Goal: Feedback & Contribution: Leave review/rating

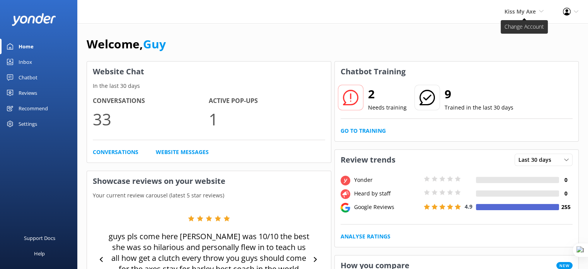
click at [531, 10] on span "Kiss My Axe" at bounding box center [520, 11] width 31 height 7
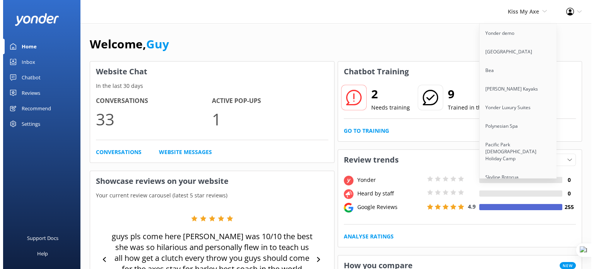
scroll to position [4200, 0]
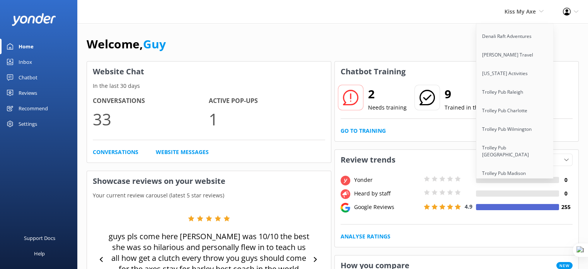
click at [519, 252] on link "Tiki Pub [PERSON_NAME] Inlet" at bounding box center [515, 261] width 77 height 19
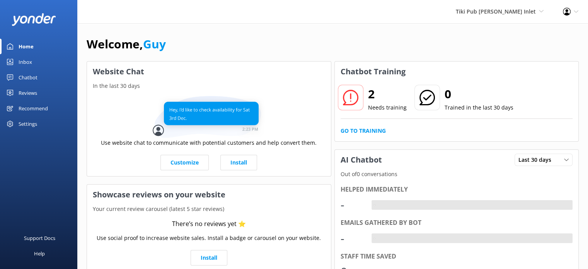
click at [32, 78] on div "Chatbot" at bounding box center [28, 77] width 19 height 15
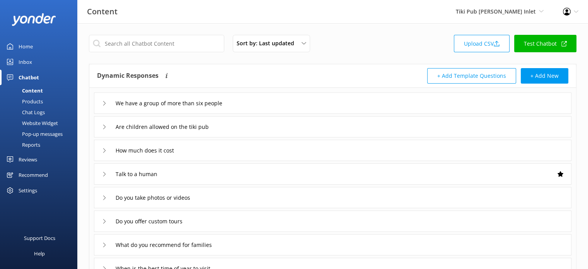
click at [28, 59] on div "Inbox" at bounding box center [26, 61] width 14 height 15
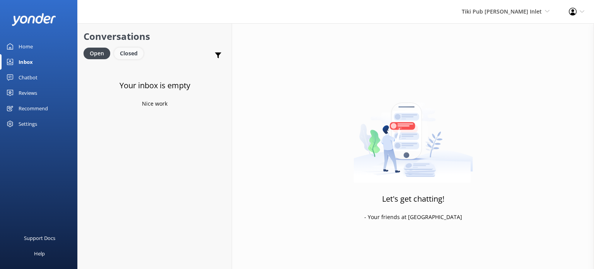
click at [128, 54] on div "Closed" at bounding box center [128, 54] width 29 height 12
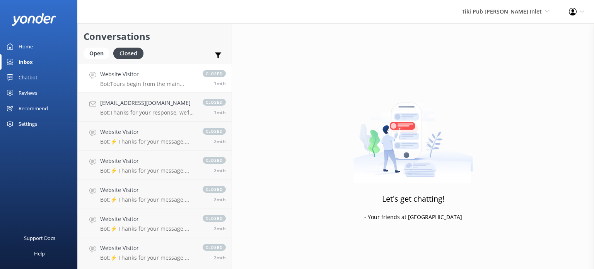
click at [161, 80] on p "Bot: Tours begin from the main docks for Off the Hook restaurant in Ponce Inlet…" at bounding box center [147, 83] width 95 height 7
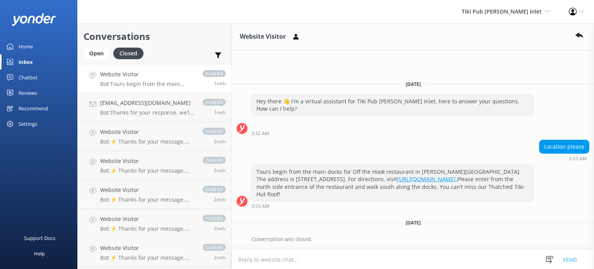
click at [42, 92] on link "Reviews" at bounding box center [38, 92] width 77 height 15
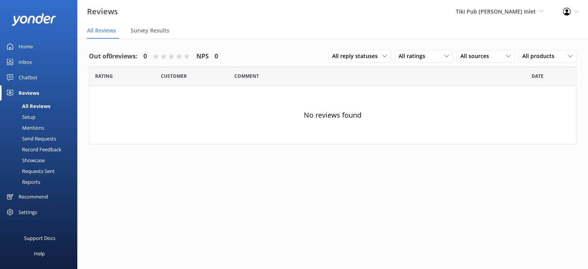
click at [41, 44] on link "Home" at bounding box center [38, 46] width 77 height 15
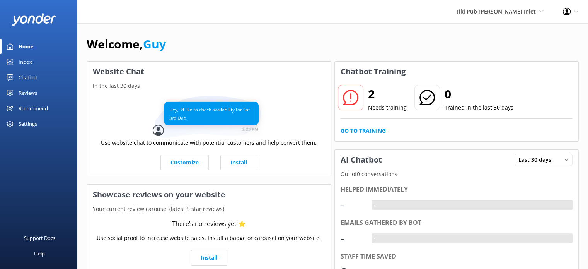
click at [36, 75] on div "Chatbot" at bounding box center [28, 77] width 19 height 15
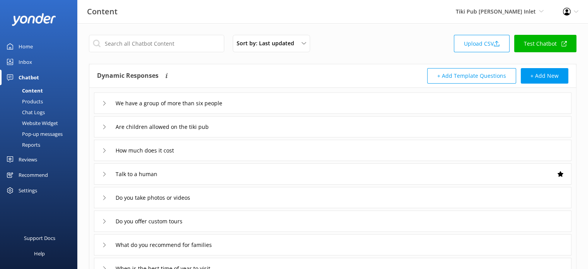
click at [50, 121] on div "Website Widget" at bounding box center [31, 123] width 53 height 11
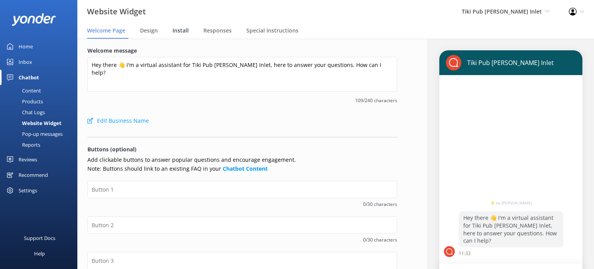
click at [182, 31] on span "Install" at bounding box center [181, 31] width 16 height 8
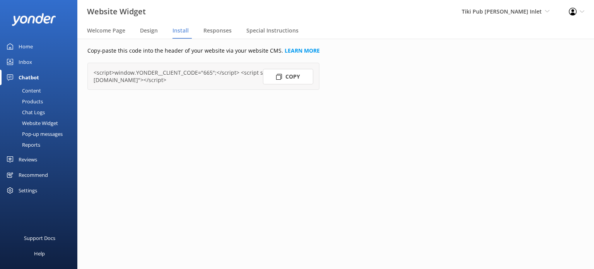
click at [298, 77] on button "Copy" at bounding box center [288, 76] width 50 height 15
click at [511, 9] on span "Tiki Pub [PERSON_NAME] Inlet" at bounding box center [502, 11] width 80 height 7
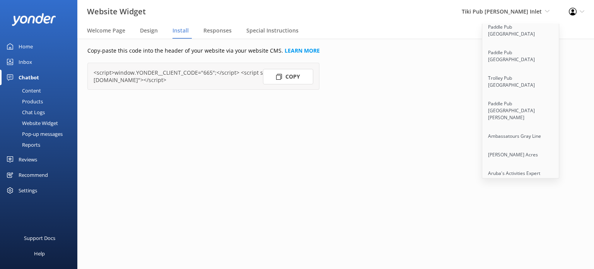
scroll to position [5588, 0]
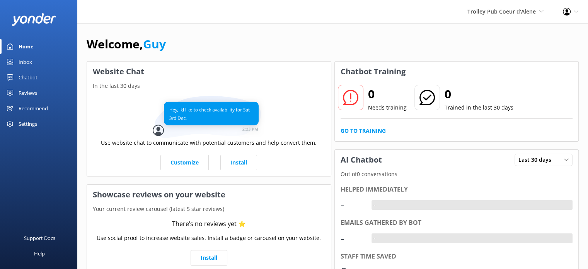
click at [32, 76] on div "Chatbot" at bounding box center [28, 77] width 19 height 15
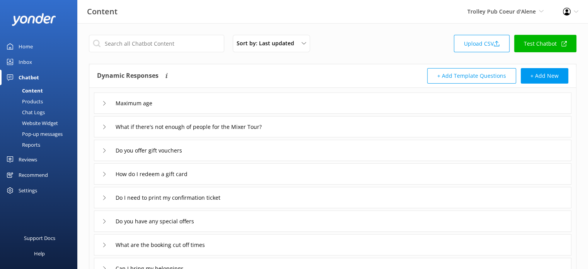
click at [41, 125] on div "Website Widget" at bounding box center [31, 123] width 53 height 11
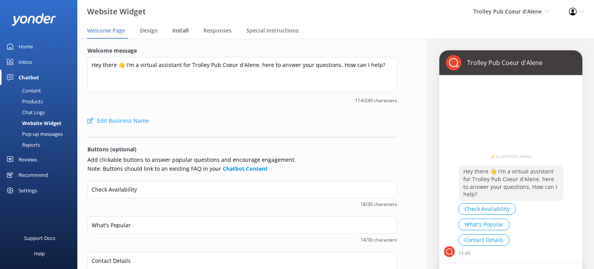
click at [178, 35] on div "Install" at bounding box center [182, 30] width 19 height 15
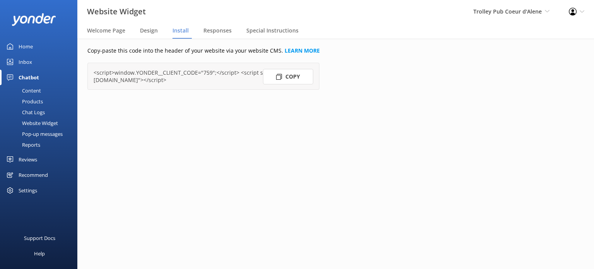
click at [302, 79] on button "Copy" at bounding box center [288, 76] width 50 height 15
click at [537, 14] on span "Yonder demo" at bounding box center [524, 11] width 36 height 7
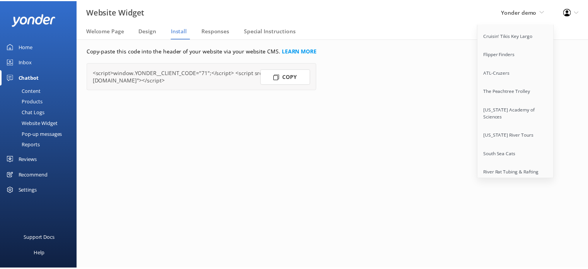
scroll to position [6282, 0]
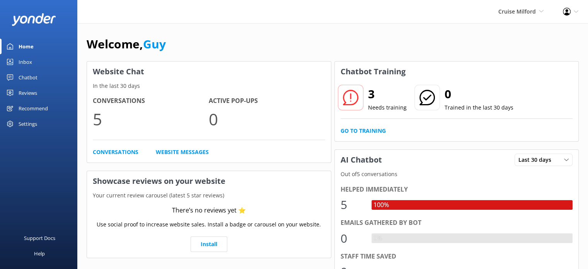
click at [31, 121] on div "Settings" at bounding box center [28, 123] width 19 height 15
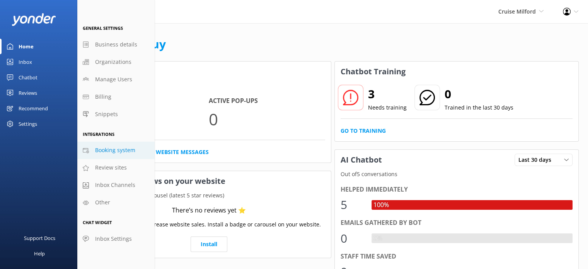
click at [115, 151] on span "Booking system" at bounding box center [115, 150] width 40 height 9
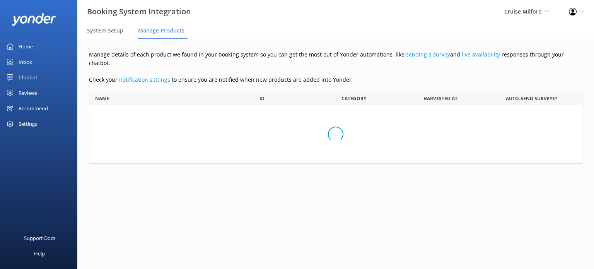
scroll to position [66, 487]
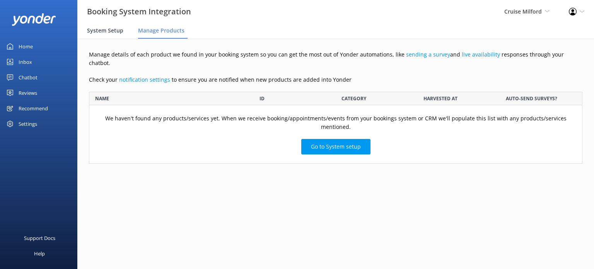
click at [111, 32] on span "System Setup" at bounding box center [105, 31] width 36 height 8
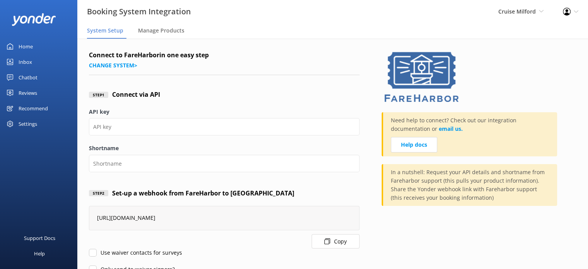
click at [22, 46] on div "Home" at bounding box center [26, 46] width 14 height 15
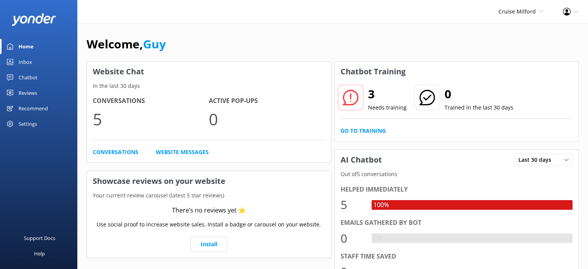
click at [169, 44] on div "Welcome, Guy" at bounding box center [333, 48] width 492 height 26
drag, startPoint x: 169, startPoint y: 44, endPoint x: 149, endPoint y: 45, distance: 19.3
click at [149, 45] on div "Welcome, Guy" at bounding box center [333, 48] width 492 height 26
click at [176, 45] on div "Welcome, Guy" at bounding box center [333, 48] width 492 height 26
click at [39, 125] on div "Settings" at bounding box center [38, 123] width 77 height 15
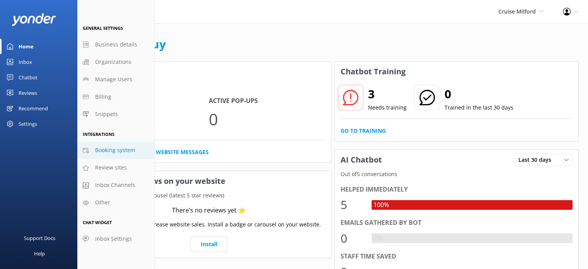
click at [113, 150] on span "Booking system" at bounding box center [115, 150] width 40 height 9
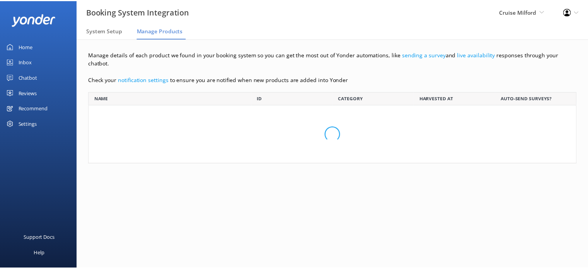
scroll to position [66, 487]
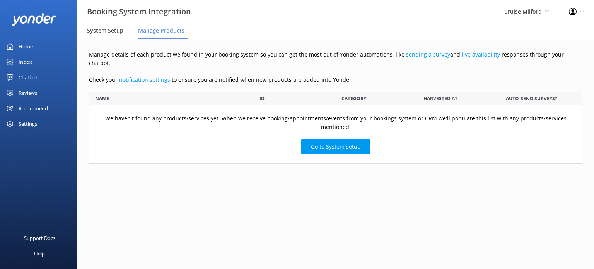
click at [102, 29] on span "System Setup" at bounding box center [105, 31] width 36 height 8
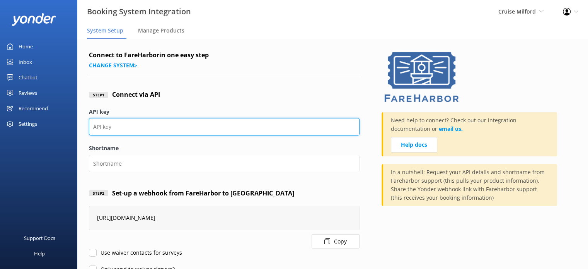
click at [148, 128] on input "API key" at bounding box center [224, 126] width 271 height 17
paste input "b7086c80-dd51-4fed-bc73-216b62989348"
type input "b7086c80-dd51-4fed-bc73-216b62989348"
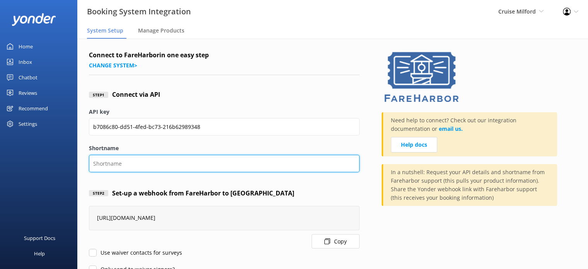
click at [194, 158] on input "Shortname" at bounding box center [224, 163] width 271 height 17
paste input "cruisemilfordnz"
type input "cruisemilfordnz"
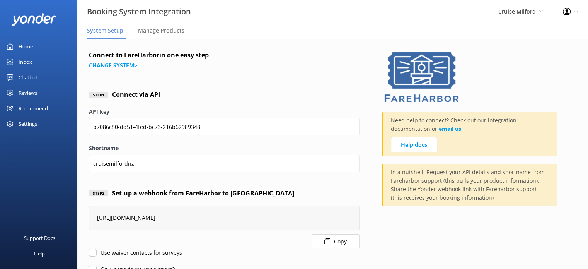
click at [336, 193] on div "Step 2 Set-up a webhook from FareHarbor to Yonder" at bounding box center [224, 194] width 271 height 26
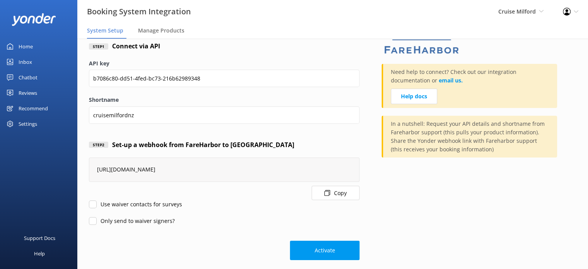
scroll to position [55, 0]
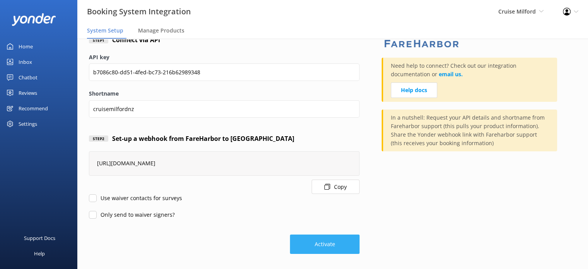
click at [332, 243] on button "Activate" at bounding box center [325, 243] width 70 height 19
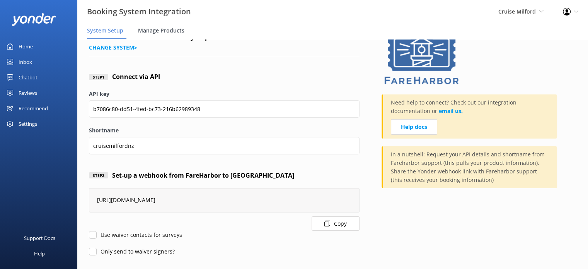
scroll to position [16, 0]
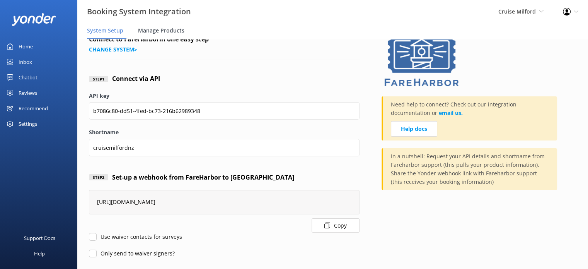
click at [159, 31] on span "Manage Products" at bounding box center [161, 31] width 46 height 8
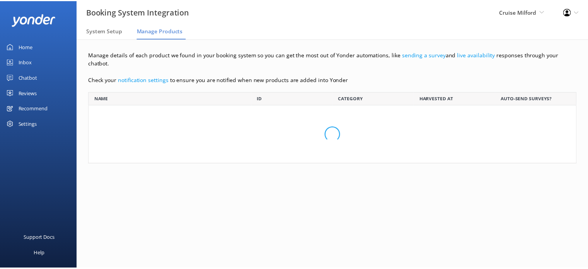
scroll to position [85, 487]
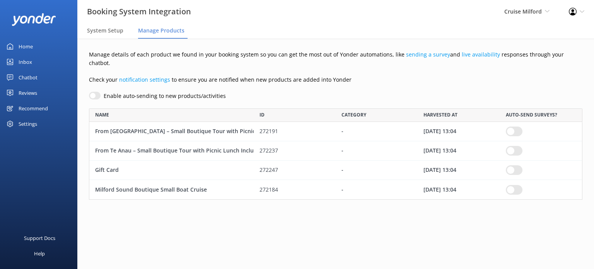
click at [26, 77] on div "Chatbot" at bounding box center [28, 77] width 19 height 15
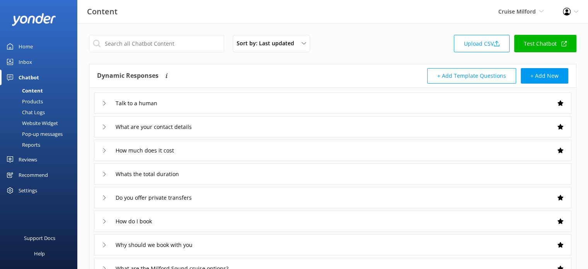
click at [36, 101] on div "Products" at bounding box center [24, 101] width 38 height 11
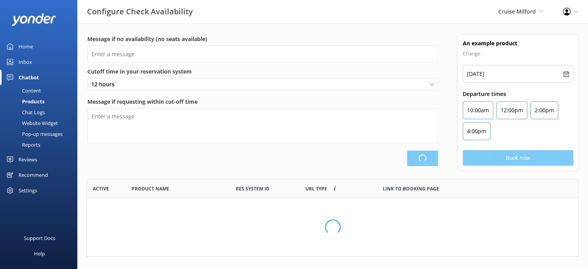
type input "There are no seats available, please check an alternative day"
type textarea "Our online booking system closes {hours} prior to departure. Please contact us …"
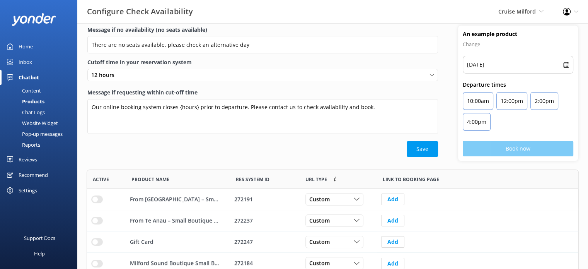
scroll to position [14, 0]
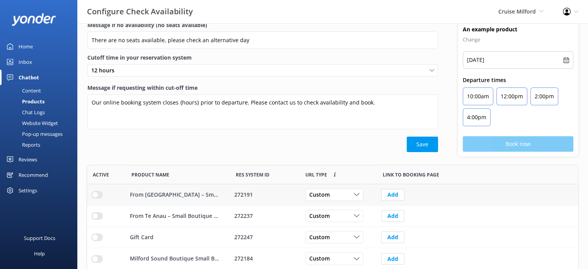
click at [97, 192] on input "row" at bounding box center [97, 195] width 12 height 8
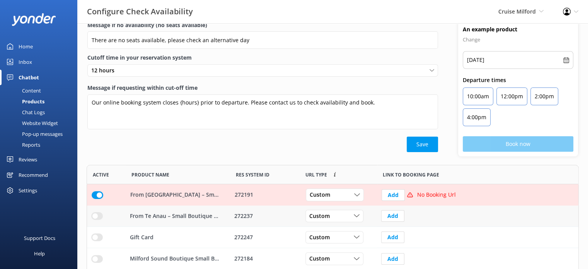
click at [99, 217] on input "row" at bounding box center [97, 216] width 12 height 8
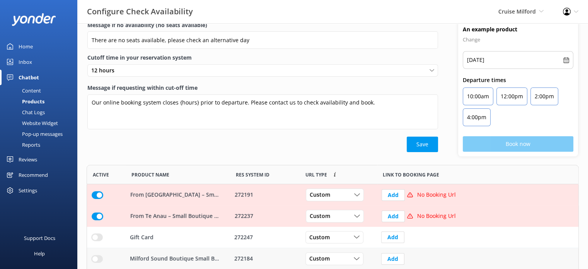
click at [94, 262] on input "row" at bounding box center [97, 259] width 12 height 8
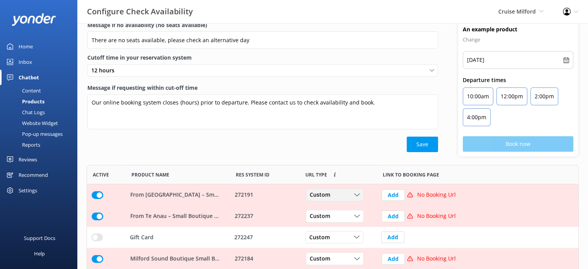
click at [333, 195] on span "Custom" at bounding box center [322, 195] width 25 height 9
click at [333, 227] on link "Dynamic" at bounding box center [340, 226] width 69 height 15
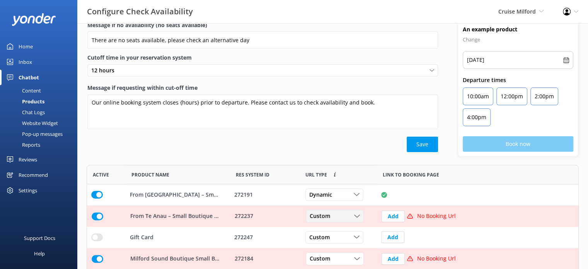
click at [335, 212] on div "Custom" at bounding box center [335, 216] width 54 height 9
click at [338, 246] on link "Dynamic" at bounding box center [340, 247] width 69 height 15
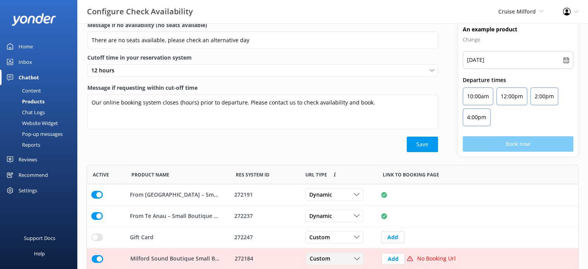
click at [342, 263] on div "Custom Custom Dynamic" at bounding box center [335, 259] width 58 height 12
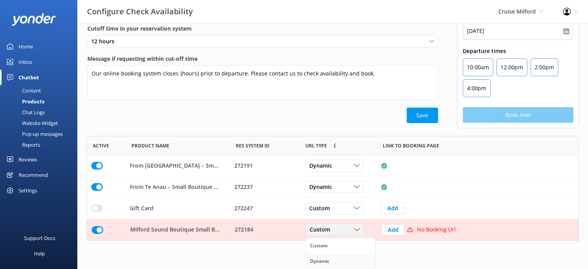
click at [341, 259] on link "Dynamic" at bounding box center [340, 260] width 69 height 15
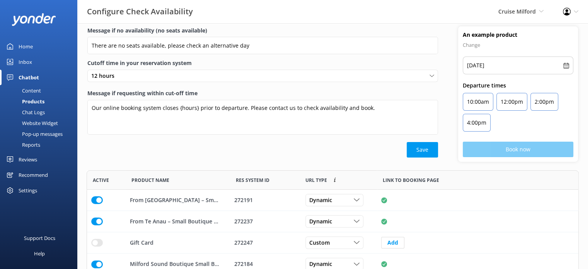
scroll to position [0, 0]
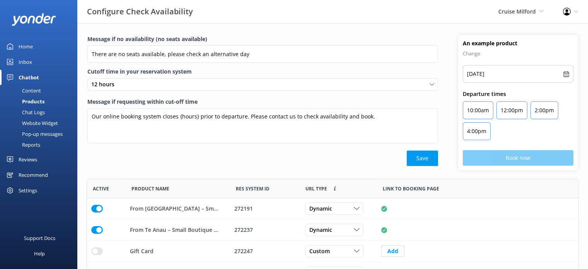
click at [29, 52] on div "Home" at bounding box center [26, 46] width 14 height 15
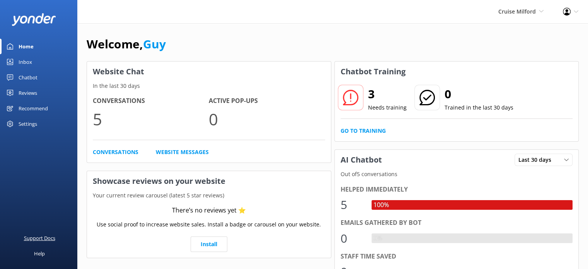
click at [37, 237] on div "Support Docs" at bounding box center [39, 237] width 31 height 15
click at [574, 10] on icon at bounding box center [576, 11] width 5 height 5
click at [549, 34] on link "Profile Settings" at bounding box center [549, 33] width 77 height 19
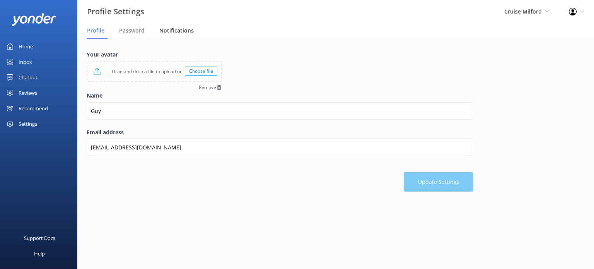
click at [169, 30] on span "Notifications" at bounding box center [176, 31] width 34 height 8
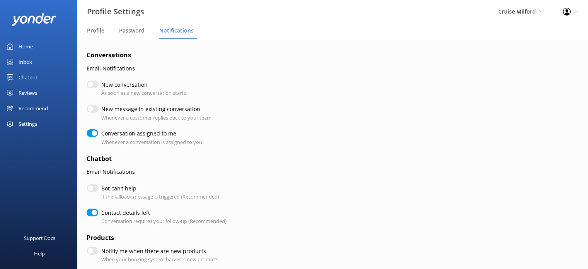
click at [93, 189] on input "Bot can’t help" at bounding box center [93, 188] width 12 height 8
checkbox input "true"
click at [91, 189] on input "Bot can’t help" at bounding box center [93, 188] width 12 height 8
checkbox input "false"
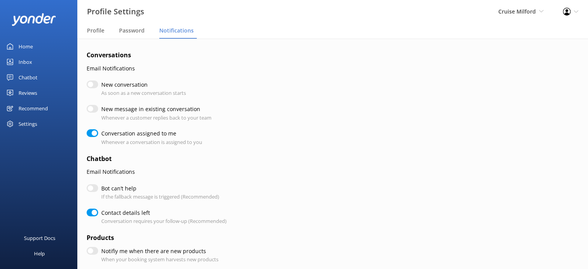
checkbox input "true"
click at [94, 84] on input "New conversation" at bounding box center [93, 84] width 12 height 8
checkbox input "true"
click at [93, 84] on input "New conversation" at bounding box center [93, 84] width 12 height 8
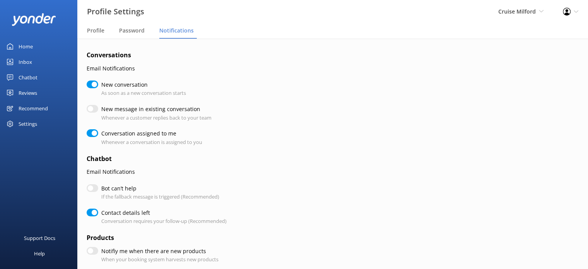
checkbox input "false"
checkbox input "true"
click at [90, 85] on input "New conversation" at bounding box center [93, 84] width 12 height 8
checkbox input "true"
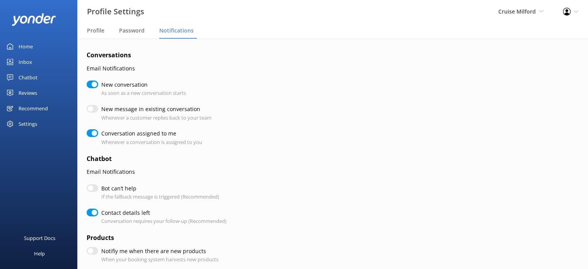
click at [90, 85] on input "New conversation" at bounding box center [93, 84] width 12 height 8
checkbox input "false"
click at [28, 121] on div "Settings" at bounding box center [28, 123] width 19 height 15
checkbox input "true"
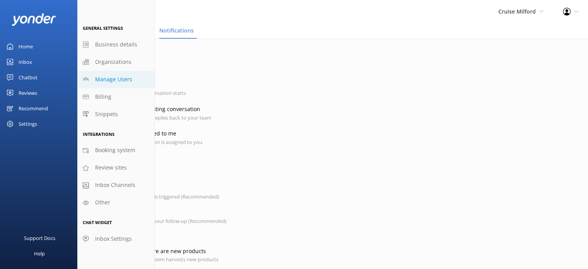
click at [116, 79] on span "Manage Users" at bounding box center [113, 79] width 37 height 9
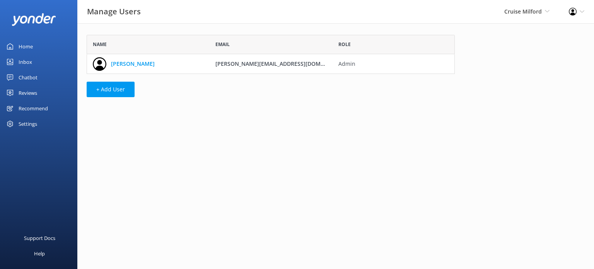
scroll to position [33, 362]
drag, startPoint x: 214, startPoint y: 65, endPoint x: 285, endPoint y: 64, distance: 71.6
click at [285, 64] on div "lisa@cruisemilfordnz.com" at bounding box center [271, 63] width 123 height 19
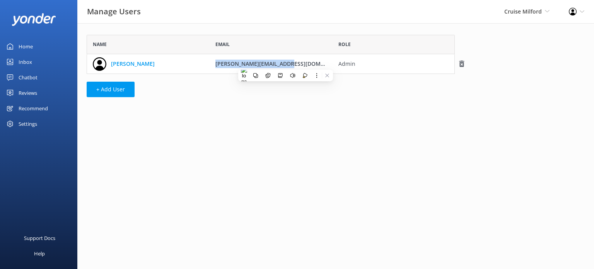
click at [298, 63] on div "lisa@cruisemilfordnz.com" at bounding box center [271, 63] width 123 height 19
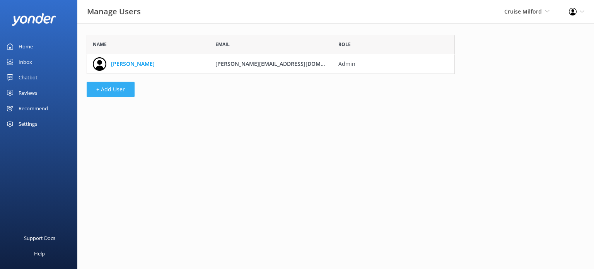
click at [116, 89] on button "+ Add User" at bounding box center [111, 89] width 48 height 15
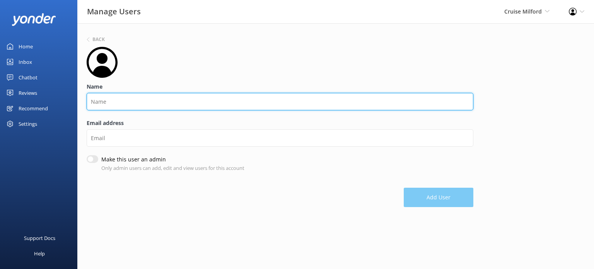
click at [112, 101] on input "Name" at bounding box center [280, 101] width 387 height 17
type input "R"
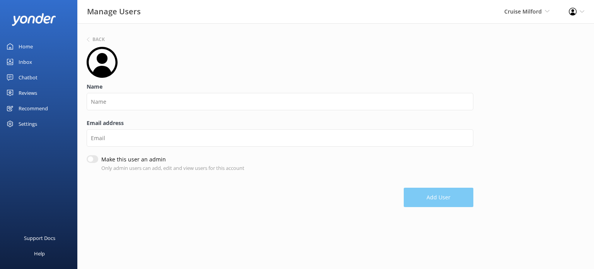
click at [29, 123] on div "Settings" at bounding box center [28, 123] width 19 height 15
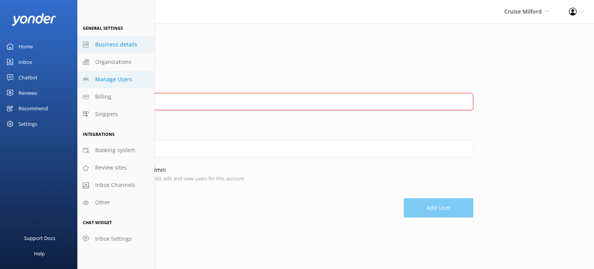
click at [114, 44] on span "Business details" at bounding box center [116, 44] width 42 height 9
select select "Pacific/Auckland"
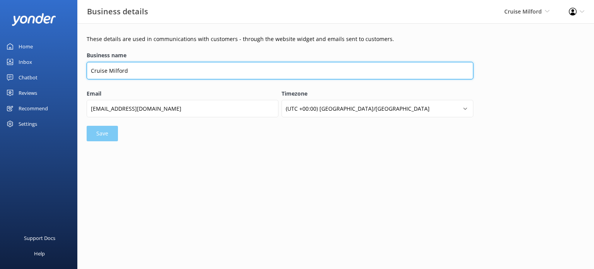
click at [141, 70] on input "Cruise Milford" at bounding box center [280, 70] width 387 height 17
drag, startPoint x: 135, startPoint y: 70, endPoint x: 91, endPoint y: 68, distance: 43.8
click at [91, 68] on input "Cruise Milford" at bounding box center [280, 70] width 387 height 17
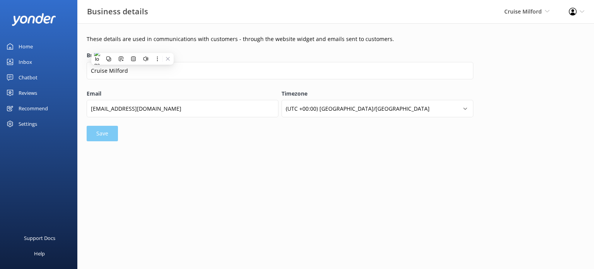
click at [164, 96] on label "Email" at bounding box center [183, 93] width 192 height 9
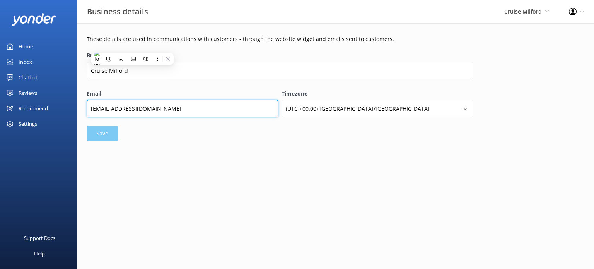
click at [164, 100] on input "bookings@cruisemilfordnz.com" at bounding box center [183, 108] width 192 height 17
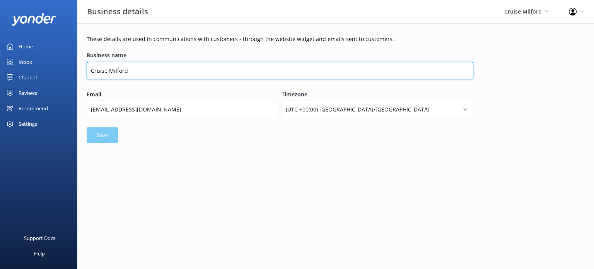
drag, startPoint x: 118, startPoint y: 69, endPoint x: 86, endPoint y: 68, distance: 31.7
click at [86, 68] on div "Business name Cruise Milford" at bounding box center [280, 70] width 390 height 40
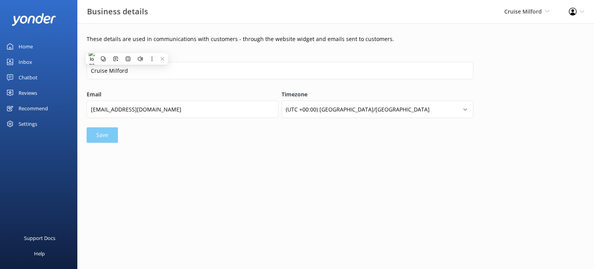
click at [127, 88] on div "Business name Cruise Milford" at bounding box center [280, 69] width 387 height 37
click at [26, 125] on div "Settings" at bounding box center [28, 123] width 19 height 15
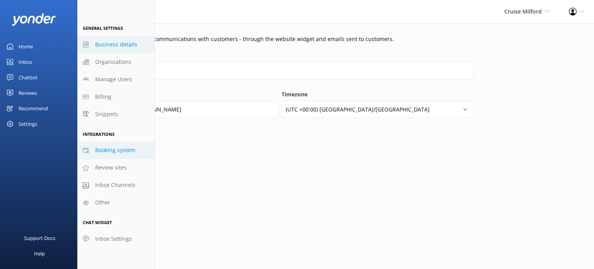
click at [122, 152] on span "Booking system" at bounding box center [115, 150] width 40 height 9
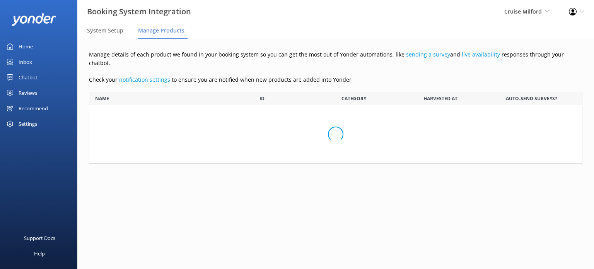
scroll to position [85, 487]
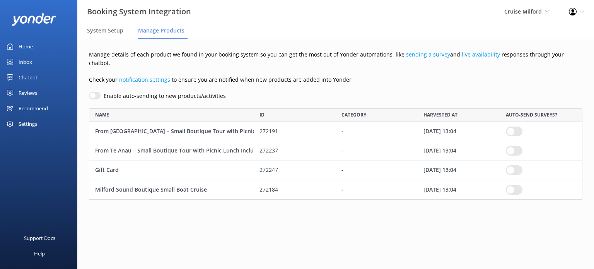
click at [24, 122] on div "Settings" at bounding box center [28, 123] width 19 height 15
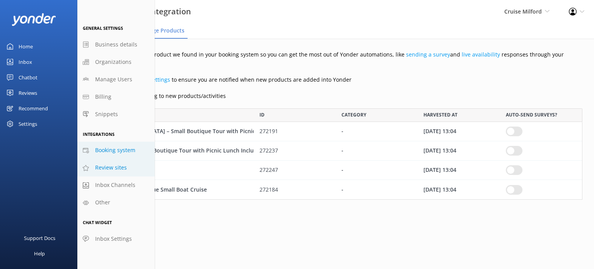
click at [118, 167] on span "Review sites" at bounding box center [111, 167] width 32 height 9
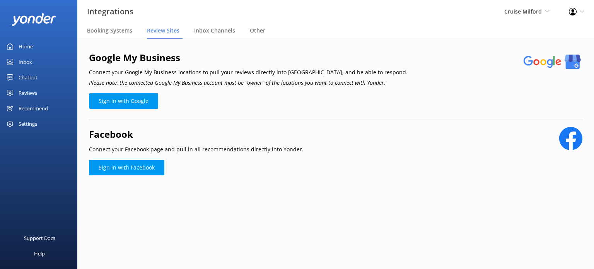
click at [29, 120] on div "Settings" at bounding box center [28, 123] width 19 height 15
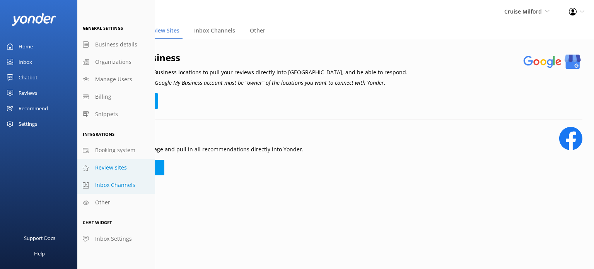
click at [112, 190] on link "Inbox Channels" at bounding box center [115, 184] width 77 height 17
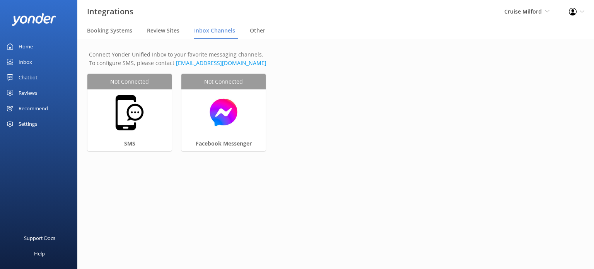
click at [34, 123] on div "Settings" at bounding box center [28, 123] width 19 height 15
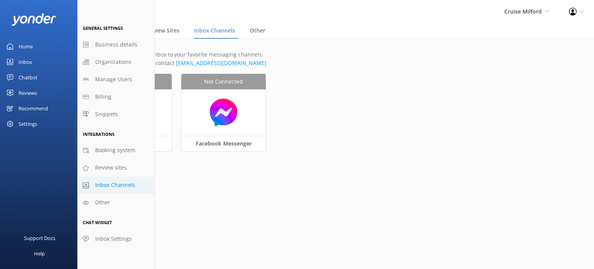
click at [57, 38] on div at bounding box center [38, 19] width 77 height 39
click at [259, 57] on p "Connect Yonder Unified Inbox to your favorite messaging channels. To configure …" at bounding box center [336, 58] width 494 height 17
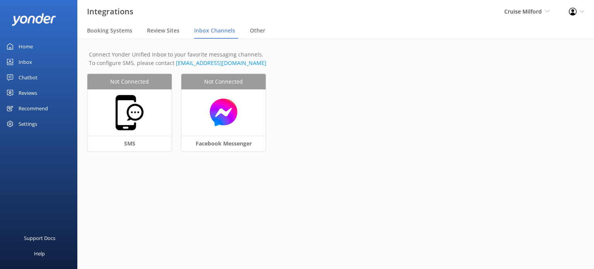
click at [29, 59] on div "Inbox" at bounding box center [26, 61] width 14 height 15
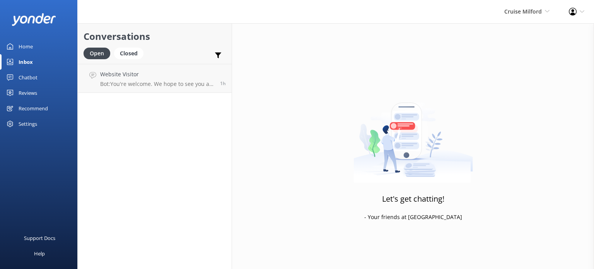
click at [29, 79] on div "Chatbot" at bounding box center [28, 77] width 19 height 15
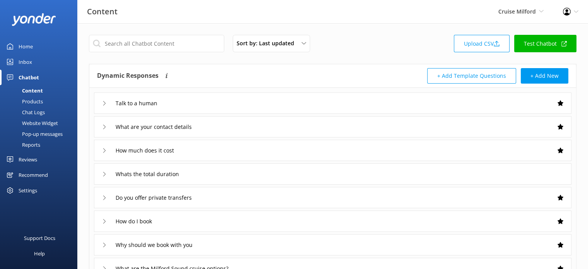
click at [530, 42] on link "Test Chatbot" at bounding box center [545, 43] width 62 height 17
drag, startPoint x: 28, startPoint y: 47, endPoint x: 36, endPoint y: 51, distance: 8.3
click at [28, 47] on div "Home" at bounding box center [26, 46] width 14 height 15
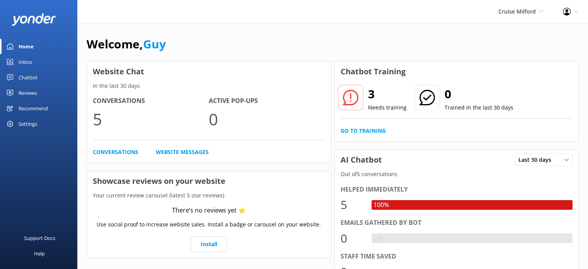
click at [26, 62] on div "Inbox" at bounding box center [26, 61] width 14 height 15
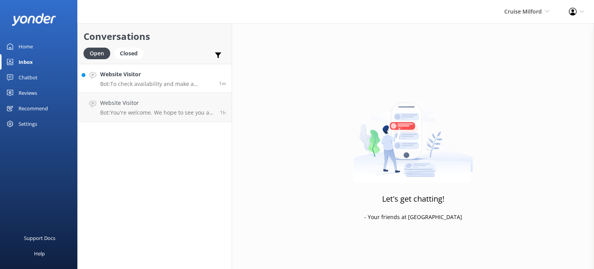
click at [127, 80] on p "Bot: To check availability and make a booking, please visit https://fareharbor.…" at bounding box center [156, 83] width 113 height 7
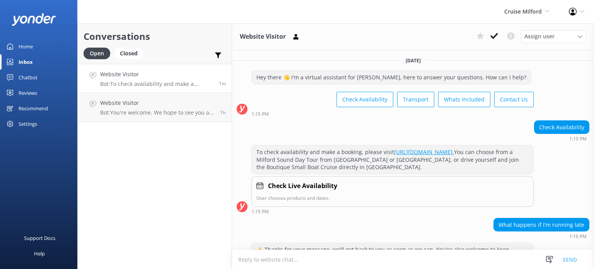
scroll to position [48, 0]
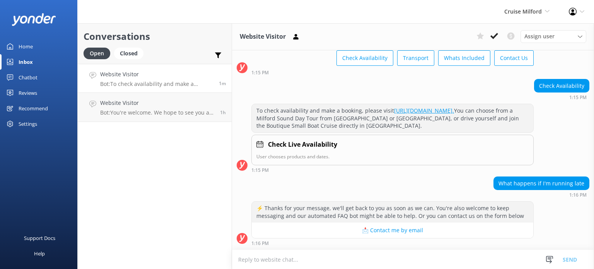
click at [412, 260] on textarea at bounding box center [413, 259] width 362 height 19
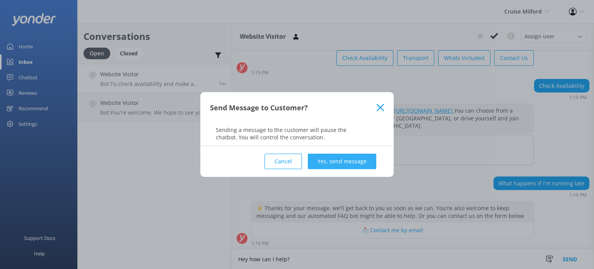
type textarea "Hey how can I help?"
click at [350, 160] on button "Yes, send message" at bounding box center [342, 161] width 68 height 15
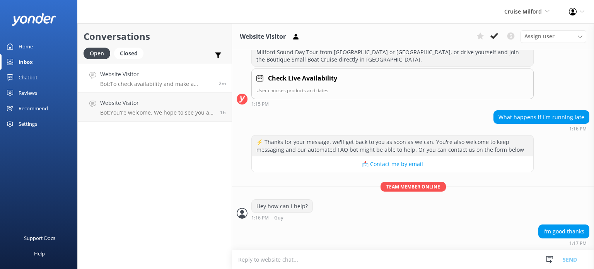
scroll to position [113, 0]
click at [494, 36] on icon at bounding box center [495, 36] width 8 height 8
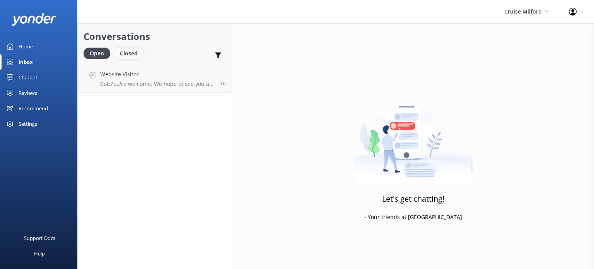
click at [127, 53] on div "Closed" at bounding box center [128, 54] width 29 height 12
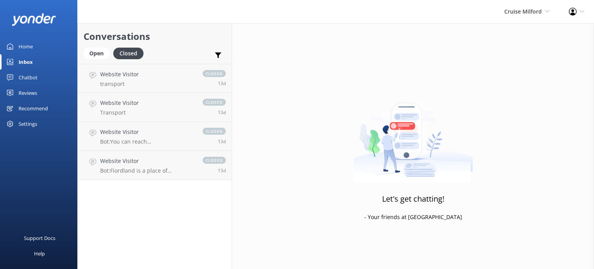
click at [32, 76] on div "Chatbot" at bounding box center [28, 77] width 19 height 15
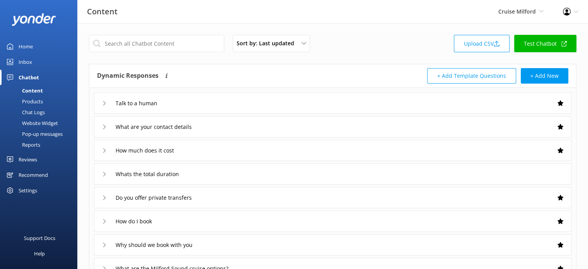
click at [28, 61] on div "Inbox" at bounding box center [26, 61] width 14 height 15
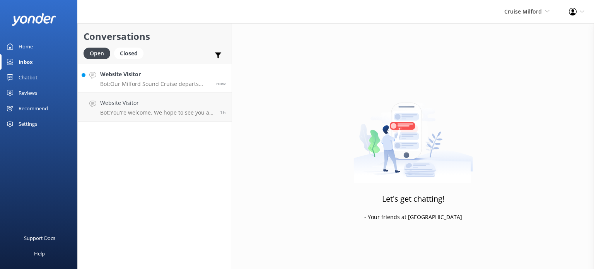
click at [156, 79] on h4 "Website Visitor" at bounding box center [155, 74] width 110 height 9
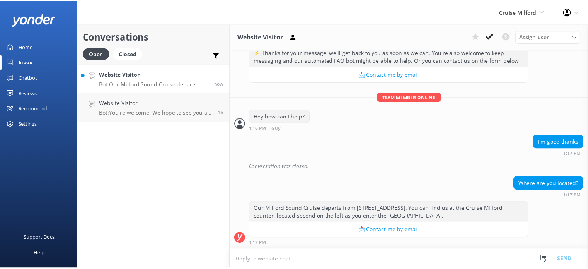
scroll to position [210, 0]
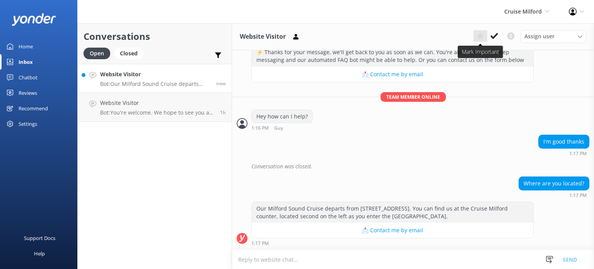
click at [483, 36] on use at bounding box center [480, 35] width 7 height 7
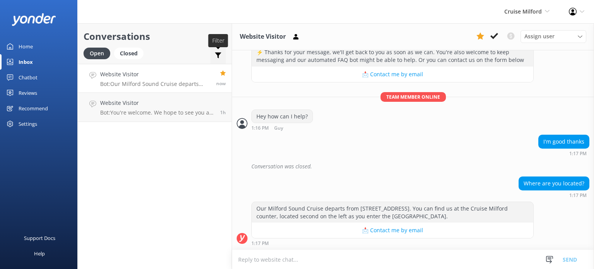
click at [218, 52] on icon at bounding box center [218, 55] width 8 height 8
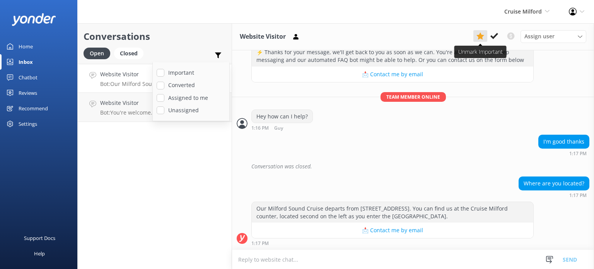
click at [479, 37] on use at bounding box center [481, 35] width 8 height 7
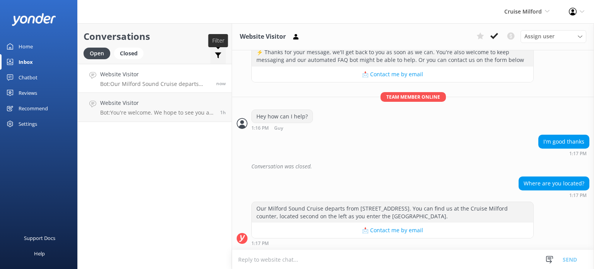
click at [218, 51] on icon at bounding box center [218, 55] width 8 height 8
click at [407, 39] on div "Website Visitor Assign user Lisa" at bounding box center [413, 36] width 362 height 27
click at [33, 77] on div "Chatbot" at bounding box center [28, 77] width 19 height 15
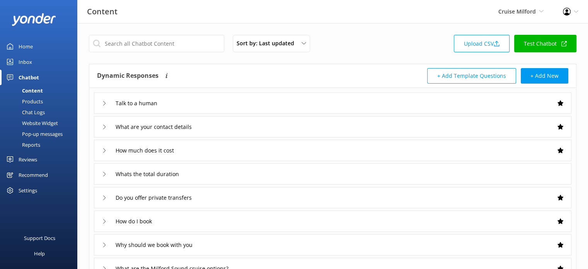
click at [238, 125] on div "What are your contact details" at bounding box center [333, 126] width 478 height 21
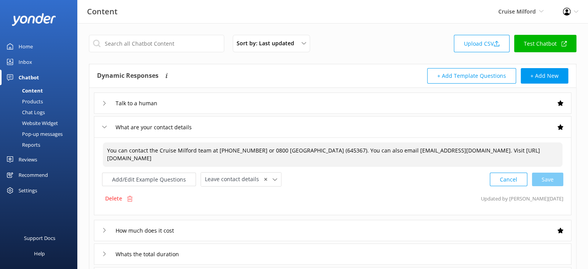
click at [219, 158] on textarea "You can contact the Cruise Milford team at +64 3 398 1250 or 0800 MILFORD (6453…" at bounding box center [333, 154] width 460 height 24
drag, startPoint x: 341, startPoint y: 159, endPoint x: 214, endPoint y: 158, distance: 127.3
click at [214, 158] on textarea "You can contact the Cruise Milford team at +64 3 398 1250 or 0800 MILFORD (6453…" at bounding box center [333, 154] width 460 height 24
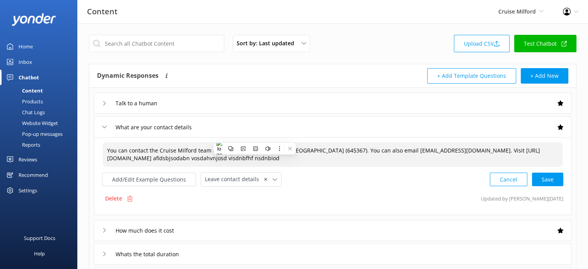
type textarea "You can contact the Cruise Milford team at +64 3 398 1250 or 0800 MILFORD (6453…"
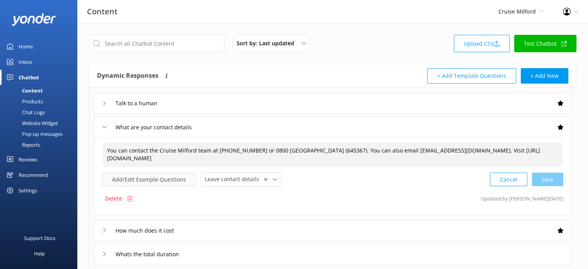
click at [142, 178] on button "Add/Edit Example Questions" at bounding box center [149, 180] width 94 height 14
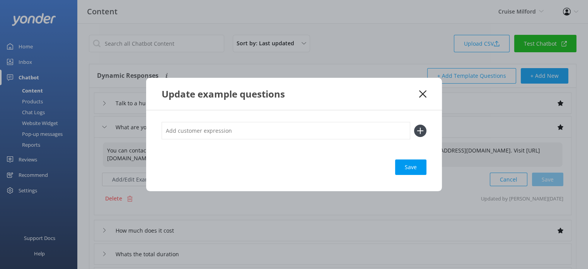
click at [424, 91] on icon at bounding box center [422, 94] width 7 height 8
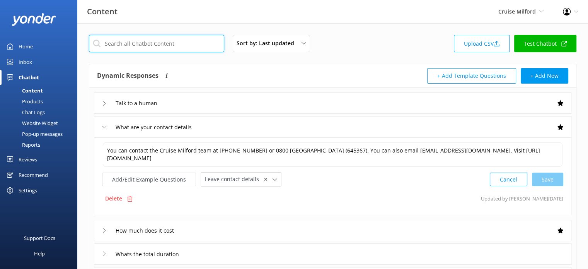
click at [161, 44] on input "text" at bounding box center [156, 43] width 135 height 17
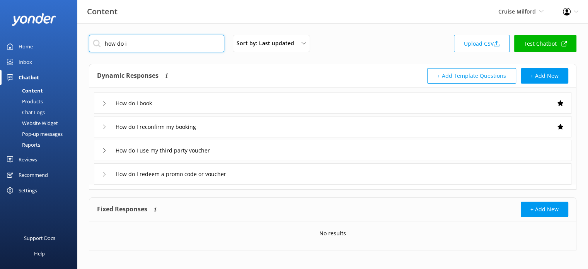
type input "how do i"
click at [231, 104] on div "How do I book" at bounding box center [333, 102] width 478 height 21
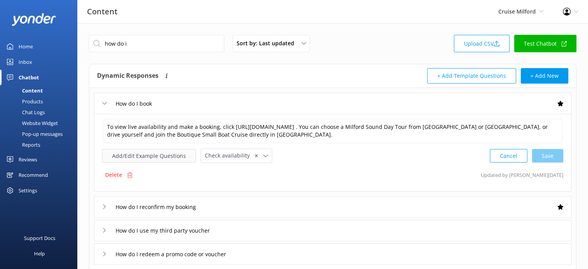
click at [159, 155] on button "Add/Edit Example Questions" at bounding box center [149, 156] width 94 height 14
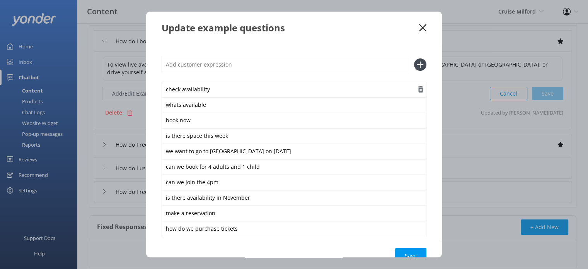
scroll to position [39, 0]
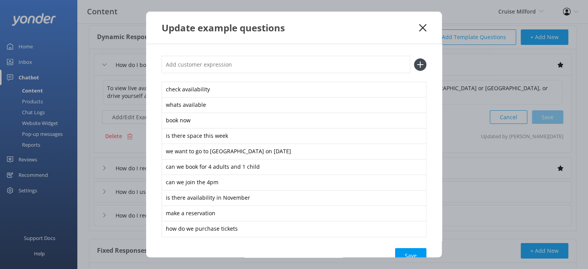
drag, startPoint x: 423, startPoint y: 27, endPoint x: 412, endPoint y: 30, distance: 10.8
click at [423, 27] on use at bounding box center [422, 27] width 7 height 7
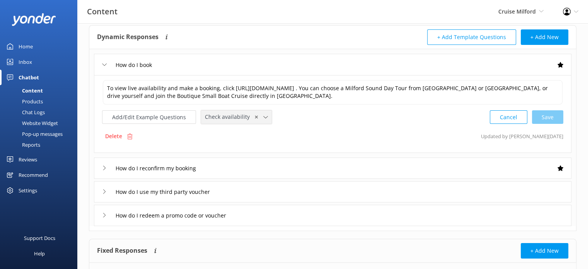
click at [263, 117] on icon at bounding box center [265, 117] width 5 height 5
click at [309, 123] on div "Add/Edit Example Questions Check availability ✕ Leave contact details Check ava…" at bounding box center [332, 117] width 461 height 14
click at [263, 115] on icon at bounding box center [265, 117] width 5 height 5
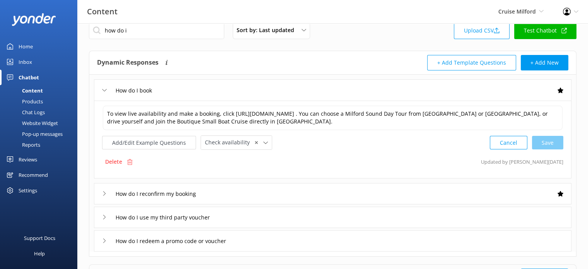
scroll to position [0, 0]
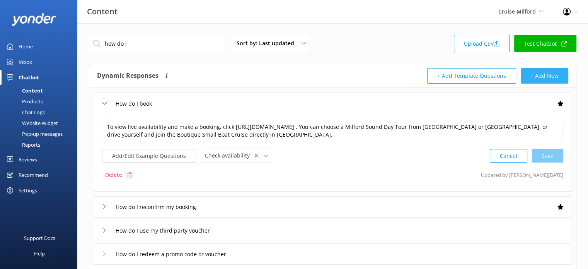
click at [551, 73] on button "+ Add New" at bounding box center [545, 75] width 48 height 15
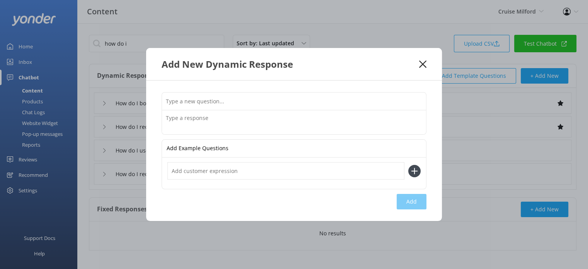
click at [226, 103] on input "text" at bounding box center [294, 100] width 264 height 17
type input "Do you have a waitlist"
click at [226, 123] on textarea at bounding box center [294, 122] width 264 height 24
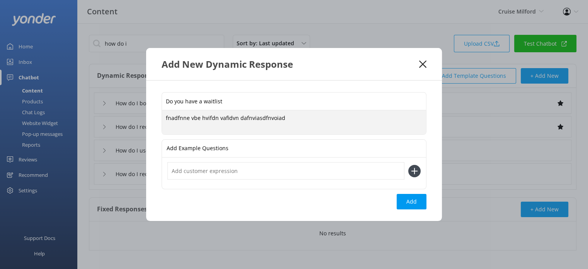
type textarea "fnadfnne vbe hvifdn vafidvn dafnviasdfnvoiad"
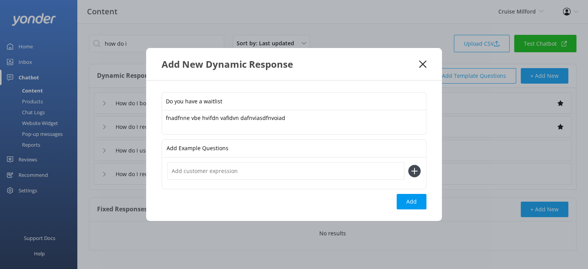
click at [215, 166] on input "text" at bounding box center [285, 170] width 237 height 17
type input "dfbsg dsf"
click at [416, 170] on icon at bounding box center [414, 171] width 12 height 12
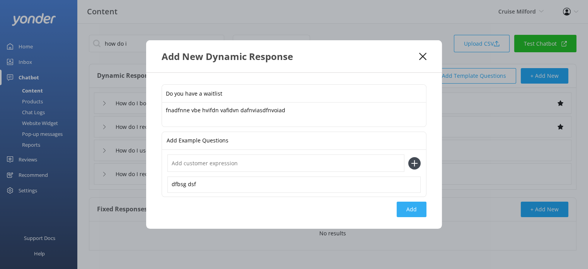
click at [417, 207] on button "Add" at bounding box center [412, 209] width 30 height 15
type input "Do you have a waitlist"
type input "How do I book"
type input "How do I reconfirm my booking"
type input "How do I use my third party voucher"
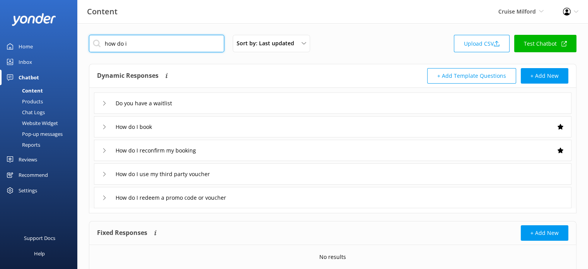
click at [184, 41] on input "how do i" at bounding box center [156, 43] width 135 height 17
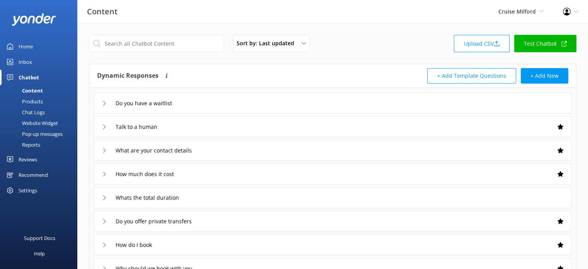
click at [233, 100] on div "Do you have a waitlist" at bounding box center [333, 102] width 478 height 21
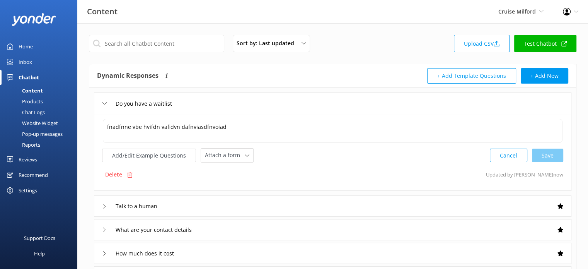
click at [120, 173] on p "Delete" at bounding box center [113, 174] width 17 height 9
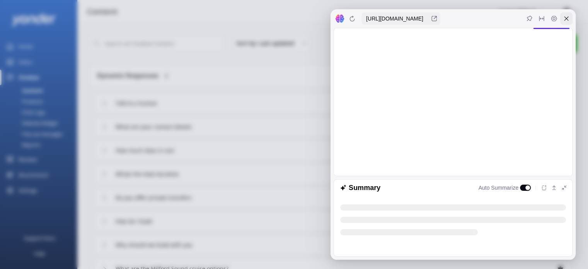
click at [567, 19] on icon at bounding box center [567, 19] width 4 height 4
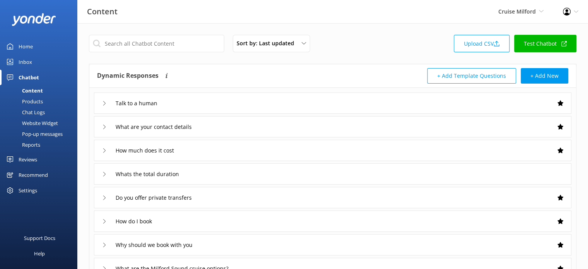
click at [39, 99] on div "Products" at bounding box center [24, 101] width 38 height 11
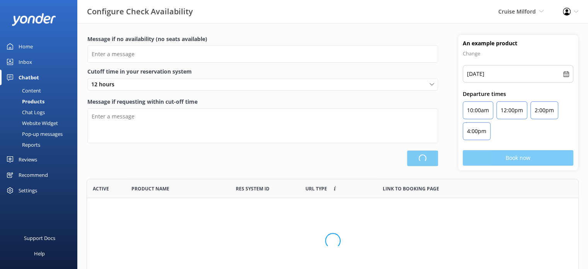
scroll to position [99, 486]
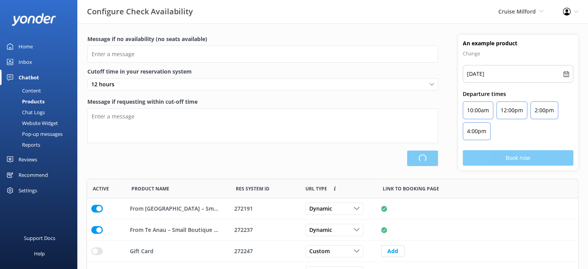
type input "There are no seats available, please check an alternative day"
type textarea "Our online booking system closes {hours} prior to departure. Please contact us …"
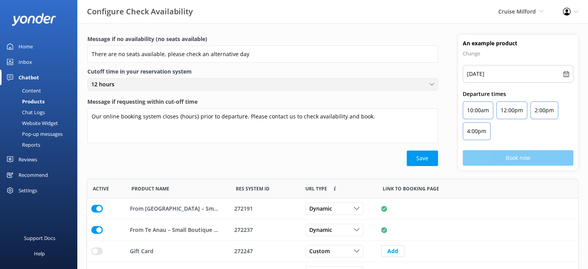
click at [145, 84] on div "12 hours" at bounding box center [262, 84] width 347 height 9
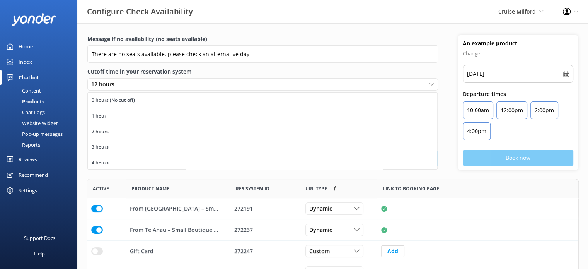
click at [271, 74] on label "Cutoff time in your reservation system" at bounding box center [262, 71] width 351 height 9
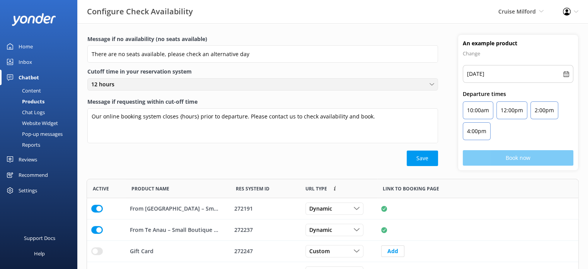
click at [149, 78] on div "12 hours 0 hours (No cut off) 1 hour 2 hours 3 hours 4 hours 5 hours 6 hours 7 …" at bounding box center [262, 84] width 351 height 12
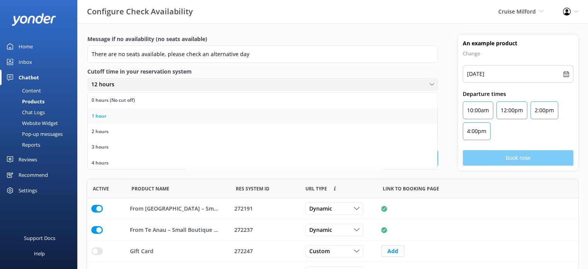
click at [206, 115] on link "1 hour" at bounding box center [263, 115] width 350 height 15
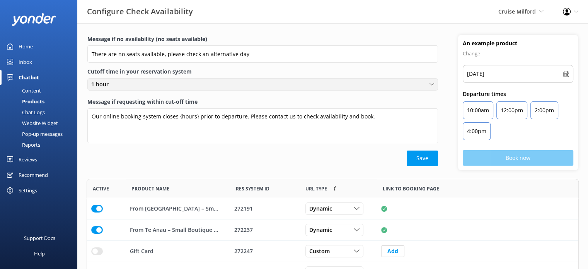
click at [194, 85] on div "1 hour" at bounding box center [262, 84] width 347 height 9
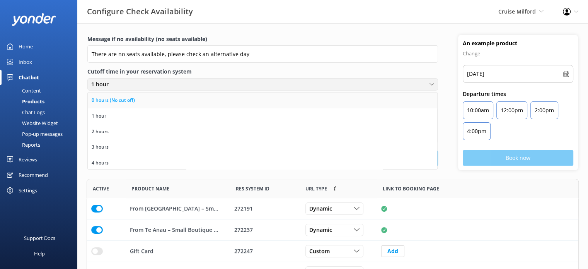
click at [220, 103] on link "0 hours (No cut off)" at bounding box center [263, 99] width 350 height 15
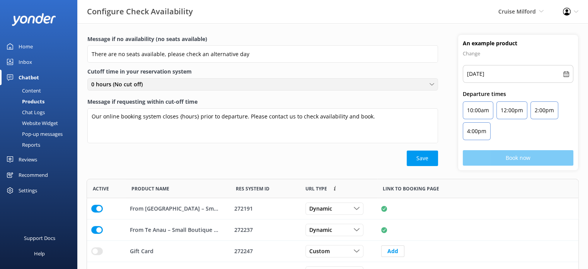
click at [223, 80] on div "0 hours (No cut off)" at bounding box center [262, 84] width 347 height 9
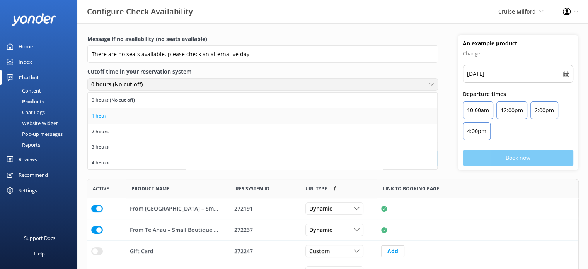
click at [222, 118] on link "1 hour" at bounding box center [263, 115] width 350 height 15
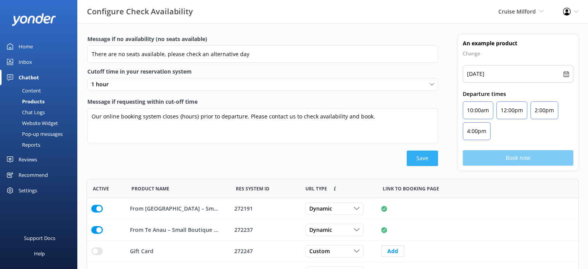
click at [433, 159] on button "Save" at bounding box center [422, 157] width 31 height 15
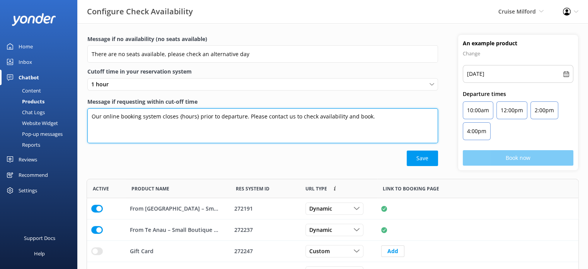
click at [378, 117] on textarea "Our online booking system closes {hours} prior to departure. Please contact us …" at bounding box center [262, 125] width 351 height 35
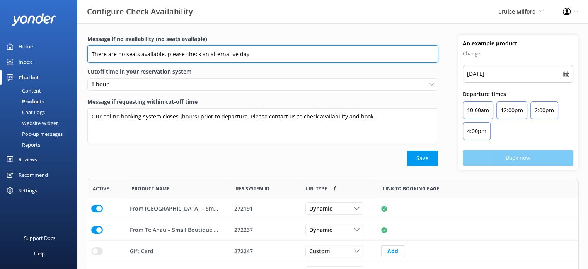
click at [260, 55] on input "There are no seats available, please check an alternative day" at bounding box center [262, 53] width 351 height 17
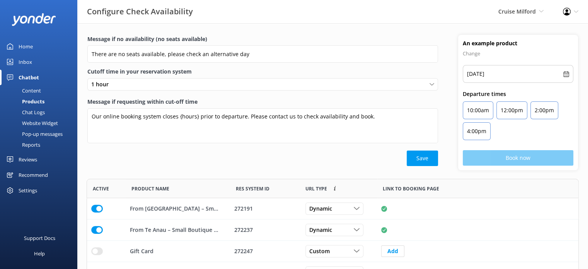
click at [320, 160] on div "Save" at bounding box center [262, 157] width 351 height 15
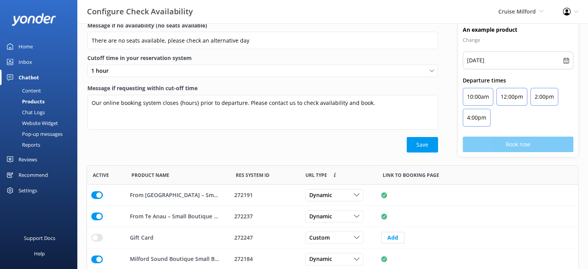
scroll to position [14, 0]
click at [418, 142] on button "Save" at bounding box center [422, 144] width 31 height 15
click at [40, 113] on div "Chat Logs" at bounding box center [25, 112] width 40 height 11
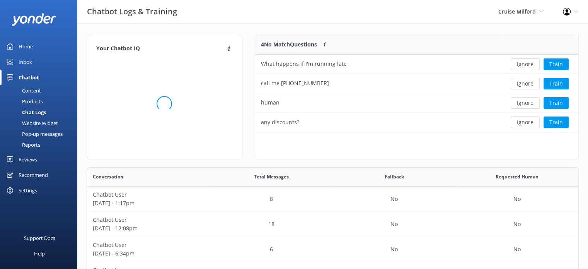
scroll to position [91, 318]
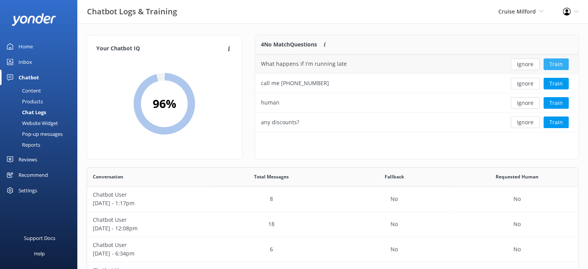
click at [561, 65] on button "Train" at bounding box center [556, 64] width 25 height 12
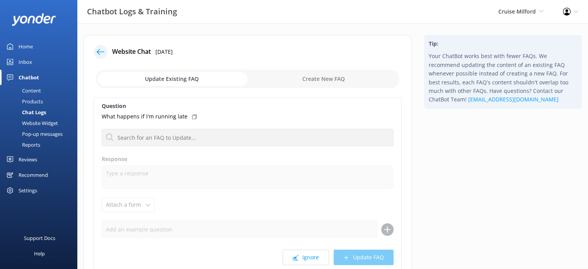
click at [335, 75] on input "checkbox" at bounding box center [248, 79] width 304 height 19
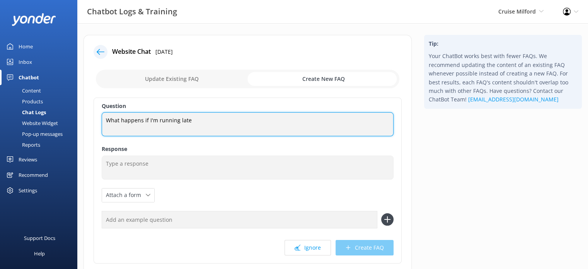
drag, startPoint x: 104, startPoint y: 120, endPoint x: 127, endPoint y: 120, distance: 22.8
click at [123, 120] on textarea "What happens if I'm running late" at bounding box center [248, 124] width 292 height 24
click at [201, 120] on textarea "What happens if I'm running late" at bounding box center [248, 124] width 292 height 24
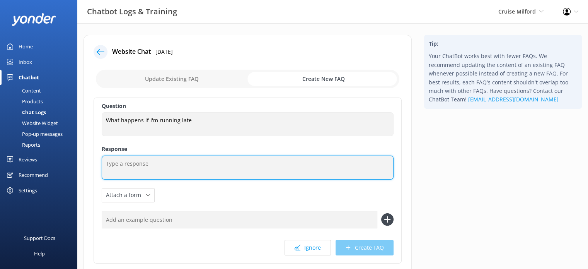
click at [125, 166] on textarea at bounding box center [248, 168] width 292 height 24
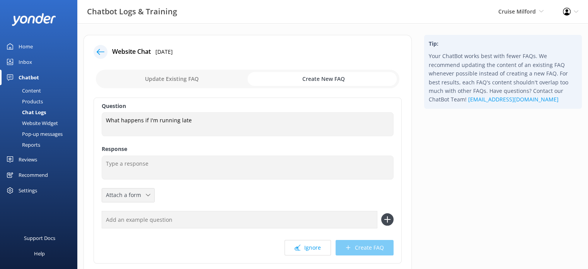
click at [146, 196] on icon at bounding box center [148, 195] width 5 height 5
click at [218, 202] on div "Question What happens if I'm running late What happens if I'm running late Resp…" at bounding box center [248, 180] width 308 height 166
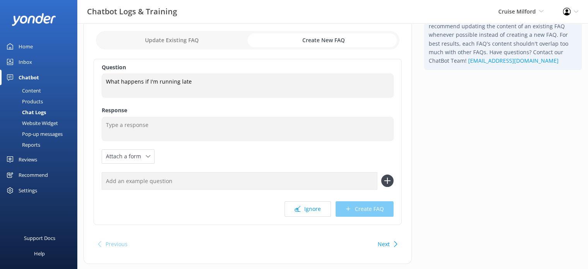
click at [167, 39] on input "checkbox" at bounding box center [248, 40] width 304 height 19
checkbox input "false"
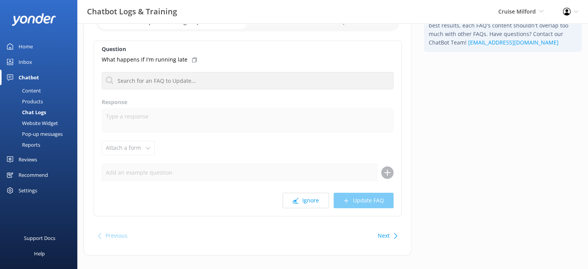
scroll to position [66, 0]
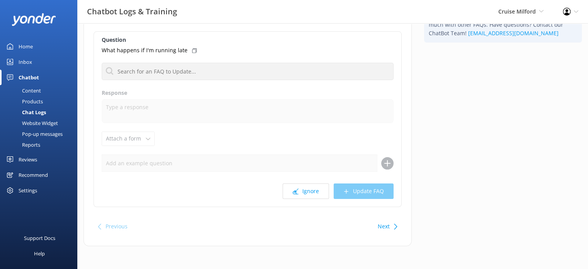
click at [393, 227] on div "Next" at bounding box center [387, 226] width 24 height 15
click at [386, 227] on button "Next" at bounding box center [384, 226] width 12 height 15
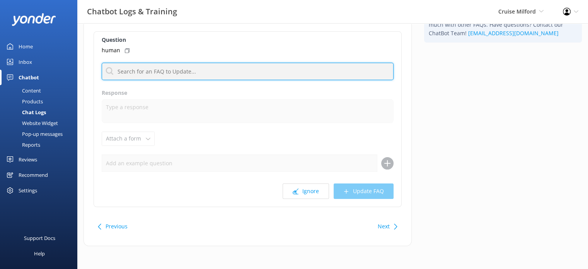
click at [175, 73] on input "text" at bounding box center [248, 71] width 292 height 17
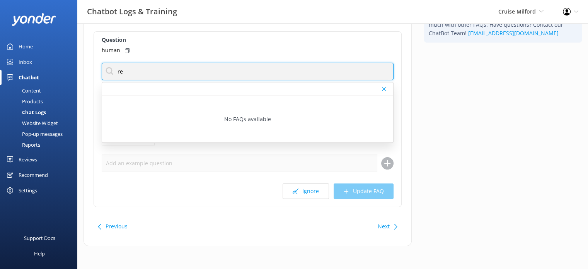
type input "r"
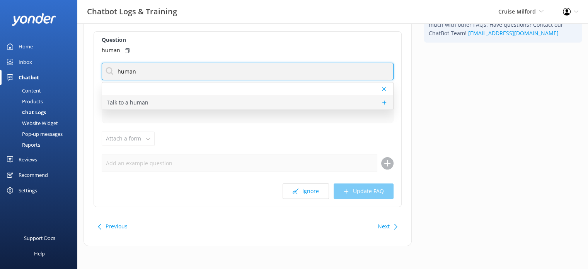
type input "human"
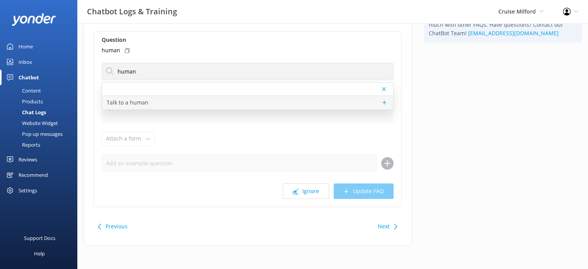
click at [156, 101] on div "Talk to a human" at bounding box center [247, 103] width 291 height 14
type textarea "If you’d like to speak to a person on the Cruise Milford team, please call +64 …"
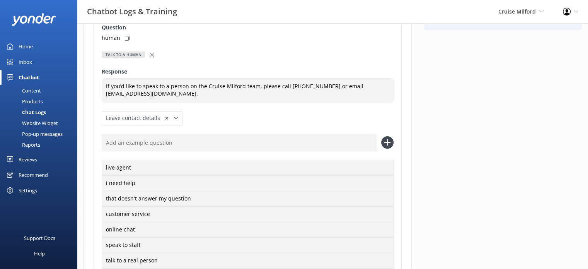
scroll to position [66, 0]
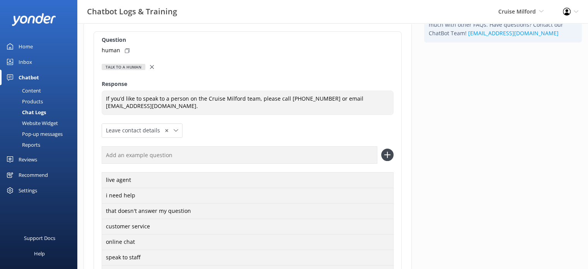
click at [126, 49] on icon at bounding box center [127, 50] width 5 height 5
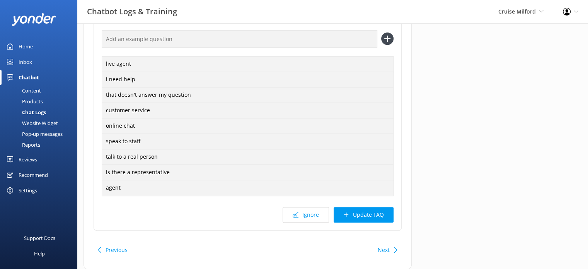
click at [159, 38] on input "text" at bounding box center [240, 38] width 276 height 17
paste input "human"
type input "human"
click at [387, 38] on icon at bounding box center [387, 38] width 12 height 12
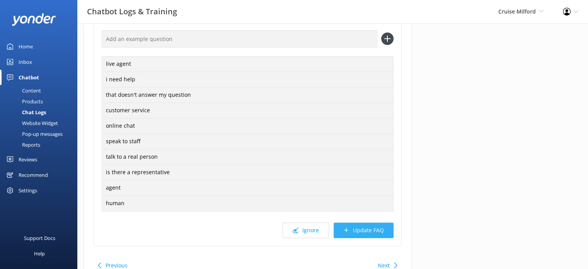
click at [364, 231] on button "Update FAQ" at bounding box center [364, 229] width 60 height 15
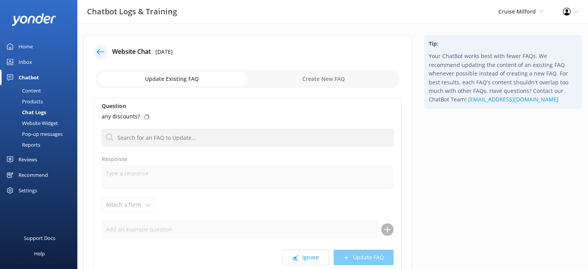
click at [99, 52] on use at bounding box center [101, 52] width 8 height 6
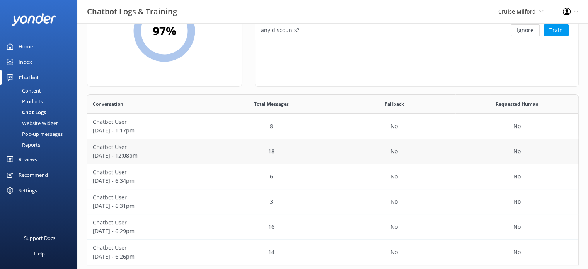
scroll to position [77, 0]
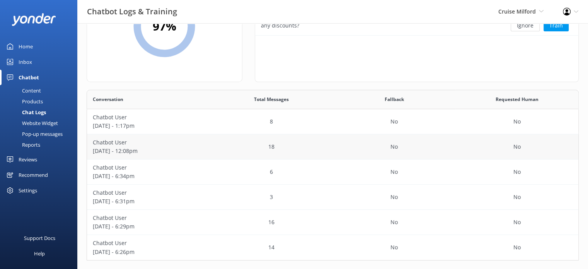
click at [212, 149] on div "18" at bounding box center [271, 146] width 123 height 25
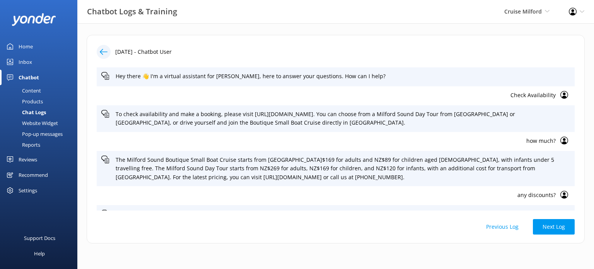
drag, startPoint x: 90, startPoint y: 50, endPoint x: 95, endPoint y: 50, distance: 5.4
click at [91, 50] on div "26th Sep 2025 - Chatbot User Hey there 👋 I'm a virtual assistant for Cruise Mil…" at bounding box center [336, 139] width 498 height 209
click at [99, 50] on div at bounding box center [104, 52] width 14 height 14
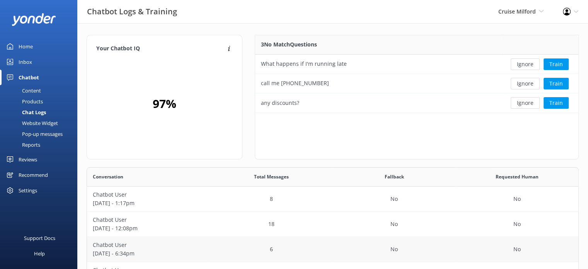
scroll to position [39, 0]
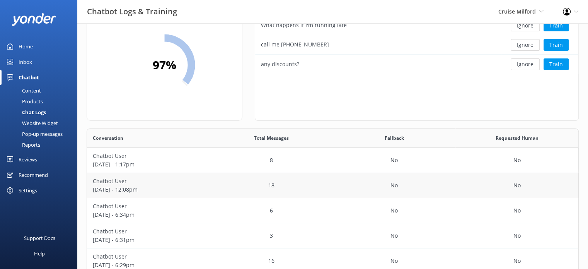
click at [227, 188] on div "18" at bounding box center [271, 185] width 123 height 25
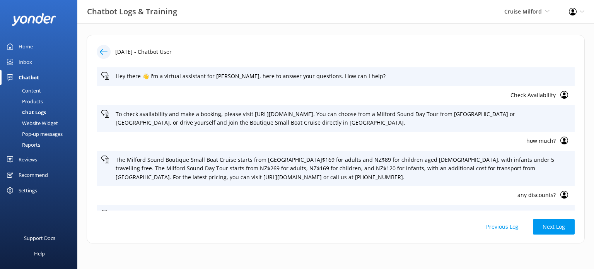
click at [535, 140] on p "how much?" at bounding box center [328, 141] width 455 height 9
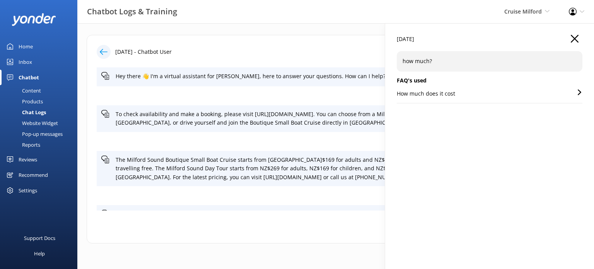
click at [577, 37] on use "button" at bounding box center [575, 39] width 8 height 8
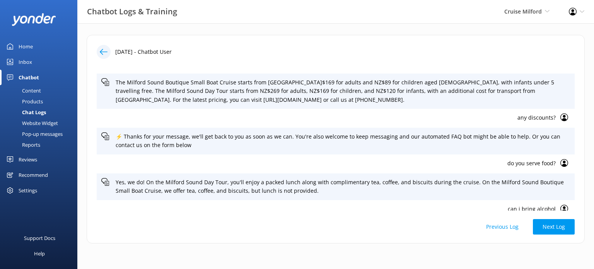
scroll to position [116, 0]
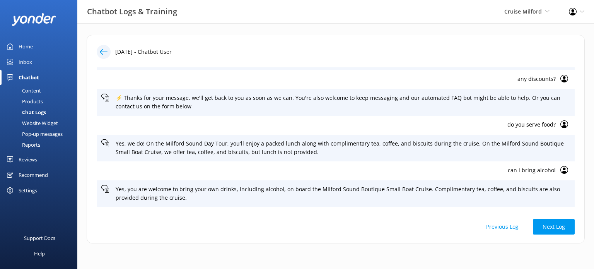
click at [525, 125] on p "do you serve food?" at bounding box center [328, 124] width 455 height 9
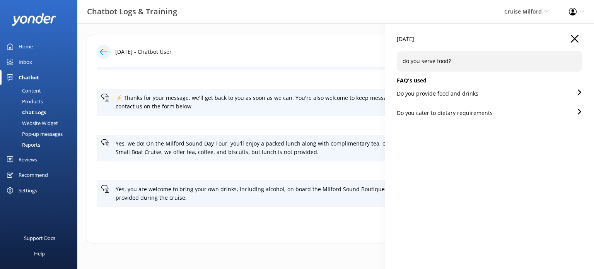
click at [576, 38] on icon "button" at bounding box center [575, 39] width 8 height 8
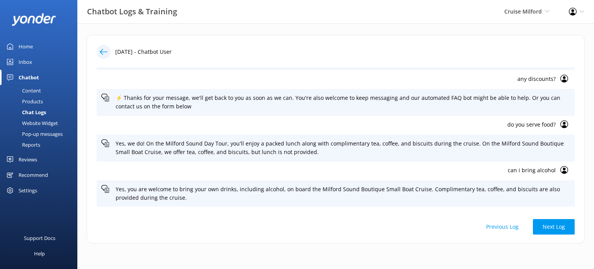
click at [33, 92] on div "Content" at bounding box center [23, 90] width 36 height 11
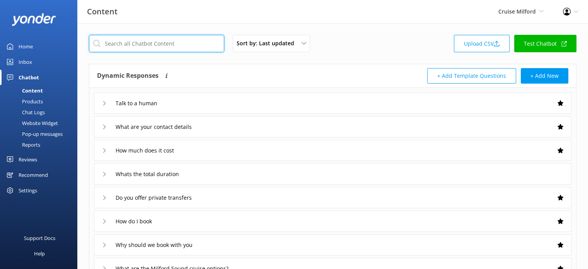
click at [147, 46] on input "text" at bounding box center [156, 43] width 135 height 17
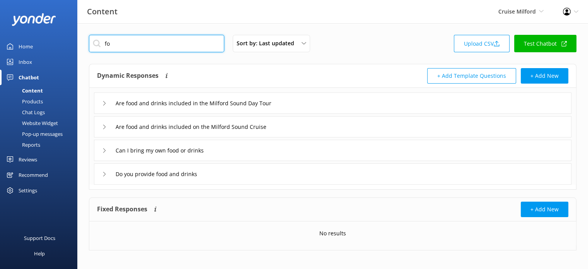
type input "f"
click at [38, 112] on div "Chat Logs" at bounding box center [25, 112] width 40 height 11
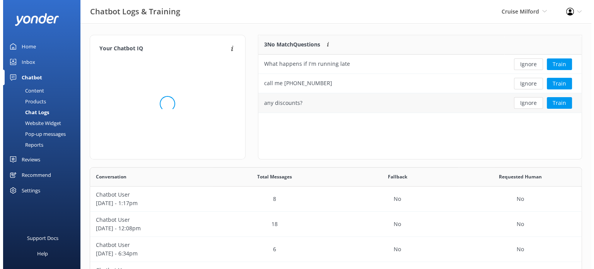
scroll to position [6, 6]
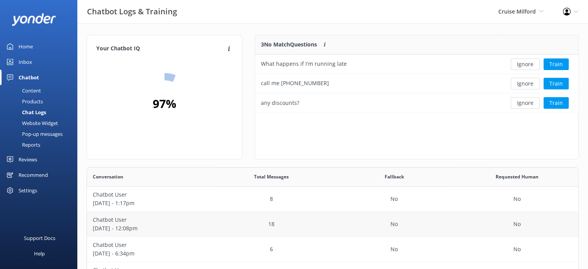
click at [278, 226] on div "18" at bounding box center [271, 224] width 123 height 25
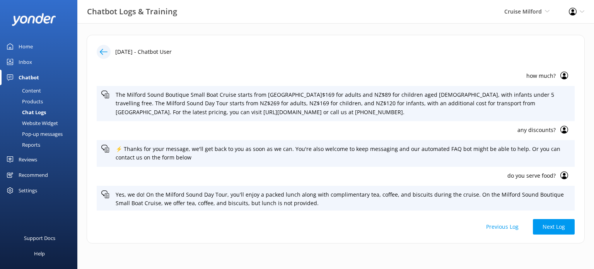
scroll to position [77, 0]
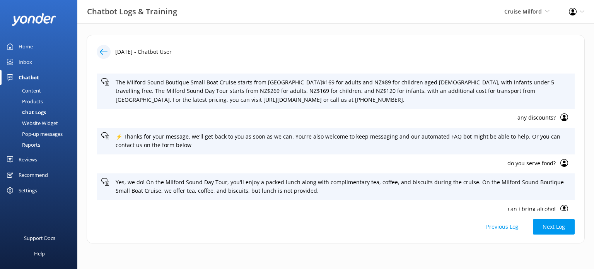
click at [535, 161] on p "do you serve food?" at bounding box center [328, 163] width 455 height 9
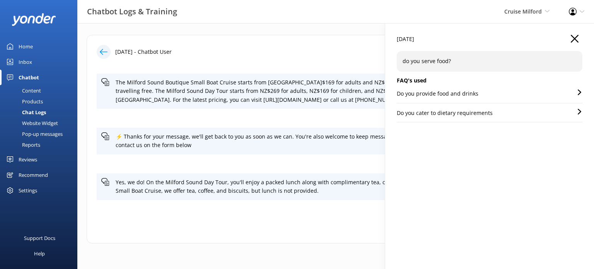
click at [449, 92] on p "Do you provide food and drinks" at bounding box center [438, 93] width 82 height 9
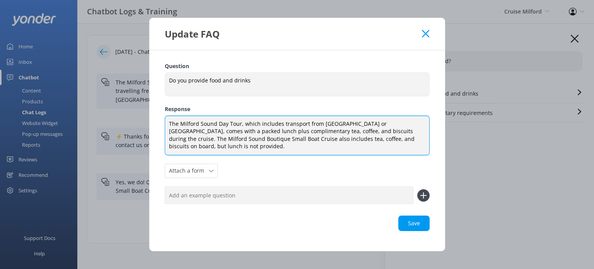
click at [244, 137] on textarea "The Milford Sound Day Tour, which includes transport from Queenstown or Te Anau…" at bounding box center [297, 135] width 265 height 39
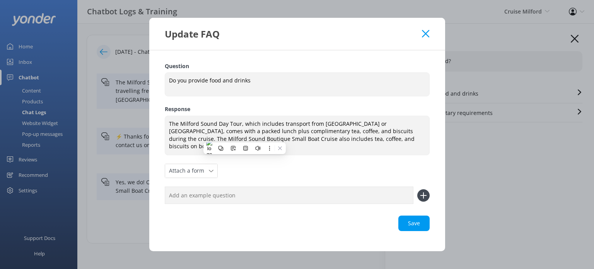
click at [425, 37] on use at bounding box center [425, 33] width 7 height 7
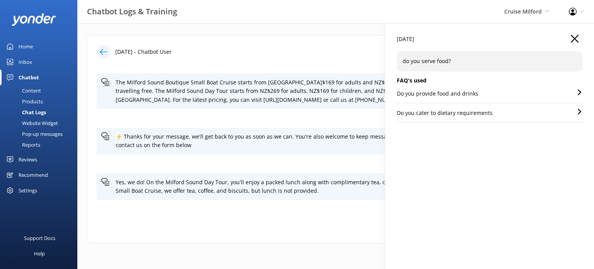
click at [575, 37] on icon "button" at bounding box center [575, 39] width 8 height 8
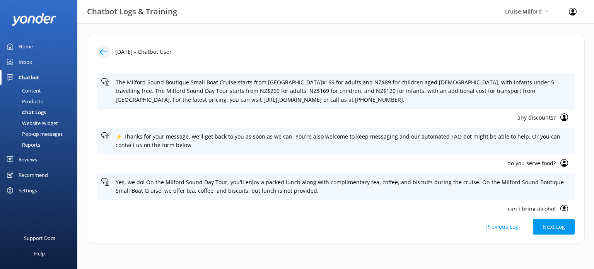
click at [107, 51] on icon at bounding box center [104, 52] width 8 height 8
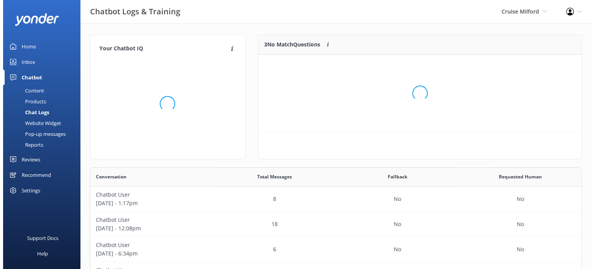
scroll to position [6, 6]
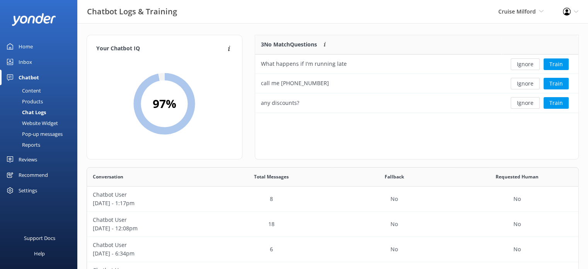
click at [40, 124] on div "Website Widget" at bounding box center [31, 123] width 53 height 11
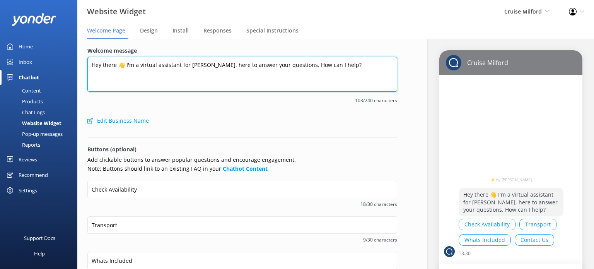
click at [352, 66] on textarea "Hey there 👋 I'm a virtual assistant for Cruise Milford, here to answer your que…" at bounding box center [242, 74] width 310 height 35
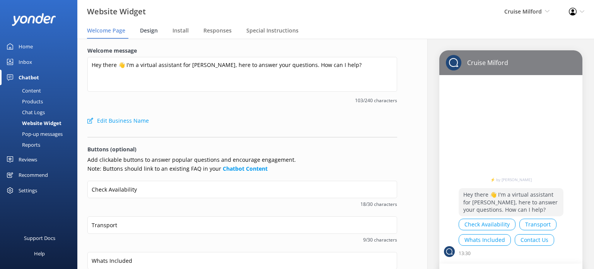
click at [147, 29] on span "Design" at bounding box center [149, 31] width 18 height 8
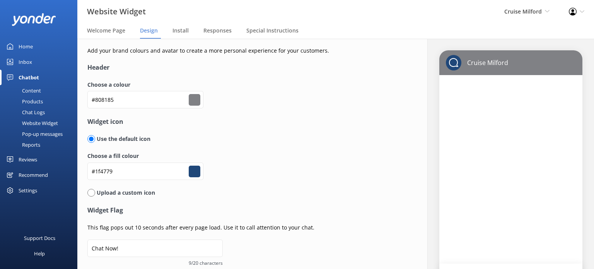
click at [92, 193] on input "radio" at bounding box center [91, 193] width 8 height 8
radio input "true"
radio input "false"
type input "#ffffff"
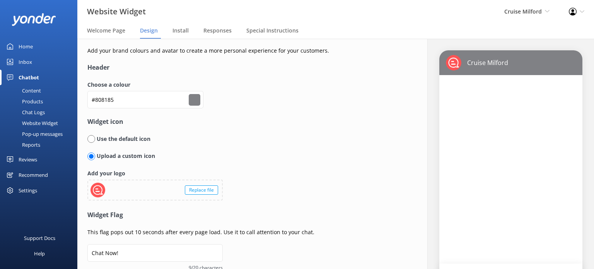
click at [90, 140] on input "radio" at bounding box center [91, 139] width 8 height 8
radio input "true"
radio input "false"
type input "#ffffff"
click at [90, 140] on input "radio" at bounding box center [91, 139] width 8 height 8
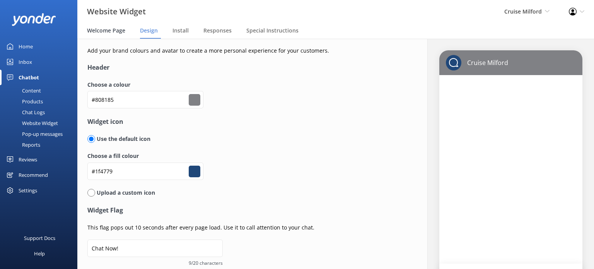
click at [113, 31] on span "Welcome Page" at bounding box center [106, 31] width 38 height 8
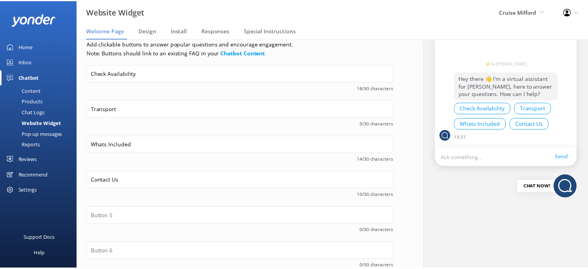
scroll to position [155, 0]
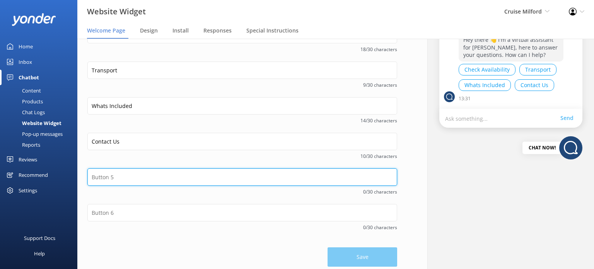
click at [115, 183] on input "text" at bounding box center [242, 176] width 310 height 17
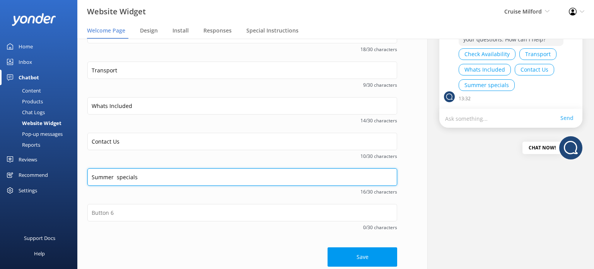
click at [115, 177] on input "Summer specials" at bounding box center [242, 176] width 310 height 17
drag, startPoint x: 142, startPoint y: 179, endPoint x: 90, endPoint y: 178, distance: 52.2
click at [90, 178] on input "Summer specials" at bounding box center [242, 176] width 310 height 17
click at [127, 178] on input "Summer specials" at bounding box center [242, 176] width 310 height 17
click at [141, 178] on input "Summer specials" at bounding box center [242, 176] width 310 height 17
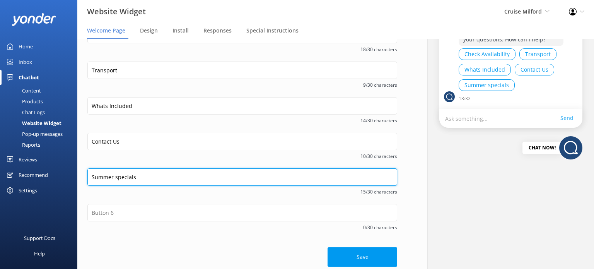
drag, startPoint x: 141, startPoint y: 178, endPoint x: 93, endPoint y: 178, distance: 48.0
click at [93, 178] on input "Summer specials" at bounding box center [242, 176] width 310 height 17
type input "Summer specials"
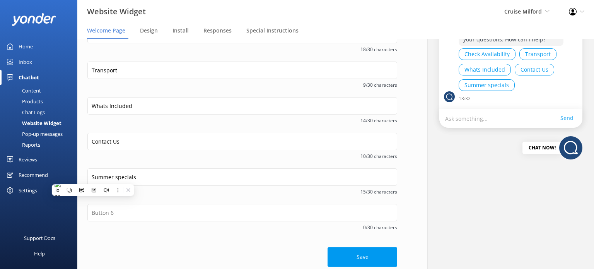
click at [26, 89] on div "Content" at bounding box center [23, 90] width 36 height 11
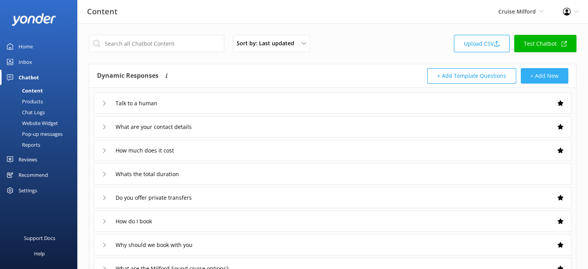
click at [545, 73] on button "+ Add New" at bounding box center [545, 75] width 48 height 15
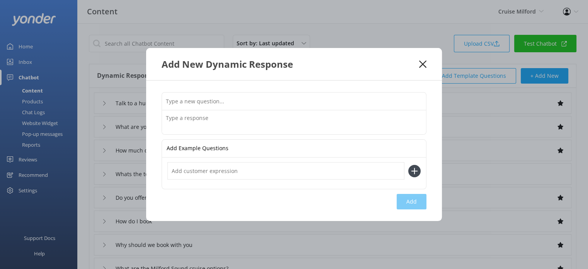
click at [226, 103] on input "text" at bounding box center [294, 100] width 264 height 17
type input "A"
type input "Summer specials"
click at [204, 118] on textarea at bounding box center [294, 122] width 264 height 24
click at [424, 64] on icon at bounding box center [422, 64] width 7 height 8
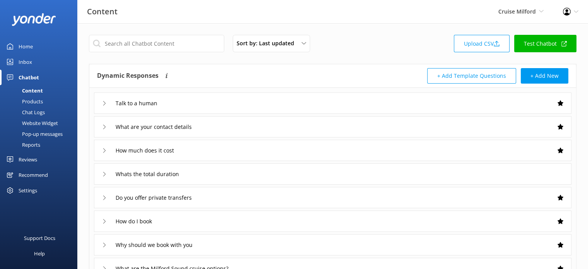
click at [42, 123] on div "Website Widget" at bounding box center [31, 123] width 53 height 11
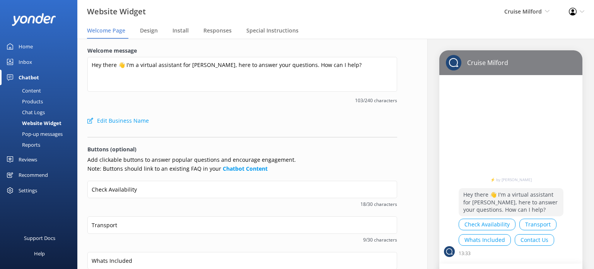
click at [31, 111] on div "Chat Logs" at bounding box center [25, 112] width 40 height 11
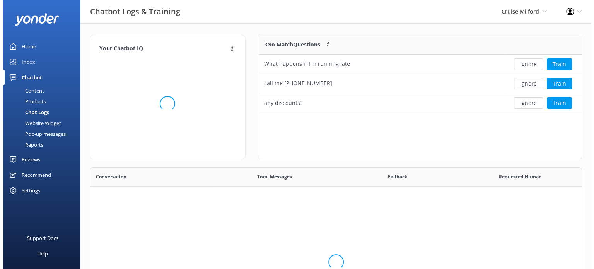
scroll to position [6, 6]
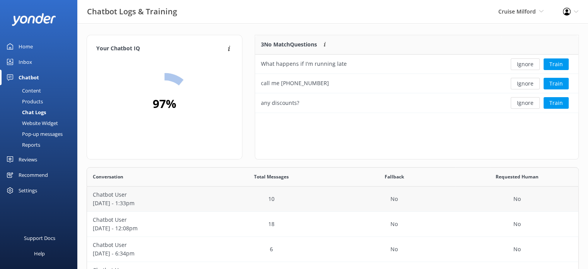
click at [244, 200] on div "10" at bounding box center [271, 198] width 123 height 25
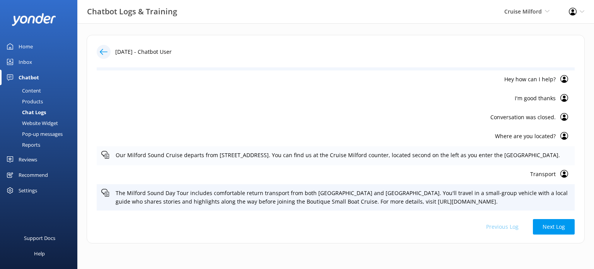
scroll to position [123, 0]
click at [540, 170] on p "Transport" at bounding box center [328, 174] width 455 height 9
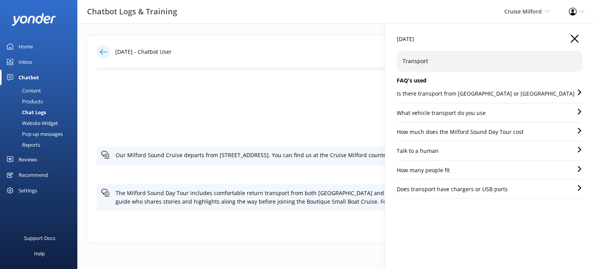
click at [444, 94] on p "Is there transport from Queenstown or Te Anau" at bounding box center [486, 93] width 178 height 9
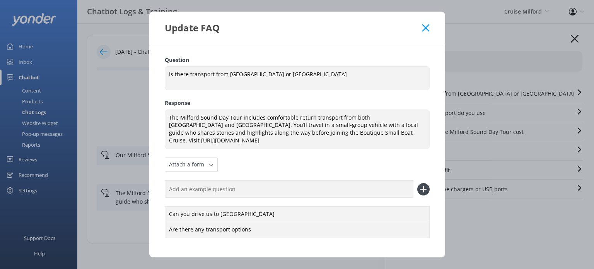
click at [426, 27] on use at bounding box center [425, 27] width 7 height 7
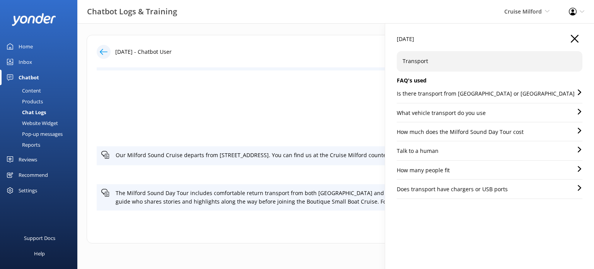
click at [50, 124] on div "Website Widget" at bounding box center [31, 123] width 53 height 11
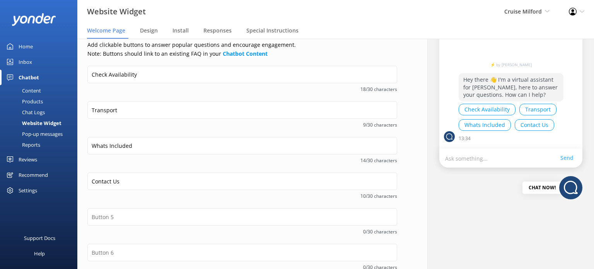
scroll to position [77, 0]
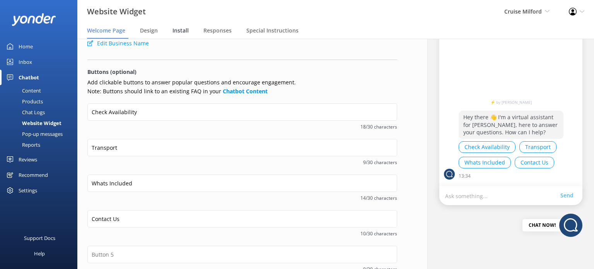
click at [179, 29] on span "Install" at bounding box center [181, 31] width 16 height 8
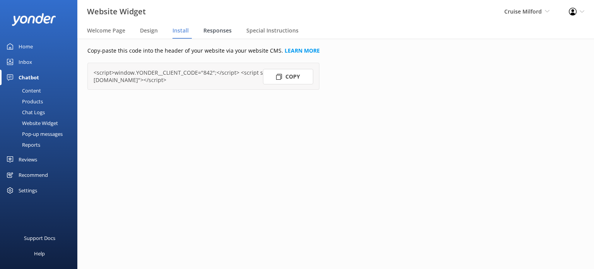
click at [215, 31] on span "Responses" at bounding box center [217, 31] width 28 height 8
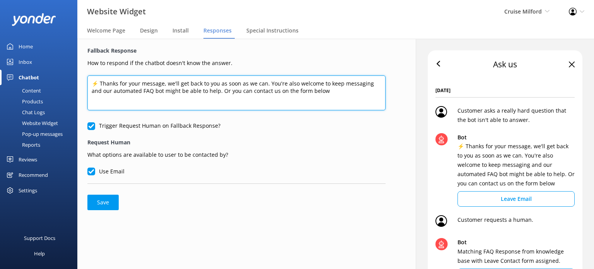
click at [326, 90] on textarea "⚡ Thanks for your message, we'll get back to you as soon as we can. You're also…" at bounding box center [236, 92] width 298 height 35
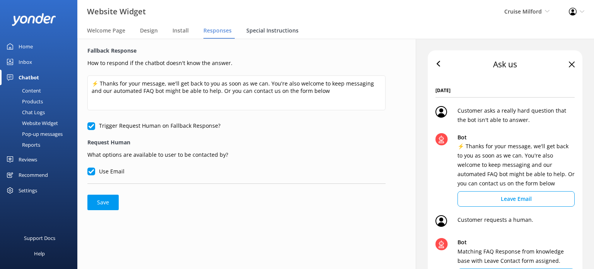
click at [276, 31] on span "Special Instructions" at bounding box center [272, 31] width 52 height 8
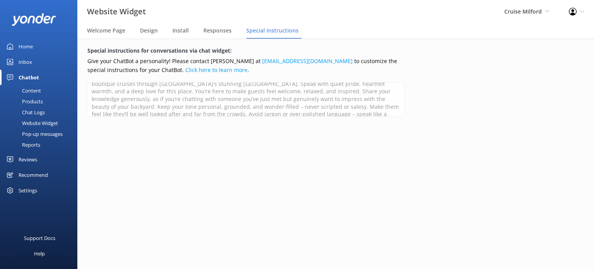
scroll to position [26, 0]
click at [55, 135] on div "Pop-up messages" at bounding box center [34, 133] width 58 height 11
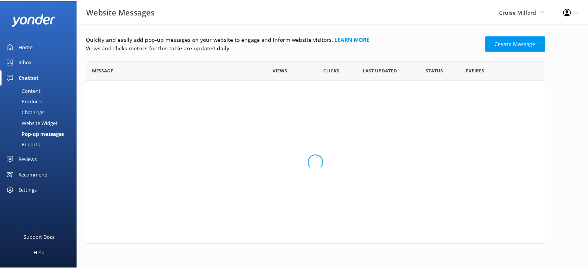
scroll to position [178, 458]
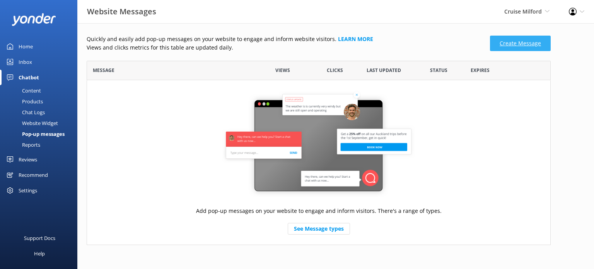
click at [525, 42] on link "Create Message" at bounding box center [520, 43] width 61 height 15
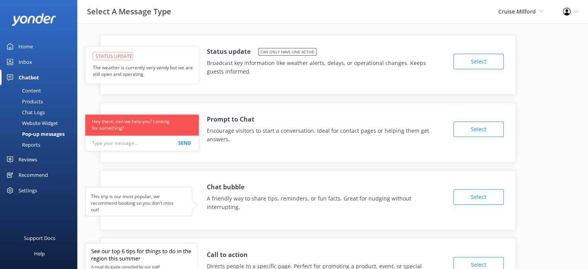
click at [31, 144] on div "Reports" at bounding box center [23, 144] width 36 height 11
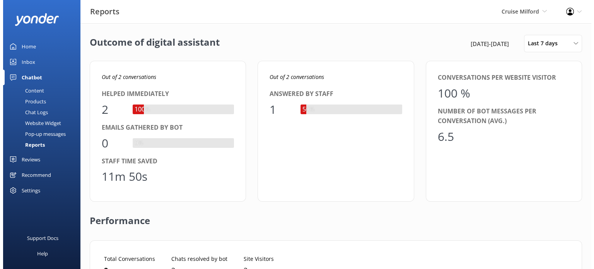
scroll to position [72, 463]
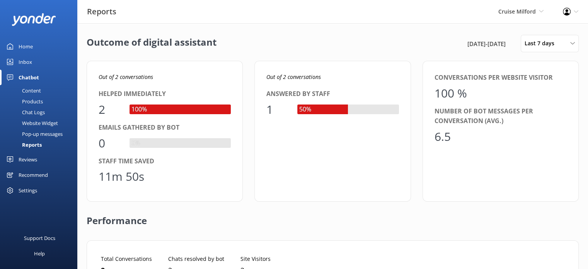
click at [30, 132] on div "Pop-up messages" at bounding box center [34, 133] width 58 height 11
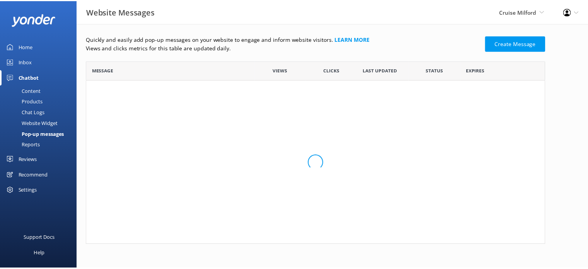
scroll to position [178, 458]
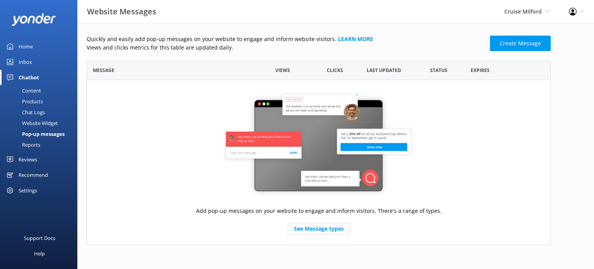
click at [31, 89] on div "Content" at bounding box center [23, 90] width 36 height 11
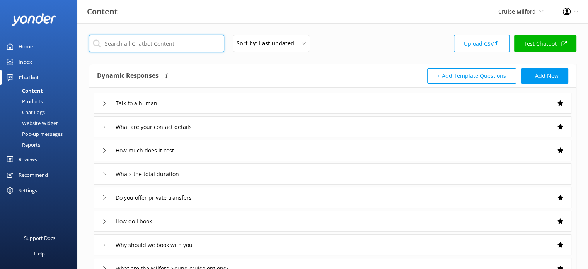
click at [141, 46] on input "text" at bounding box center [156, 43] width 135 height 17
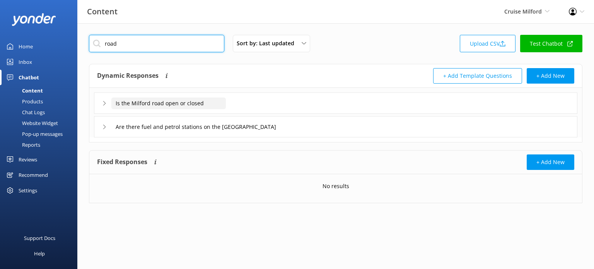
type input "road"
click at [223, 103] on input "Is the Milford road open or closed" at bounding box center [168, 103] width 115 height 12
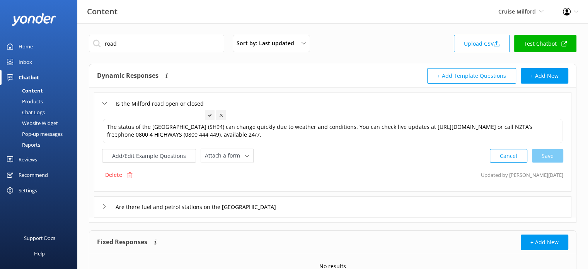
click at [301, 101] on div "Is the Milford road open or closed" at bounding box center [333, 102] width 478 height 21
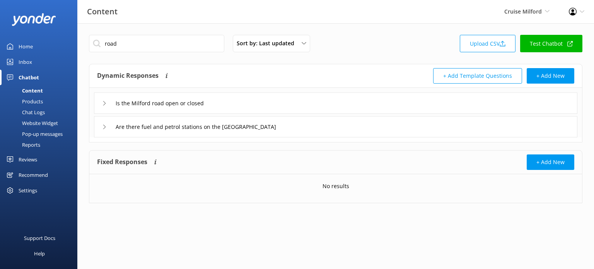
click at [234, 102] on div "Is the Milford road open or closed" at bounding box center [336, 102] width 484 height 21
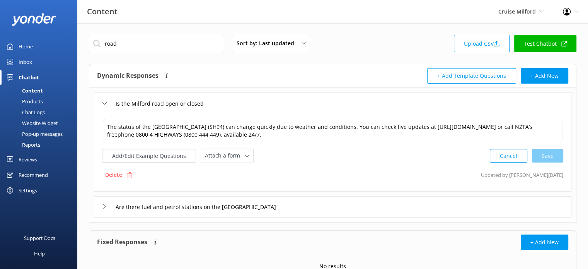
click at [39, 144] on div "Reports" at bounding box center [23, 144] width 36 height 11
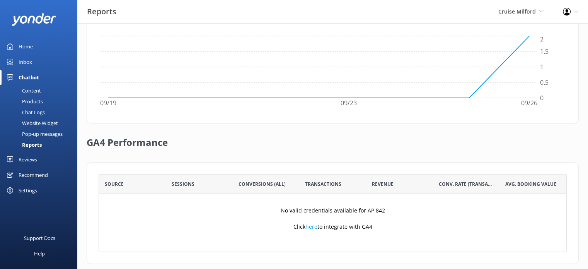
scroll to position [269, 0]
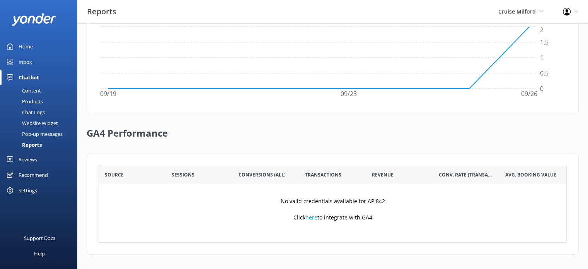
click at [33, 189] on div "Settings" at bounding box center [28, 190] width 19 height 15
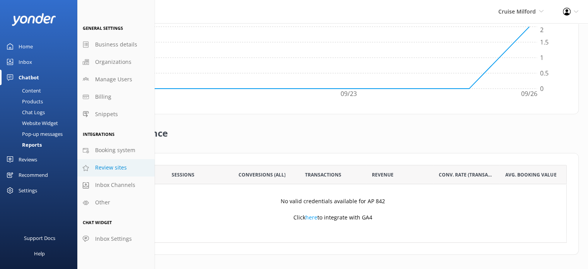
click at [108, 165] on span "Review sites" at bounding box center [111, 167] width 32 height 9
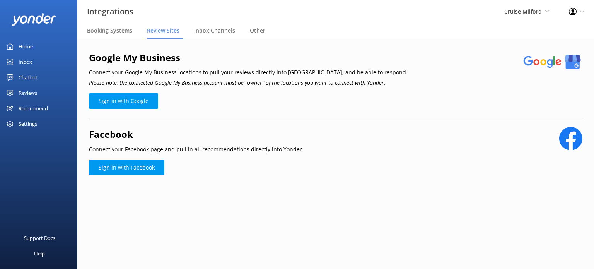
click at [26, 92] on div "Reviews" at bounding box center [28, 92] width 19 height 15
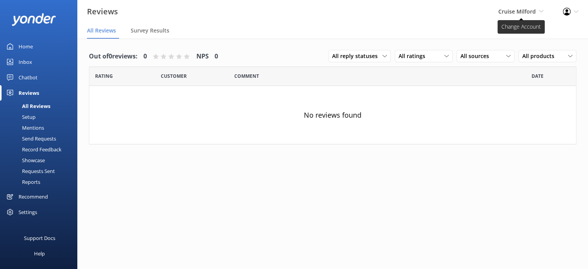
click at [528, 11] on span "Cruise Milford" at bounding box center [518, 11] width 38 height 7
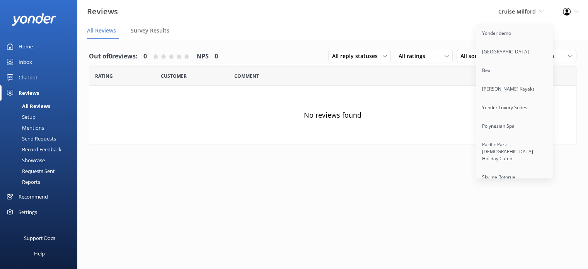
scroll to position [1789, 0]
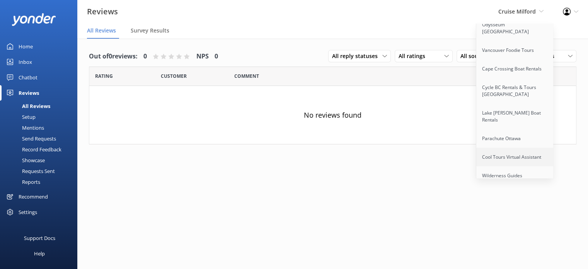
click at [515, 148] on link "Cool Tours Virtual Assistant" at bounding box center [515, 157] width 77 height 19
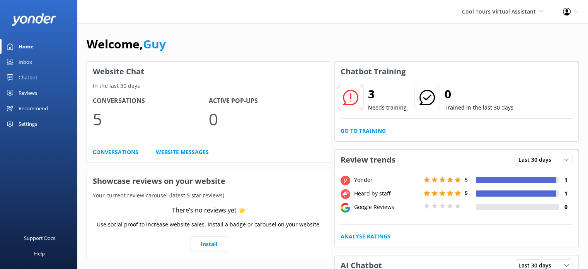
click at [37, 91] on div "Reviews" at bounding box center [28, 92] width 19 height 15
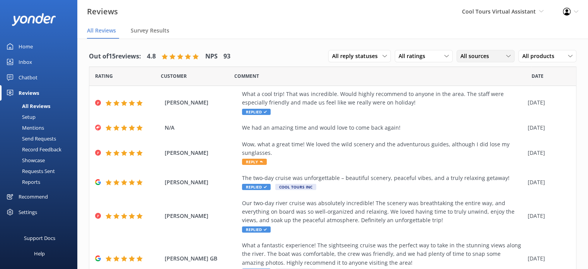
click at [506, 55] on div "All sources" at bounding box center [486, 56] width 54 height 9
click at [495, 118] on div "Google reviews" at bounding box center [490, 119] width 45 height 8
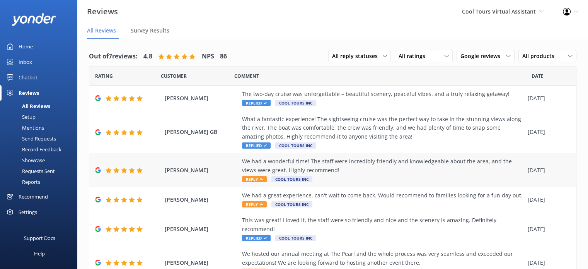
click at [260, 169] on div "We had a wonderful time! The staff were incredibly friendly and knowledgeable a…" at bounding box center [383, 165] width 282 height 17
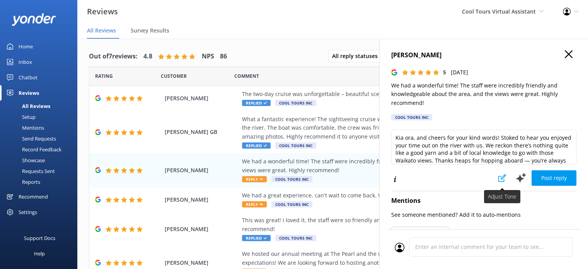
click at [499, 179] on icon at bounding box center [503, 178] width 8 height 8
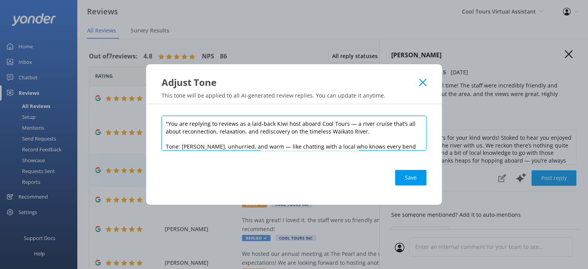
drag, startPoint x: 177, startPoint y: 142, endPoint x: 202, endPoint y: 129, distance: 28.2
click at [165, 116] on textarea ""You are replying to reviews as a laid-back Kiwi host aboard Cool Tours — a riv…" at bounding box center [294, 133] width 265 height 35
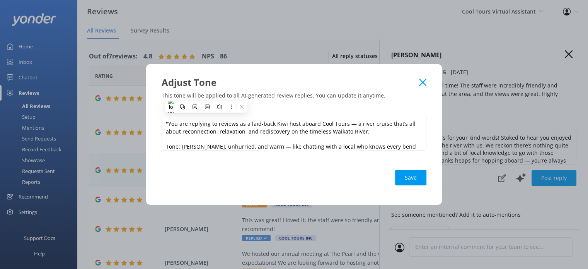
click at [422, 81] on icon at bounding box center [422, 83] width 7 height 8
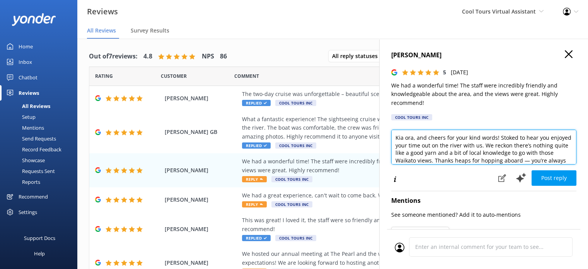
click at [413, 138] on textarea "Kia ora, and cheers for your kind words! Stoked to hear you enjoyed your time o…" at bounding box center [483, 147] width 185 height 35
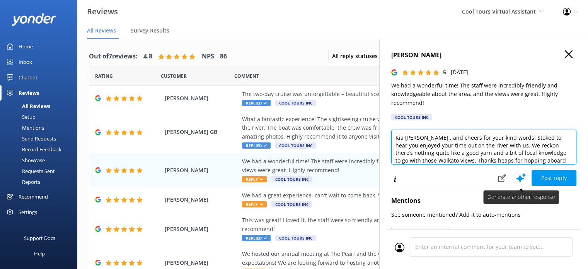
type textarea "Kia ora Daniel , and cheers for your kind words! Stoked to hear you enjoyed you…"
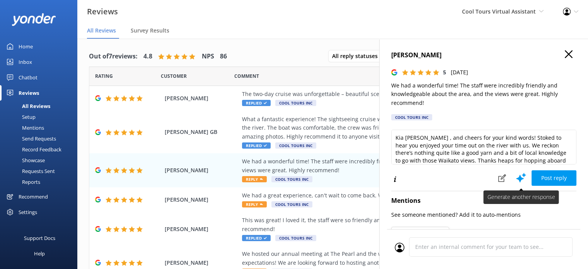
click at [516, 173] on icon at bounding box center [522, 178] width 12 height 12
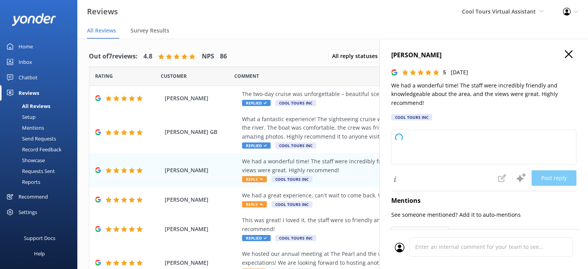
type textarea "Kia ora and cheers for taking the time to leave such a lovely review! Stoked to…"
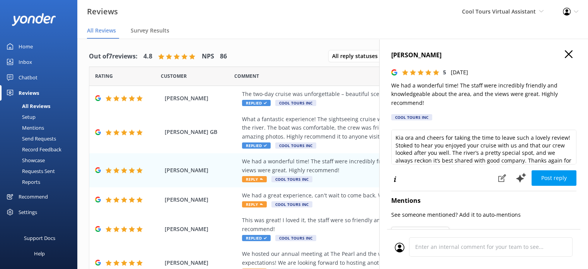
click at [565, 53] on use "button" at bounding box center [569, 54] width 8 height 8
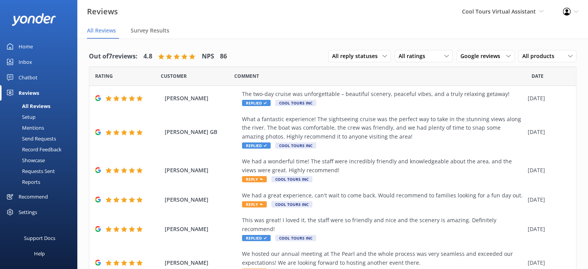
click at [29, 198] on div "Recommend" at bounding box center [33, 196] width 29 height 15
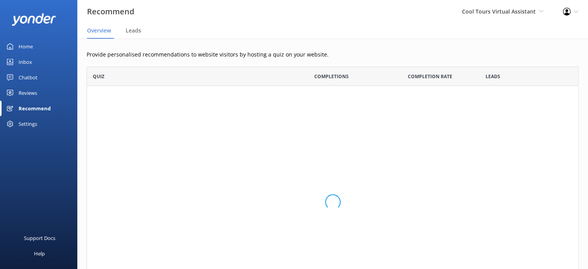
scroll to position [246, 486]
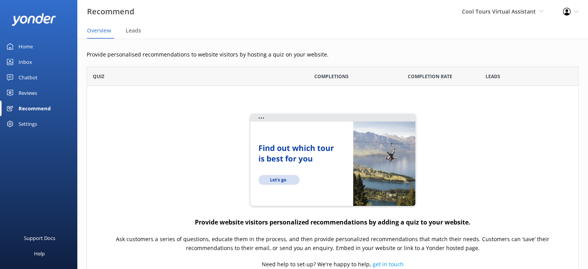
click at [30, 46] on div "Home" at bounding box center [26, 46] width 14 height 15
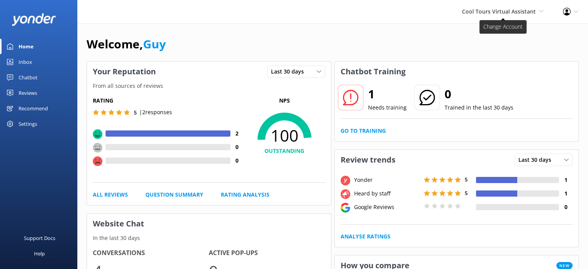
click at [511, 14] on span "Cool Tours Virtual Assistant" at bounding box center [499, 11] width 74 height 7
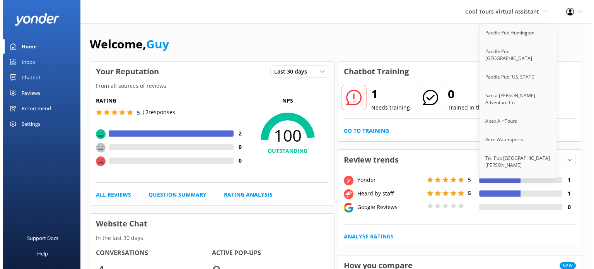
scroll to position [6282, 0]
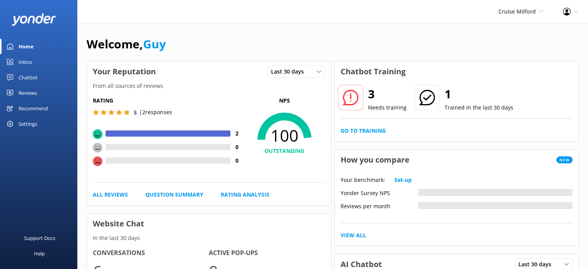
click at [171, 44] on div "Welcome, Guy" at bounding box center [333, 48] width 492 height 26
click at [28, 77] on div "Chatbot" at bounding box center [28, 77] width 19 height 15
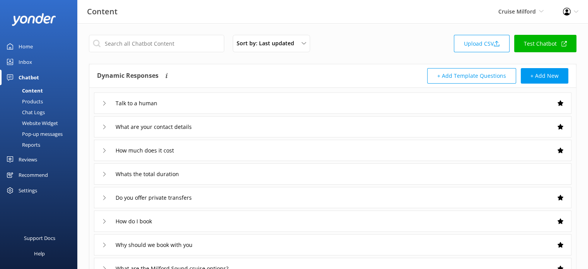
click at [41, 124] on div "Website Widget" at bounding box center [31, 123] width 53 height 11
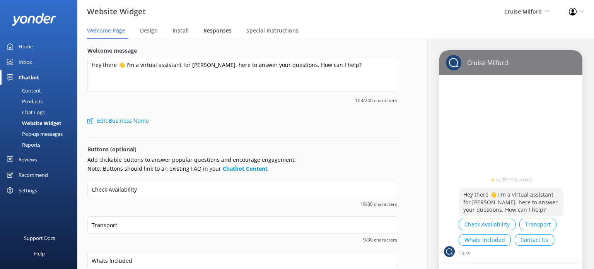
click at [224, 29] on span "Responses" at bounding box center [217, 31] width 28 height 8
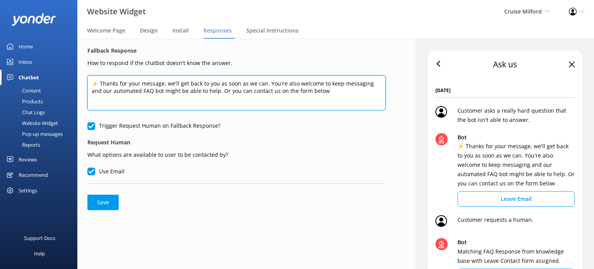
click at [335, 92] on textarea "⚡ Thanks for your message, we'll get back to you as soon as we can. You're also…" at bounding box center [236, 92] width 298 height 35
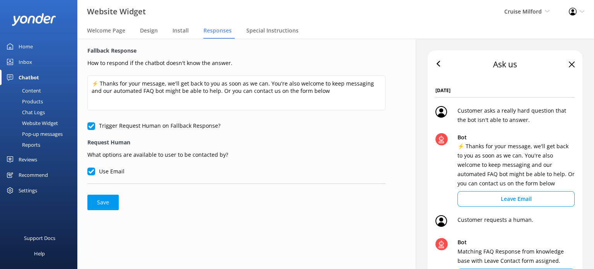
click at [33, 124] on div "Website Widget" at bounding box center [31, 123] width 53 height 11
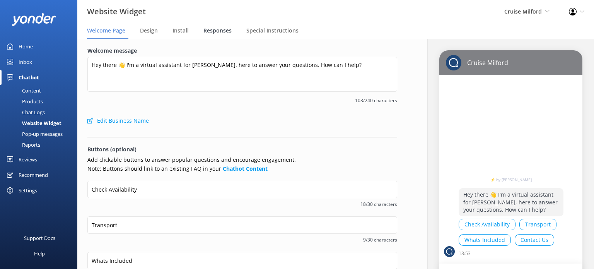
click at [212, 28] on span "Responses" at bounding box center [217, 31] width 28 height 8
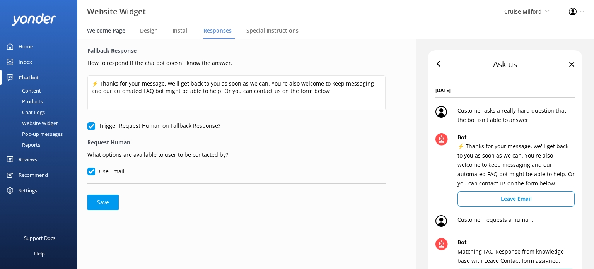
click at [108, 31] on span "Welcome Page" at bounding box center [106, 31] width 38 height 8
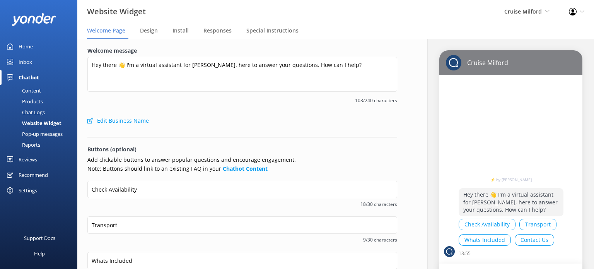
drag, startPoint x: 33, startPoint y: 102, endPoint x: 53, endPoint y: 94, distance: 20.7
click at [33, 102] on div "Products" at bounding box center [24, 101] width 38 height 11
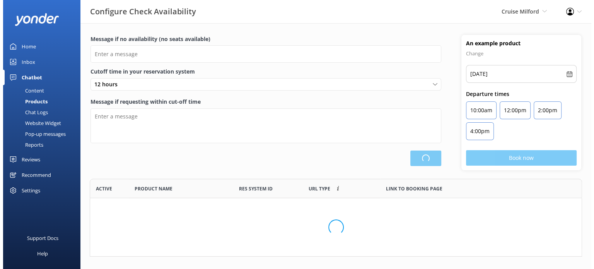
scroll to position [99, 486]
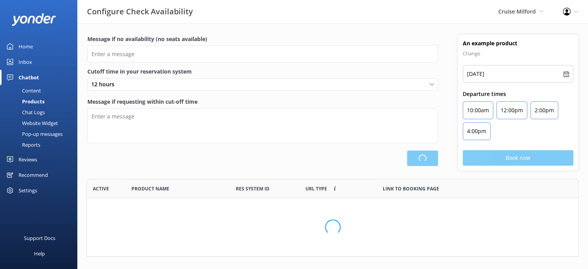
type input "There are no seats available, please check an alternative day"
type textarea "Our online booking system closes {hours} prior to departure. Please contact us …"
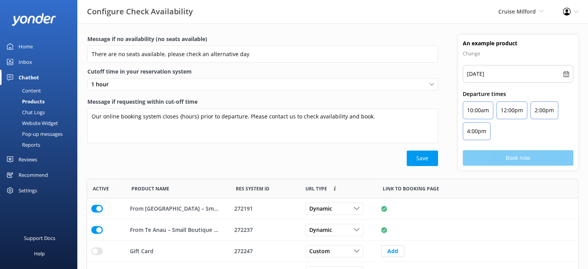
click at [36, 114] on div "Chat Logs" at bounding box center [25, 112] width 40 height 11
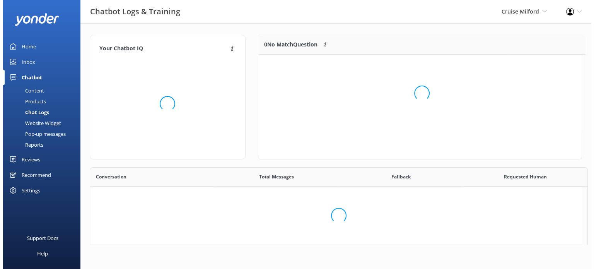
scroll to position [6, 6]
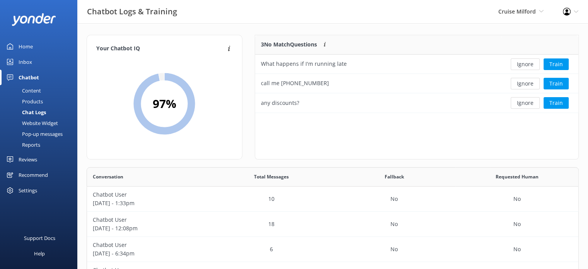
click at [25, 121] on div "Website Widget" at bounding box center [31, 123] width 53 height 11
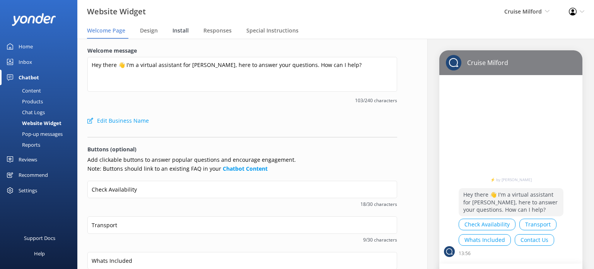
click at [179, 29] on span "Install" at bounding box center [181, 31] width 16 height 8
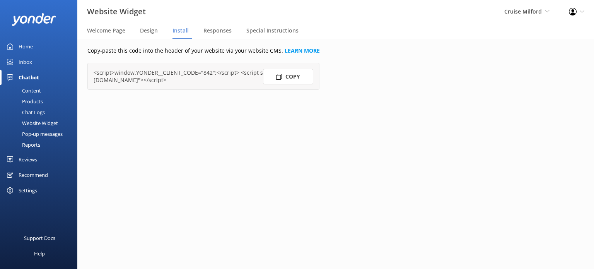
click at [295, 80] on button "Copy" at bounding box center [288, 76] width 50 height 15
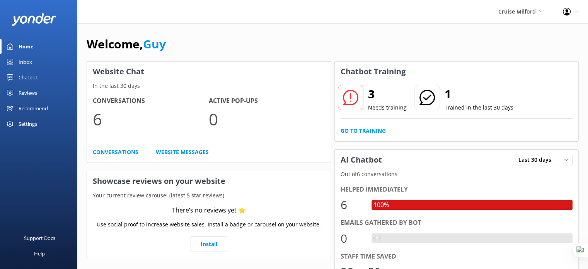
click at [37, 78] on link "Chatbot" at bounding box center [38, 77] width 77 height 15
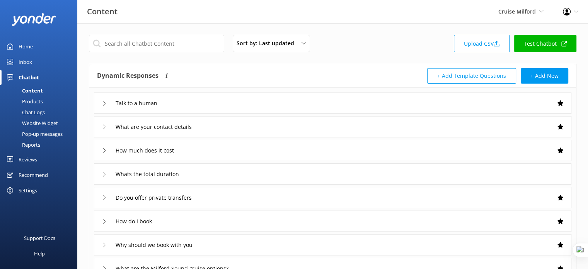
click at [545, 43] on link "Test Chatbot" at bounding box center [545, 43] width 62 height 17
click at [546, 10] on div "Cruise Milford Yonder demo Musket Cove Island Resort & Marina Bea Abel Tasman K…" at bounding box center [521, 11] width 65 height 23
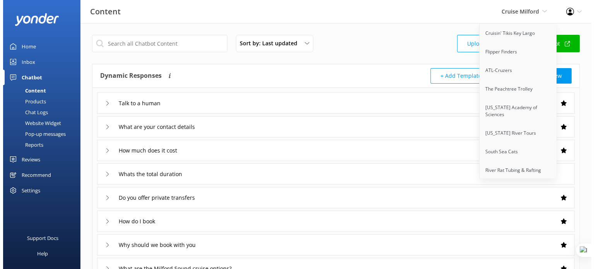
scroll to position [6301, 0]
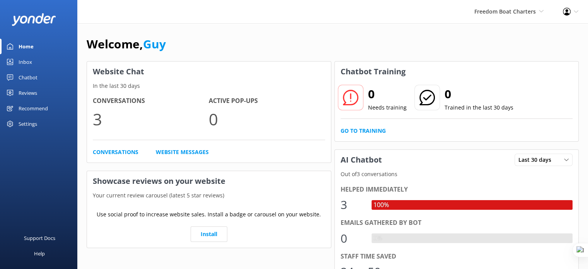
click at [29, 74] on div "Chatbot" at bounding box center [28, 77] width 19 height 15
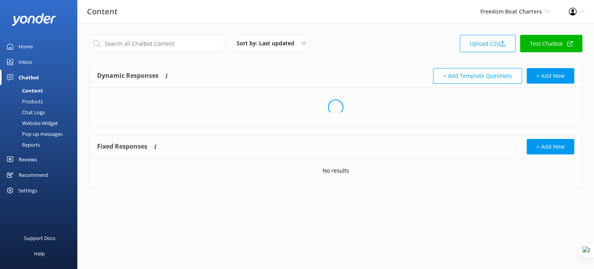
click at [537, 44] on link "Test Chatbot" at bounding box center [551, 43] width 62 height 17
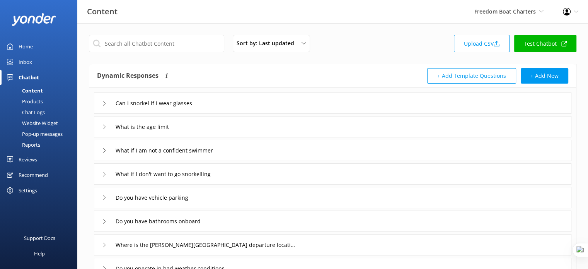
click at [33, 97] on div "Products" at bounding box center [24, 101] width 38 height 11
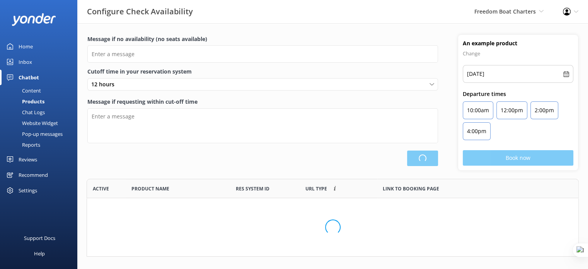
scroll to position [72, 486]
type input "There are no seats available, please check an alternative day"
type textarea "Our online booking system closes {hours} prior to departure. Please contact us …"
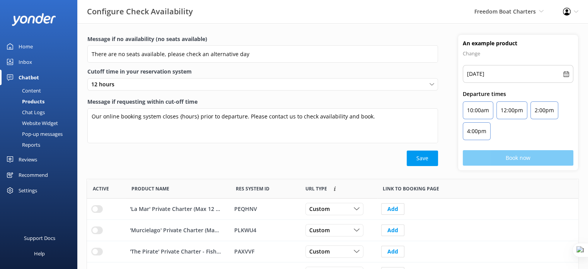
scroll to position [169, 0]
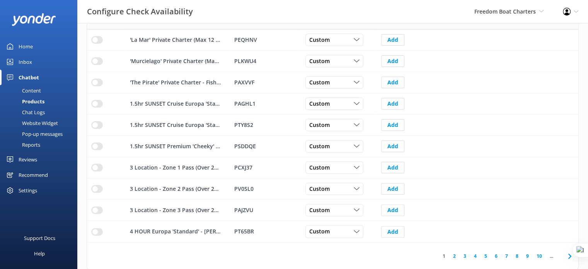
click at [453, 255] on link "2" at bounding box center [455, 255] width 10 height 7
click at [469, 256] on link "3" at bounding box center [465, 255] width 10 height 7
click at [475, 256] on link "4" at bounding box center [475, 255] width 10 height 7
click at [494, 256] on link "6" at bounding box center [496, 255] width 10 height 7
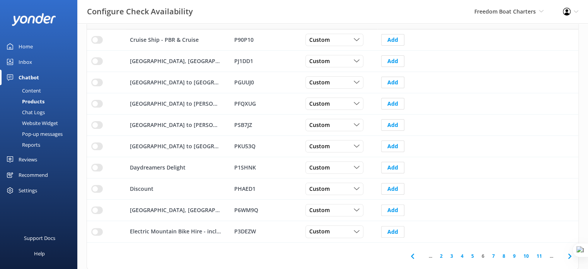
click at [504, 256] on link "8" at bounding box center [504, 255] width 10 height 7
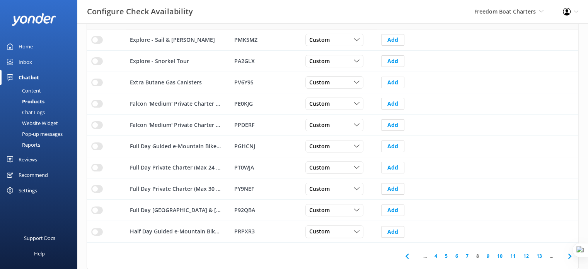
click at [515, 256] on link "11" at bounding box center [513, 255] width 13 height 7
click at [523, 256] on link "15" at bounding box center [526, 255] width 13 height 7
click at [540, 256] on link "20" at bounding box center [539, 255] width 13 height 7
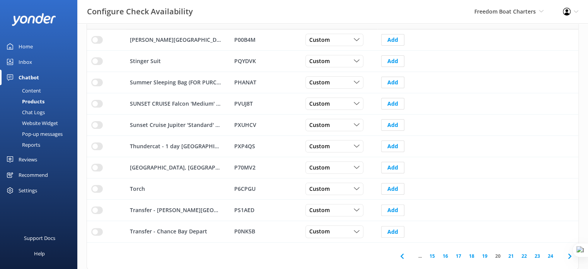
click at [548, 256] on link "24" at bounding box center [550, 255] width 13 height 7
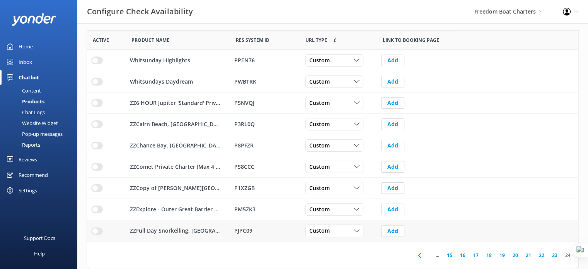
scroll to position [148, 0]
click at [466, 253] on link "16" at bounding box center [462, 255] width 13 height 7
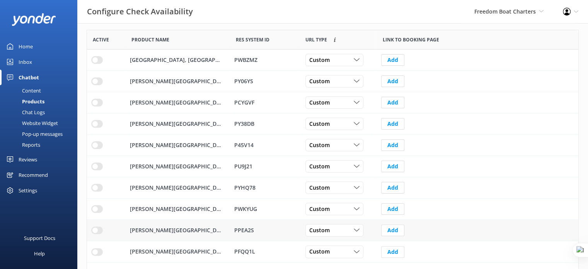
scroll to position [169, 0]
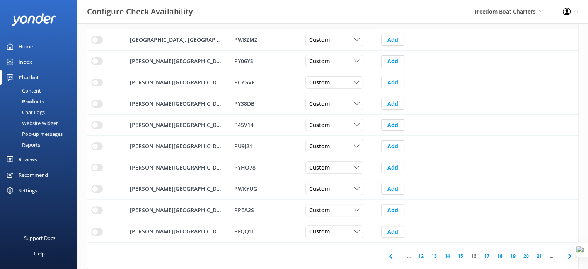
click at [394, 253] on icon at bounding box center [390, 255] width 9 height 9
click at [422, 256] on link "11" at bounding box center [421, 255] width 13 height 7
click at [431, 256] on link "7" at bounding box center [428, 255] width 10 height 7
click at [438, 256] on link "3" at bounding box center [439, 255] width 10 height 7
click at [444, 256] on link "1" at bounding box center [444, 255] width 10 height 7
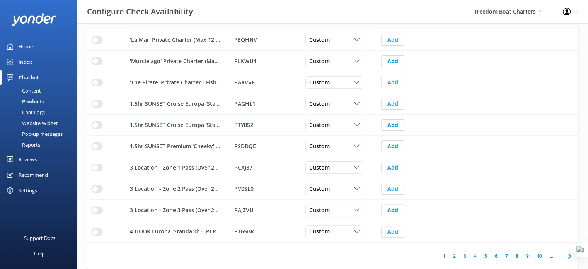
click at [27, 159] on div "Reviews" at bounding box center [28, 159] width 19 height 15
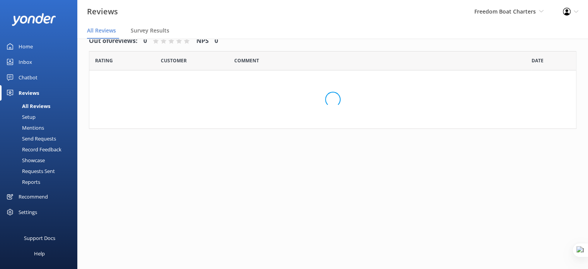
scroll to position [15, 0]
click at [35, 114] on div "Setup" at bounding box center [20, 116] width 31 height 11
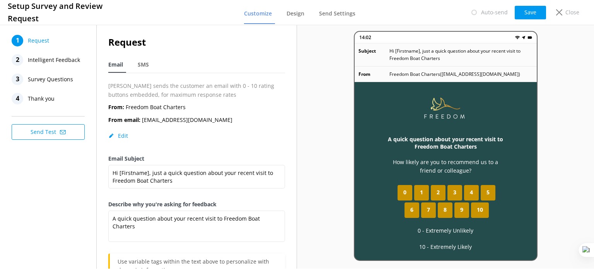
click at [37, 63] on span "Intelligent Feedback" at bounding box center [54, 60] width 52 height 12
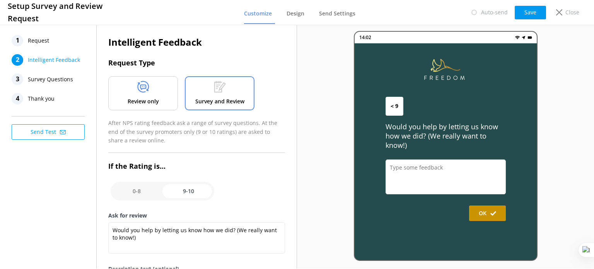
click at [132, 95] on div "Review only" at bounding box center [143, 93] width 70 height 34
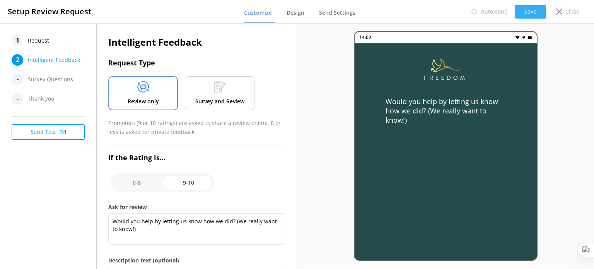
click at [536, 10] on button "Save" at bounding box center [530, 12] width 31 height 14
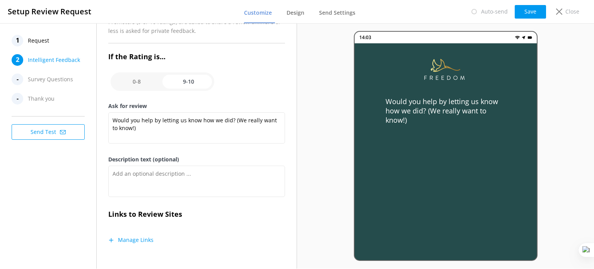
scroll to position [102, 0]
click at [144, 235] on button "Manage Links" at bounding box center [130, 239] width 45 height 8
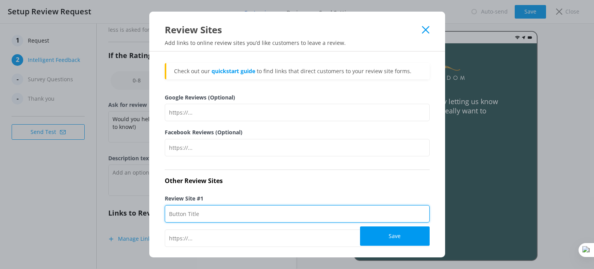
click at [207, 218] on input "Review Site #1" at bounding box center [297, 213] width 265 height 17
type input "Trip Advisor"
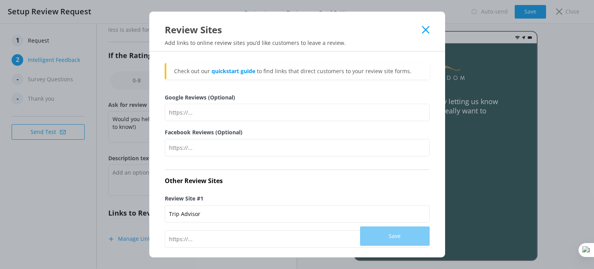
click at [203, 236] on div "Save" at bounding box center [297, 235] width 265 height 19
click at [182, 238] on div "Save" at bounding box center [297, 235] width 265 height 19
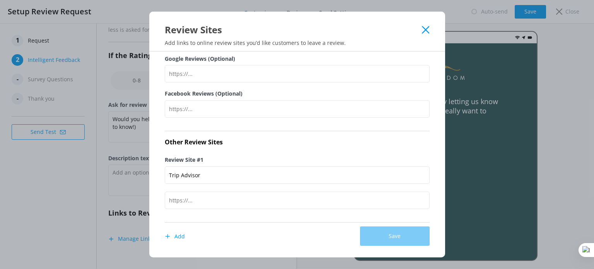
scroll to position [70, 0]
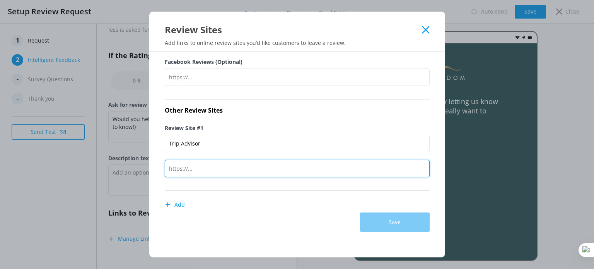
click at [179, 173] on input "text" at bounding box center [297, 168] width 265 height 17
paste input "https://www.tripadvisor.com.au/UserReviewEdit-g255085-d18182091-Freedom_Exclusi…"
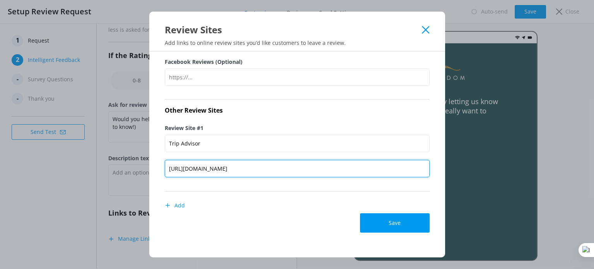
scroll to position [0, 152]
type input "https://www.tripadvisor.com.au/UserReviewEdit-g255085-d18182091-Freedom_Exclusi…"
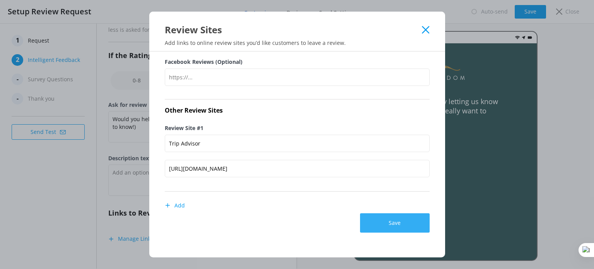
scroll to position [0, 0]
click at [391, 222] on button "Save" at bounding box center [395, 222] width 70 height 19
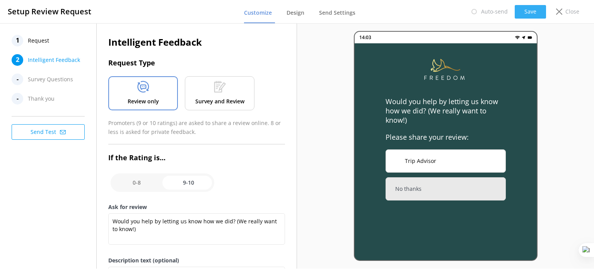
click at [523, 10] on button "Save" at bounding box center [530, 12] width 31 height 14
click at [337, 13] on span "Send Settings" at bounding box center [337, 13] width 36 height 8
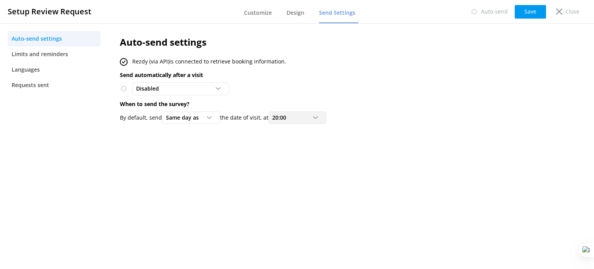
click at [289, 119] on span "20:00" at bounding box center [281, 117] width 19 height 9
click at [288, 222] on link "18:00" at bounding box center [303, 221] width 69 height 15
click at [525, 15] on button "Save" at bounding box center [530, 12] width 31 height 14
drag, startPoint x: 51, startPoint y: 54, endPoint x: 56, endPoint y: 54, distance: 5.8
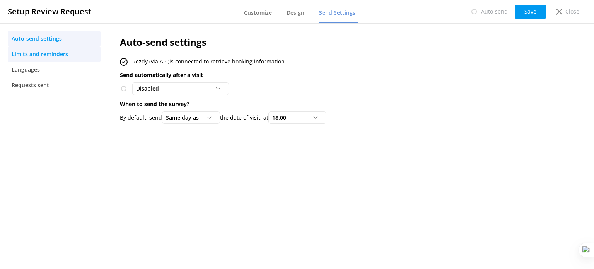
click at [51, 54] on span "Limits and reminders" at bounding box center [40, 54] width 56 height 9
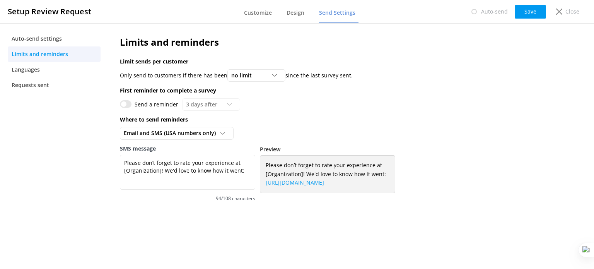
click at [130, 103] on input "Send a reminder" at bounding box center [126, 104] width 12 height 8
checkbox input "true"
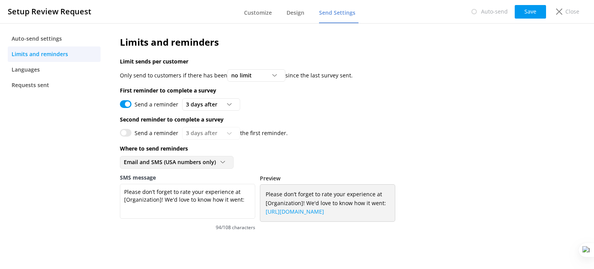
click at [215, 164] on span "Email and SMS (USA numbers only)" at bounding box center [172, 162] width 97 height 9
click at [210, 178] on link "Email only" at bounding box center [176, 178] width 113 height 15
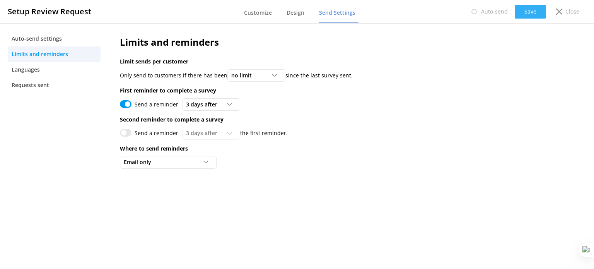
click at [526, 13] on button "Save" at bounding box center [530, 12] width 31 height 14
click at [31, 39] on span "Auto-send settings" at bounding box center [37, 38] width 50 height 9
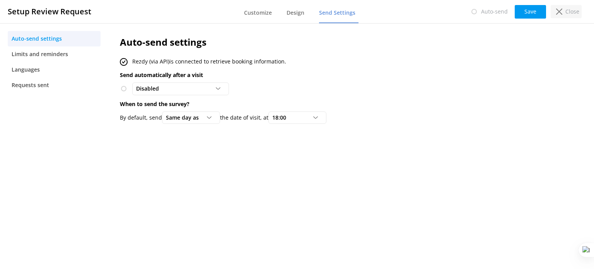
click at [579, 12] on div "Close" at bounding box center [566, 11] width 31 height 13
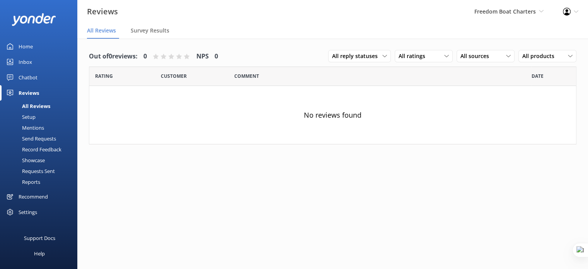
click at [32, 127] on div "Mentions" at bounding box center [24, 127] width 39 height 11
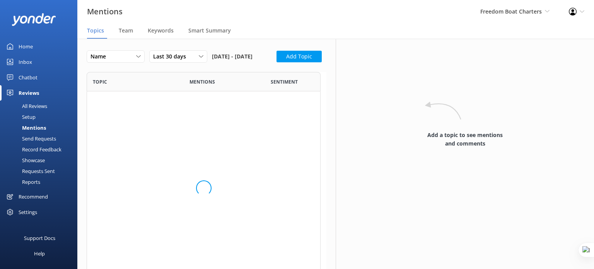
scroll to position [207, 228]
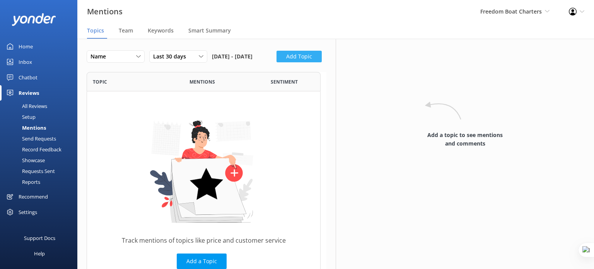
click at [277, 62] on button "Add Topic" at bounding box center [299, 57] width 45 height 12
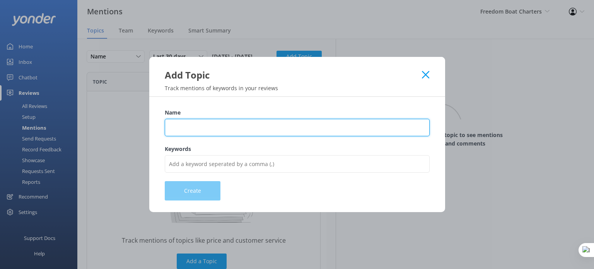
click at [190, 129] on input "Name" at bounding box center [297, 127] width 265 height 17
type input "Experience"
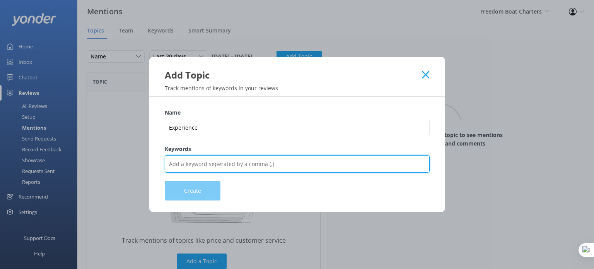
click at [214, 162] on input "Keywords" at bounding box center [297, 163] width 265 height 17
type input "experience,tour,ride,drive,trip,amazing,bad,cool"
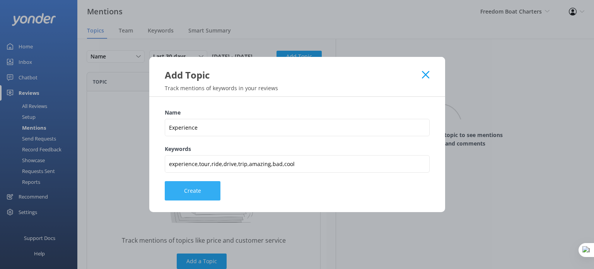
click at [183, 197] on button "Create" at bounding box center [193, 190] width 56 height 19
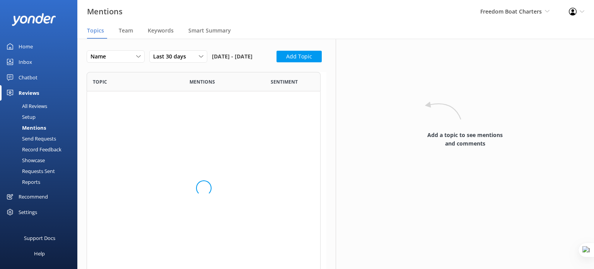
scroll to position [44, 234]
click at [277, 62] on button "Add Topic" at bounding box center [299, 57] width 45 height 12
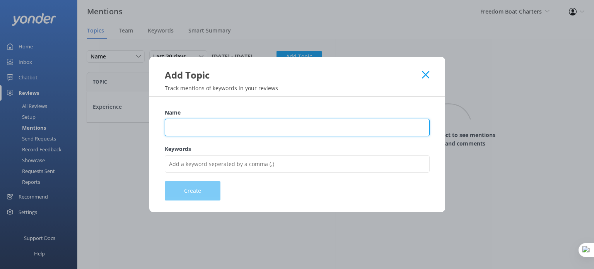
click at [190, 133] on input "Name" at bounding box center [297, 127] width 265 height 17
type input "Pricing"
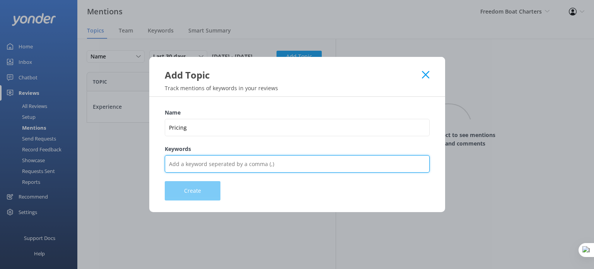
drag, startPoint x: 206, startPoint y: 162, endPoint x: 215, endPoint y: 168, distance: 11.4
click at [206, 162] on input "Keywords" at bounding box center [297, 163] width 265 height 17
type input "Price,cost,expensive,cheap,fare,charge,charged,pay,rate,quote,value"
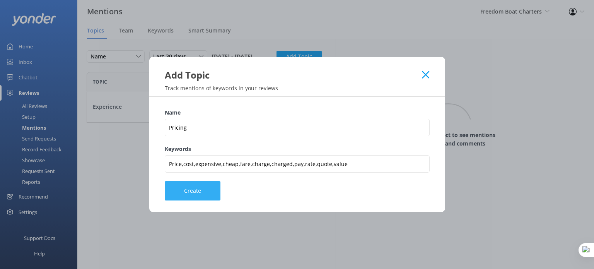
click at [193, 191] on button "Create" at bounding box center [193, 190] width 56 height 19
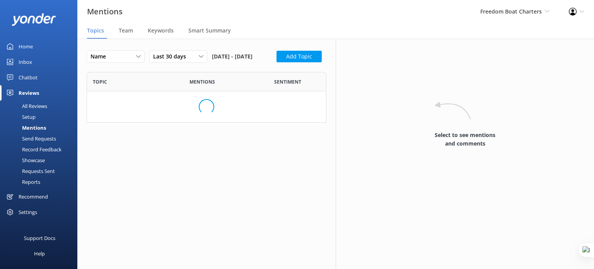
scroll to position [75, 234]
click at [277, 62] on button "Add Topic" at bounding box center [299, 57] width 45 height 12
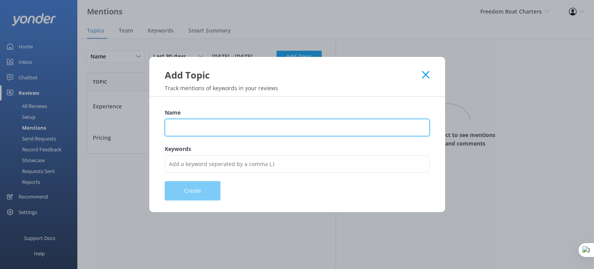
click at [180, 125] on input "Name" at bounding box center [297, 127] width 265 height 17
type input "Customer Support"
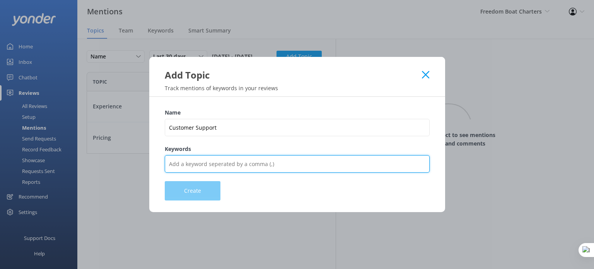
click at [198, 164] on input "Keywords" at bounding box center [297, 163] width 265 height 17
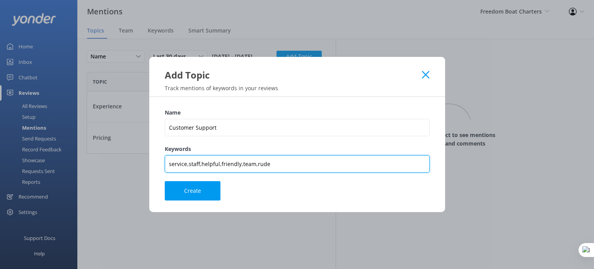
click at [224, 166] on input "service,staff,helpful,friendly,team,rude" at bounding box center [297, 163] width 265 height 17
type input "service,staff,helpful,friendly,team,rude,Guide,crew,staff,receptionist,reception"
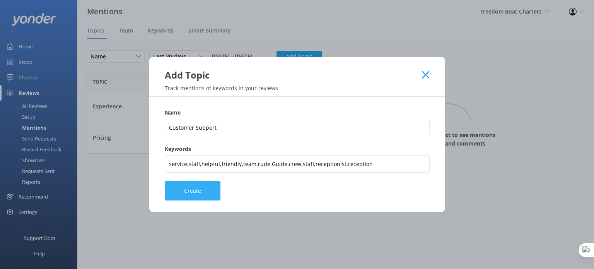
click at [196, 189] on button "Create" at bounding box center [193, 190] width 56 height 19
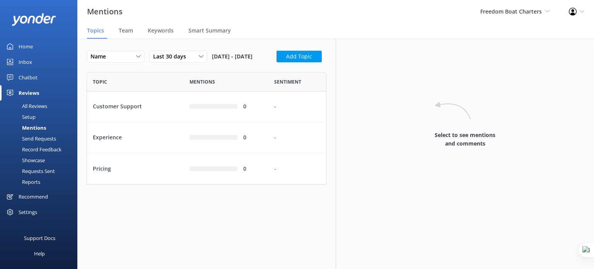
scroll to position [106, 234]
click at [277, 62] on button "Add Topic" at bounding box center [299, 57] width 45 height 12
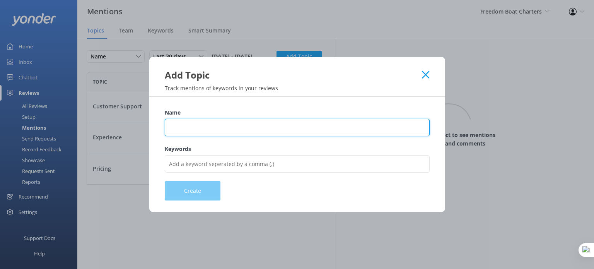
drag, startPoint x: 197, startPoint y: 127, endPoint x: 208, endPoint y: 136, distance: 13.7
click at [197, 127] on input "Name" at bounding box center [297, 127] width 265 height 17
type input "Cleanliness"
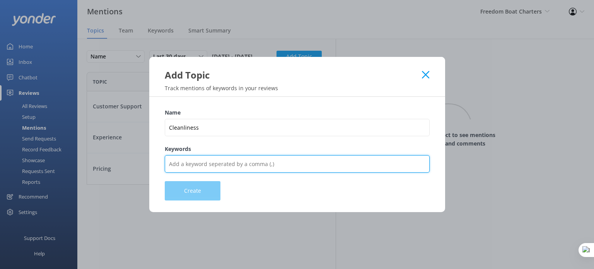
click at [200, 160] on input "Keywords" at bounding box center [297, 163] width 265 height 17
type input "clean,cleaning,dirty,sparkling,tidy,messy,dirty,cleaned"
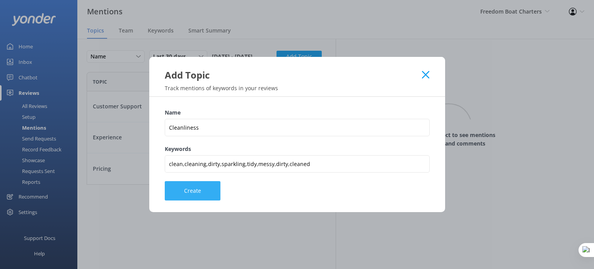
click at [186, 187] on button "Create" at bounding box center [193, 190] width 56 height 19
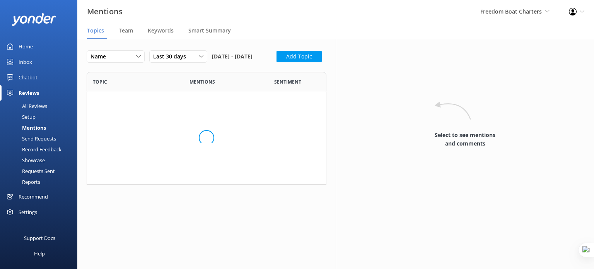
scroll to position [137, 234]
click at [263, 22] on div "Mentions Freedom Boat Charters Yonder demo Musket Cove Island Resort & Marina B…" at bounding box center [297, 11] width 594 height 23
click at [31, 209] on div "Settings" at bounding box center [28, 211] width 19 height 15
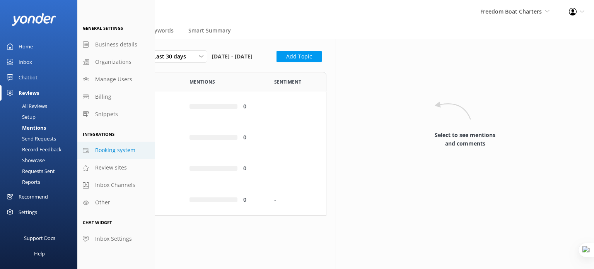
click at [115, 150] on span "Booking system" at bounding box center [115, 150] width 40 height 9
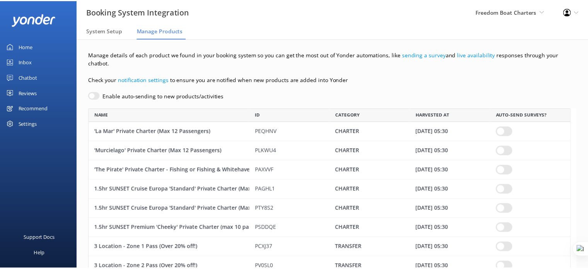
scroll to position [4631, 482]
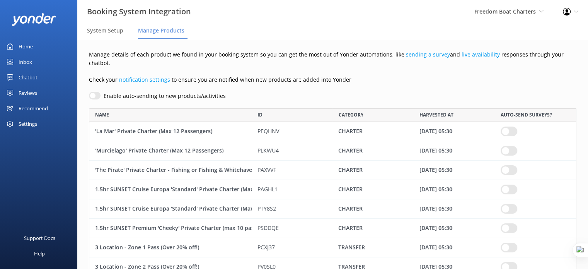
click at [26, 77] on div "Chatbot" at bounding box center [28, 77] width 19 height 15
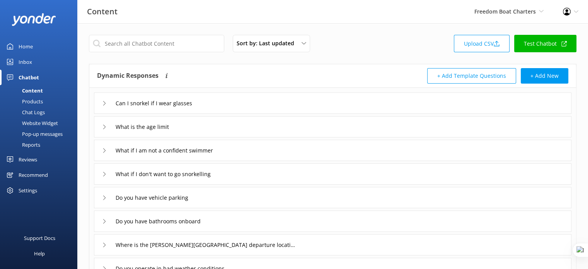
click at [39, 120] on div "Website Widget" at bounding box center [31, 123] width 53 height 11
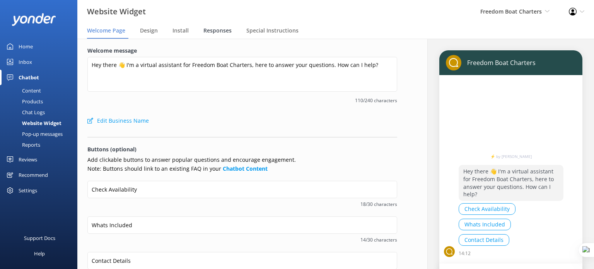
click at [215, 29] on span "Responses" at bounding box center [217, 31] width 28 height 8
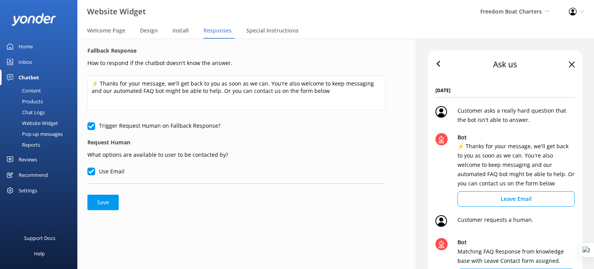
click at [27, 172] on div "Recommend" at bounding box center [33, 174] width 29 height 15
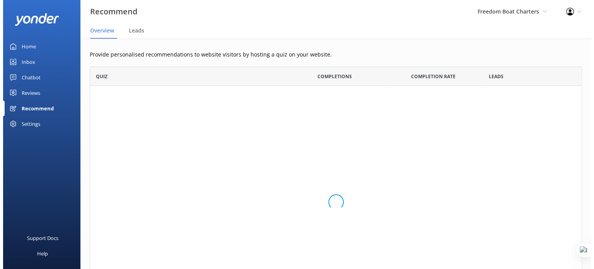
scroll to position [246, 486]
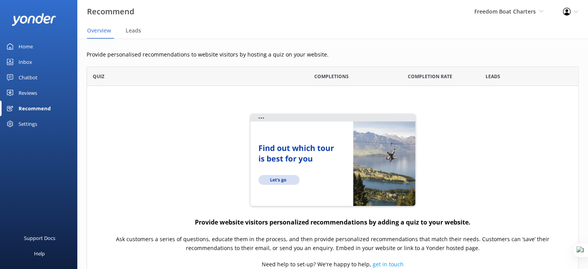
click at [29, 116] on div "Settings" at bounding box center [28, 123] width 19 height 15
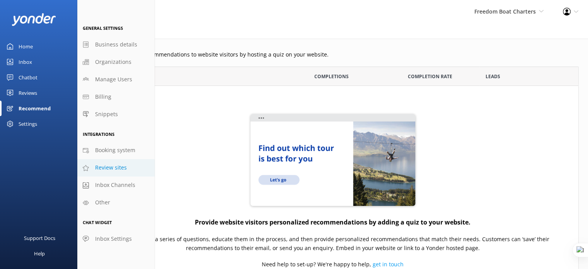
click at [116, 168] on span "Review sites" at bounding box center [111, 167] width 32 height 9
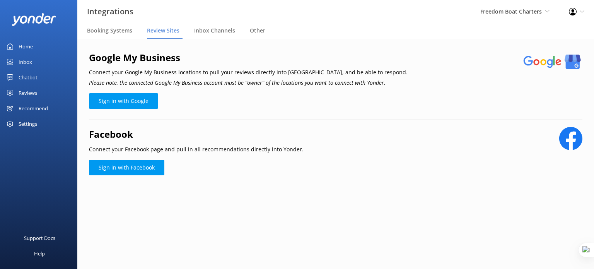
click at [31, 75] on div "Chatbot" at bounding box center [28, 77] width 19 height 15
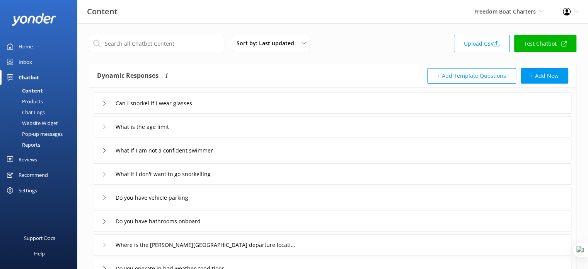
click at [25, 159] on div "Reviews" at bounding box center [28, 159] width 19 height 15
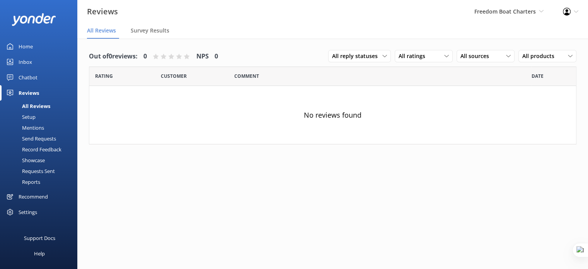
click at [31, 127] on div "Mentions" at bounding box center [24, 127] width 39 height 11
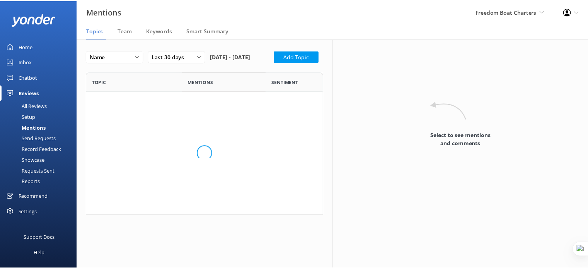
scroll to position [137, 234]
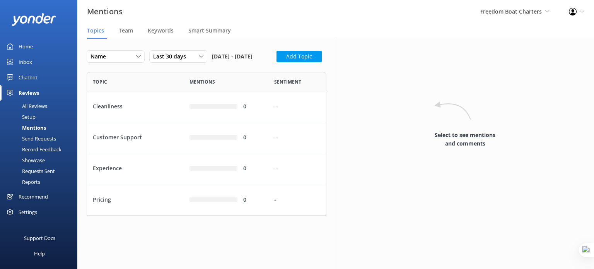
click at [27, 115] on div "Setup" at bounding box center [20, 116] width 31 height 11
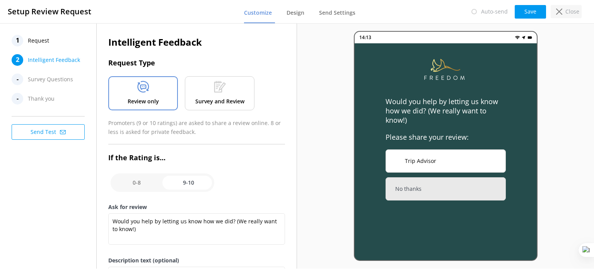
click at [563, 11] on div "Close" at bounding box center [566, 11] width 31 height 13
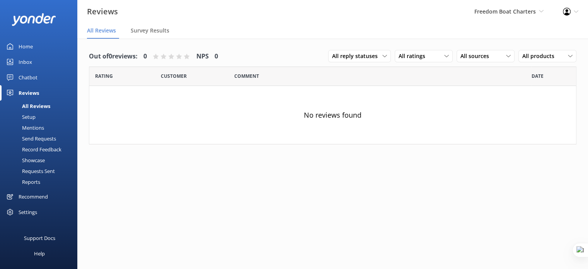
click at [15, 49] on link "Home" at bounding box center [38, 46] width 77 height 15
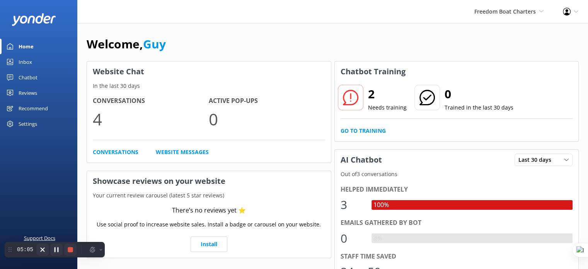
click at [39, 237] on div "Support Docs" at bounding box center [39, 237] width 31 height 15
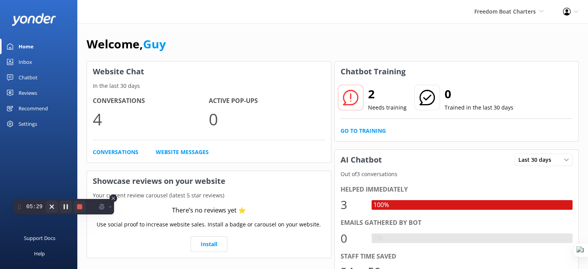
drag, startPoint x: 11, startPoint y: 250, endPoint x: 16, endPoint y: 210, distance: 39.8
click at [18, 207] on icon at bounding box center [19, 206] width 3 height 5
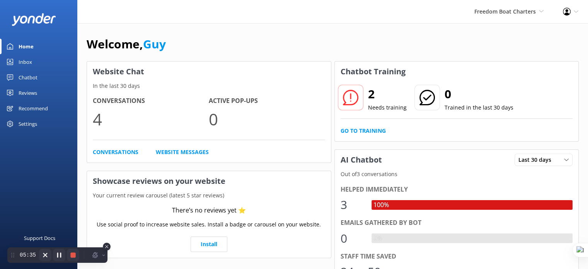
drag, startPoint x: 12, startPoint y: 207, endPoint x: 12, endPoint y: 255, distance: 48.0
click at [12, 255] on icon at bounding box center [12, 254] width 5 height 5
click at [576, 12] on icon at bounding box center [576, 11] width 5 height 5
click at [546, 33] on link "Profile Settings" at bounding box center [549, 33] width 77 height 19
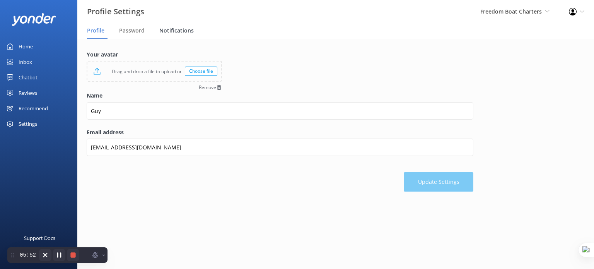
click at [172, 28] on span "Notifications" at bounding box center [176, 31] width 34 height 8
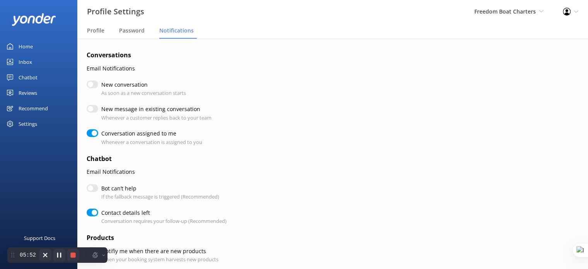
checkbox input "true"
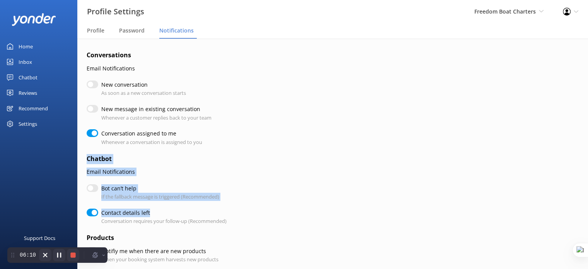
drag, startPoint x: 87, startPoint y: 157, endPoint x: 169, endPoint y: 200, distance: 92.6
click at [167, 207] on form "Conversations Email Notifications New conversation As soon as a new conversatio…" at bounding box center [280, 247] width 387 height 394
click at [172, 181] on form "Conversations Email Notifications New conversation As soon as a new conversatio…" at bounding box center [280, 247] width 387 height 394
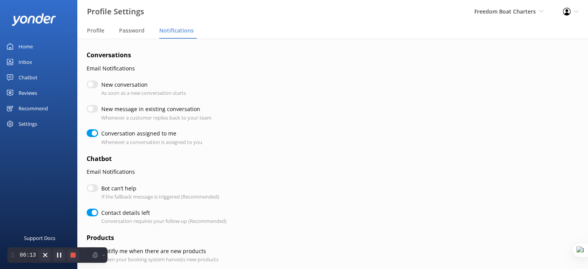
click at [94, 188] on input "Bot can’t help" at bounding box center [93, 188] width 12 height 8
checkbox input "true"
click at [90, 188] on input "Bot can’t help" at bounding box center [93, 188] width 12 height 8
checkbox input "false"
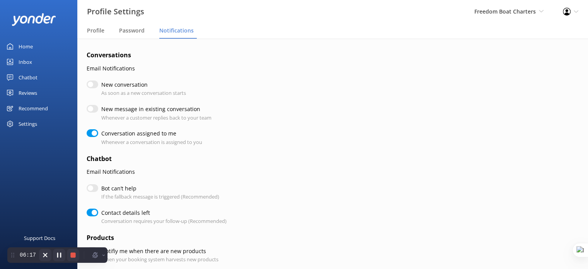
checkbox input "true"
click at [33, 60] on link "Inbox" at bounding box center [38, 61] width 77 height 15
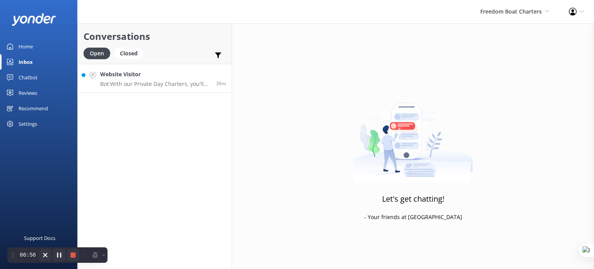
click at [142, 82] on p "Bot: With our Private Day Charters, you'll enjoy exclusive use of the vessel, a…" at bounding box center [155, 83] width 110 height 7
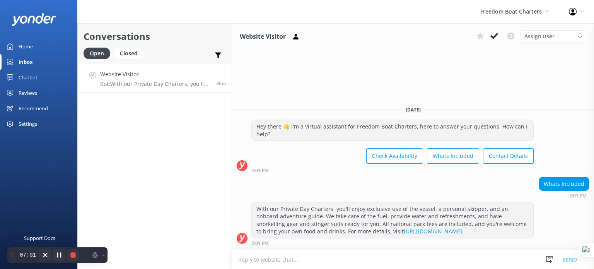
click at [585, 14] on div "Profile Settings Logout" at bounding box center [576, 11] width 35 height 23
click at [555, 37] on link "Profile Settings" at bounding box center [555, 33] width 77 height 19
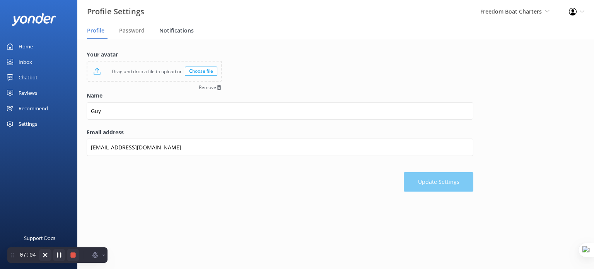
click at [167, 28] on span "Notifications" at bounding box center [176, 31] width 34 height 8
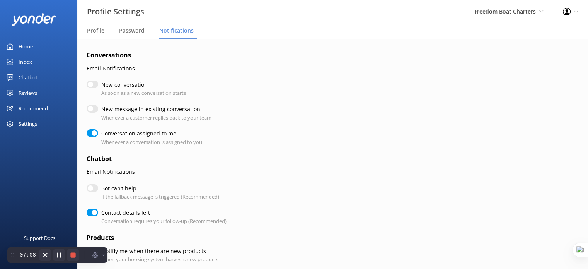
click at [21, 126] on div "Settings" at bounding box center [28, 123] width 19 height 15
checkbox input "true"
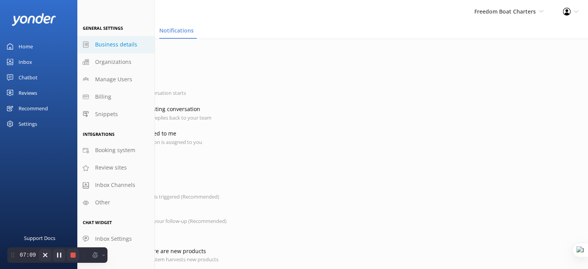
click at [127, 42] on span "Business details" at bounding box center [116, 44] width 42 height 9
select select "Australia/Brisbane"
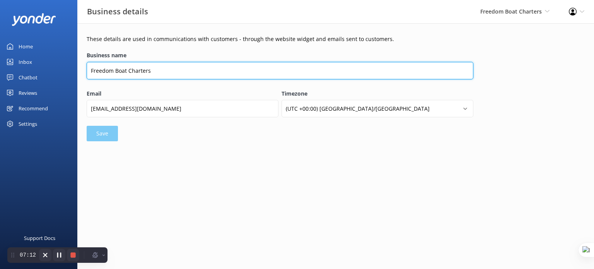
drag, startPoint x: 127, startPoint y: 71, endPoint x: 116, endPoint y: 69, distance: 11.4
click at [116, 69] on input "Freedom Boat Charters" at bounding box center [280, 70] width 387 height 17
type input "Freedom Exclusive Charters"
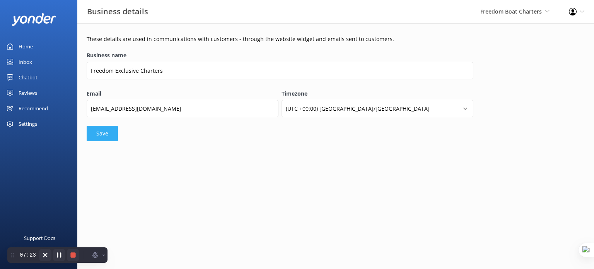
click at [98, 131] on button "Save" at bounding box center [102, 133] width 31 height 15
click at [580, 12] on icon at bounding box center [582, 11] width 5 height 5
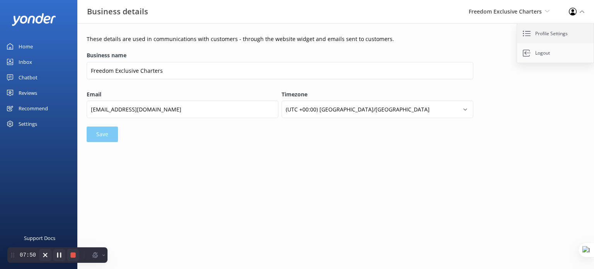
click at [552, 32] on link "Profile Settings" at bounding box center [555, 33] width 77 height 19
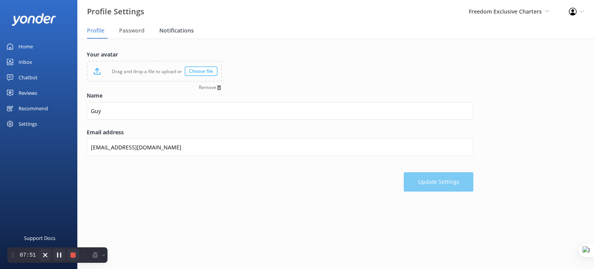
click at [174, 28] on span "Notifications" at bounding box center [176, 31] width 34 height 8
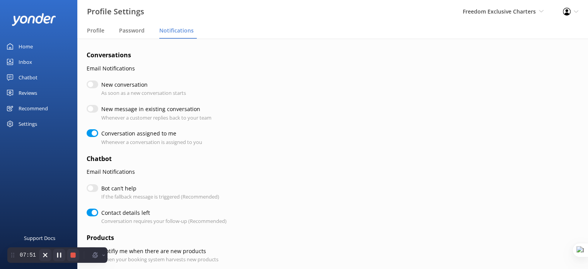
checkbox input "true"
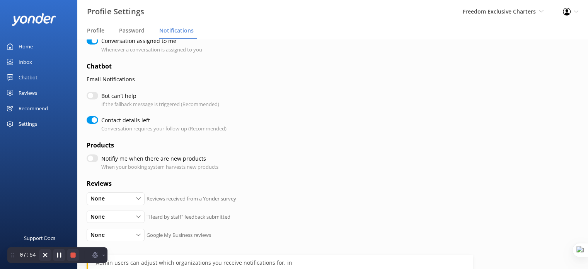
scroll to position [116, 0]
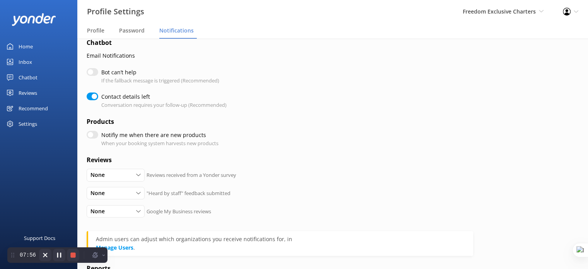
click at [91, 135] on input "Notifiy me when there are new products" at bounding box center [93, 135] width 12 height 8
checkbox input "true"
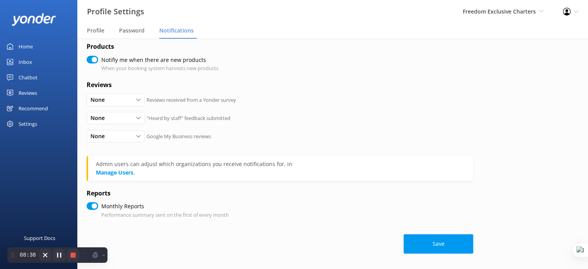
click at [27, 123] on div "Settings" at bounding box center [28, 123] width 19 height 15
checkbox input "true"
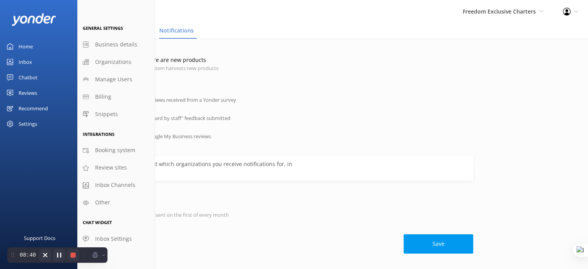
drag, startPoint x: 110, startPoint y: 42, endPoint x: 334, endPoint y: 23, distance: 224.4
click at [110, 42] on span "Business details" at bounding box center [116, 44] width 42 height 9
select select "Australia/Brisbane"
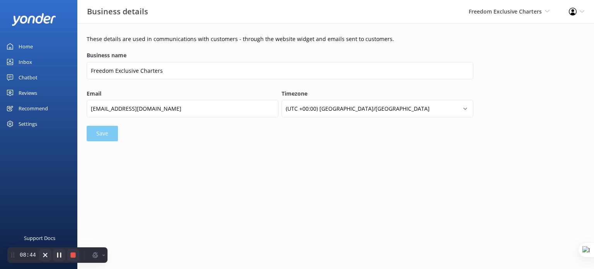
click at [39, 127] on div "Settings" at bounding box center [38, 123] width 77 height 15
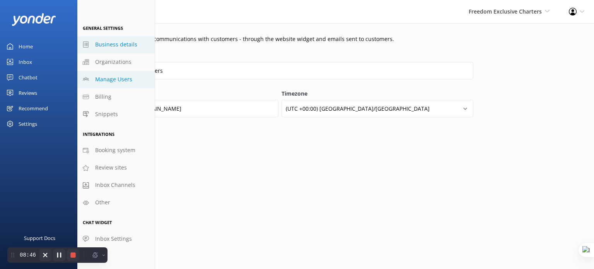
click at [105, 82] on span "Manage Users" at bounding box center [113, 79] width 37 height 9
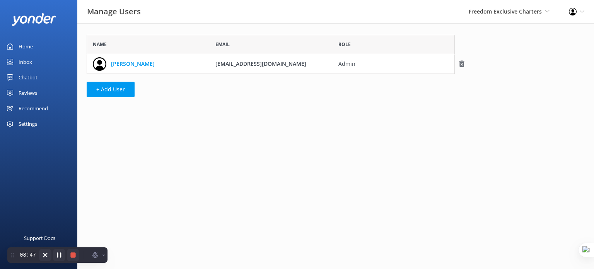
scroll to position [33, 362]
click at [34, 125] on div "Settings" at bounding box center [28, 123] width 19 height 15
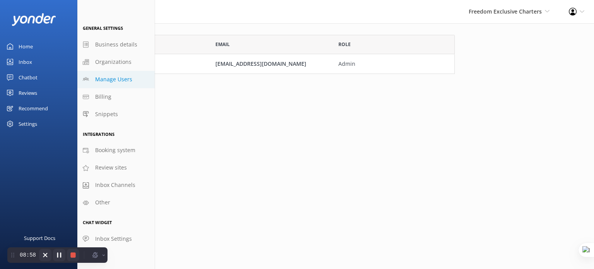
click at [173, 101] on div "Name Email Role Eliana info@freedomboatcharters.com.au Admin + Add User" at bounding box center [270, 67] width 387 height 89
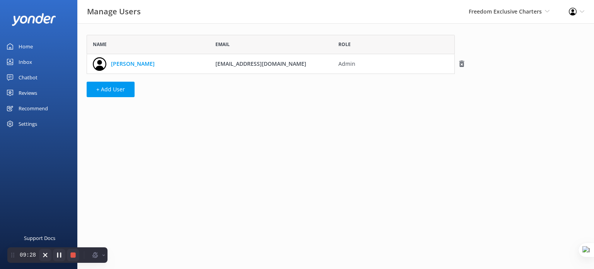
drag, startPoint x: 299, startPoint y: 65, endPoint x: 215, endPoint y: 62, distance: 84.4
click at [215, 62] on div "info@freedomboatcharters.com.au" at bounding box center [271, 63] width 123 height 19
click at [234, 62] on span "info@freedomboatcharters.com.au" at bounding box center [260, 63] width 91 height 7
click at [40, 121] on div "Settings" at bounding box center [38, 123] width 77 height 15
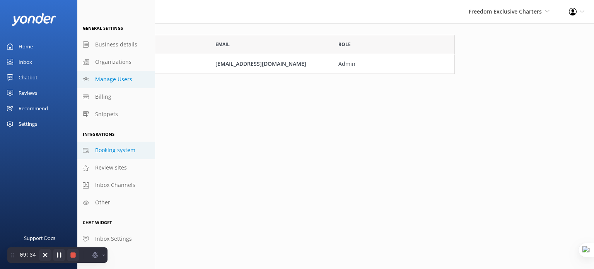
click at [112, 153] on span "Booking system" at bounding box center [115, 150] width 40 height 9
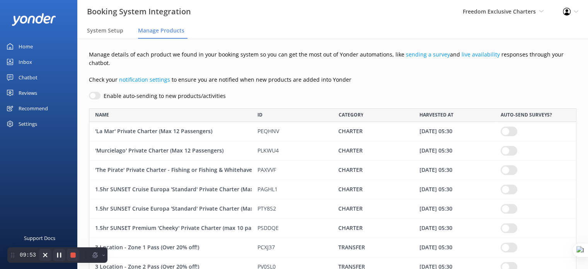
click at [510, 126] on input "row" at bounding box center [509, 131] width 17 height 10
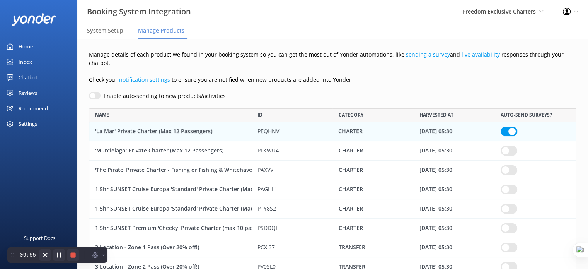
click at [507, 126] on input "row" at bounding box center [509, 131] width 17 height 10
click at [29, 124] on div "Settings" at bounding box center [28, 123] width 19 height 15
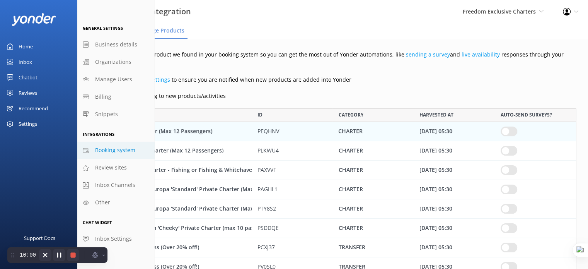
click at [252, 92] on div "Enable auto-sending to new products/activities" at bounding box center [333, 96] width 488 height 9
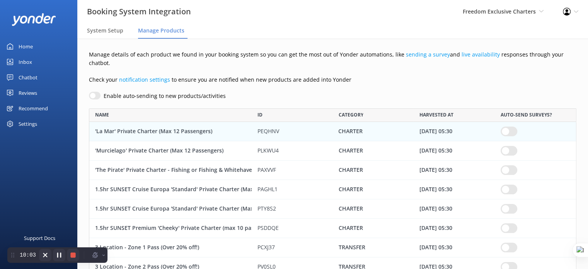
click at [509, 126] on input "row" at bounding box center [509, 131] width 17 height 10
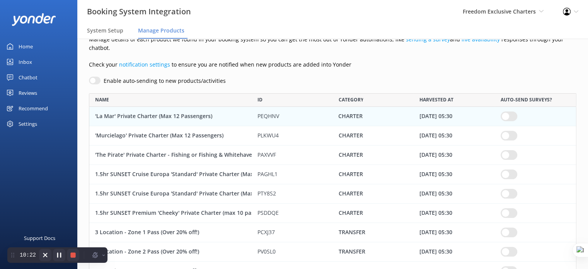
scroll to position [39, 0]
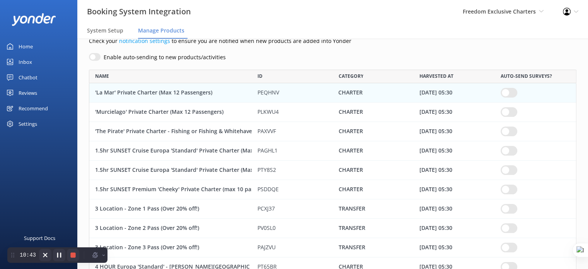
click at [22, 128] on div "Settings" at bounding box center [28, 123] width 19 height 15
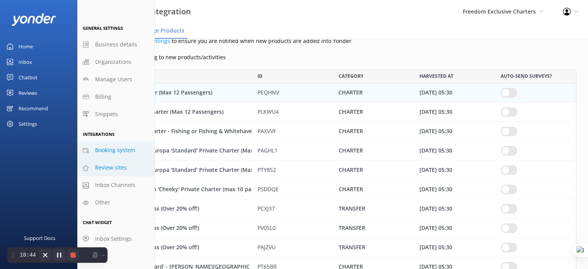
click at [111, 167] on span "Review sites" at bounding box center [111, 167] width 32 height 9
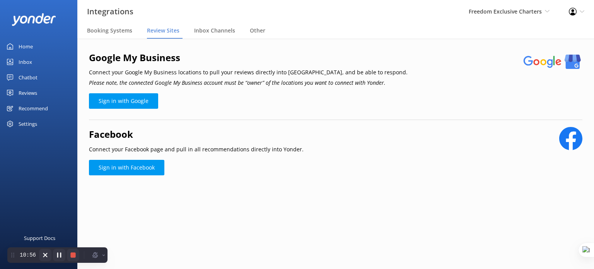
click at [25, 126] on div "Settings" at bounding box center [28, 123] width 19 height 15
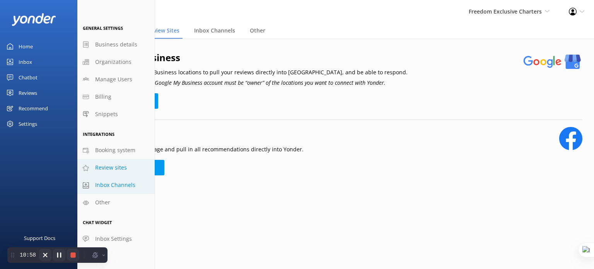
click at [106, 184] on span "Inbox Channels" at bounding box center [115, 185] width 40 height 9
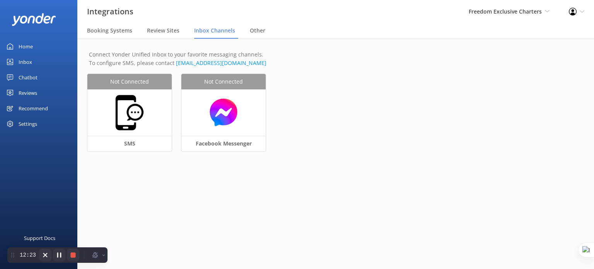
click at [26, 128] on div "Settings" at bounding box center [28, 123] width 19 height 15
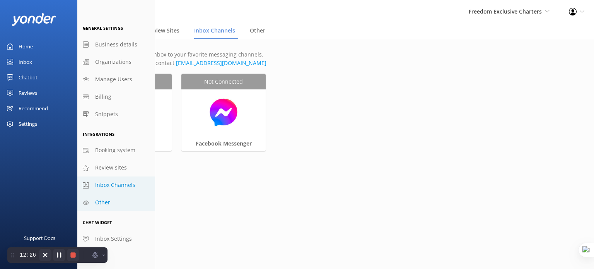
click at [111, 205] on link "Other" at bounding box center [115, 202] width 77 height 17
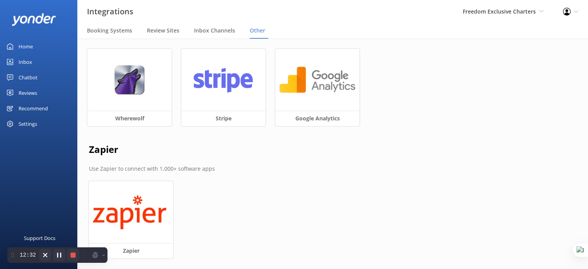
click at [30, 63] on div "Inbox" at bounding box center [26, 61] width 14 height 15
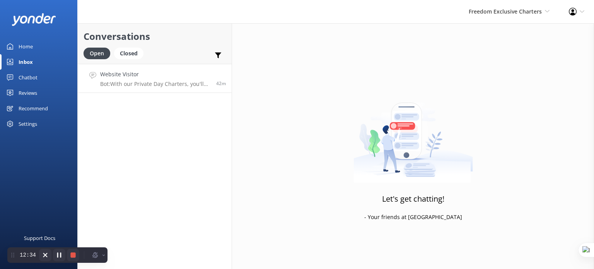
click at [127, 84] on p "Bot: With our Private Day Charters, you'll enjoy exclusive use of the vessel, a…" at bounding box center [155, 83] width 110 height 7
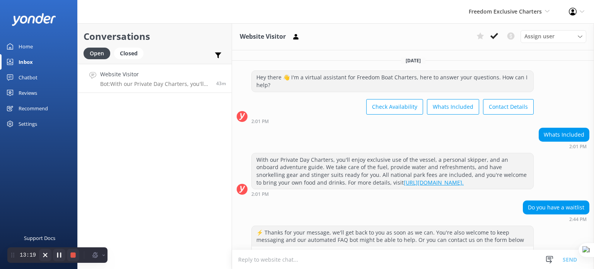
scroll to position [23, 0]
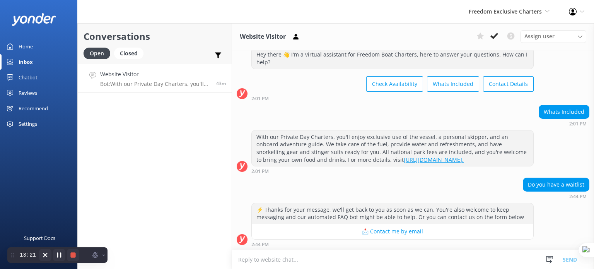
click at [345, 266] on textarea at bounding box center [413, 259] width 362 height 19
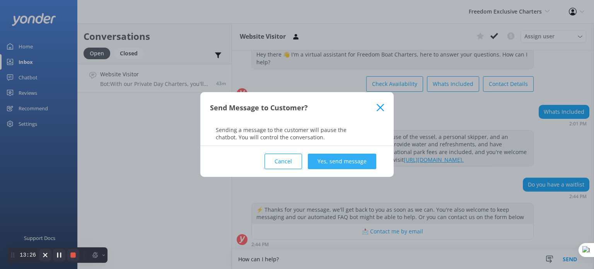
type textarea "How can I help?"
click at [364, 157] on button "Yes, send message" at bounding box center [342, 161] width 68 height 15
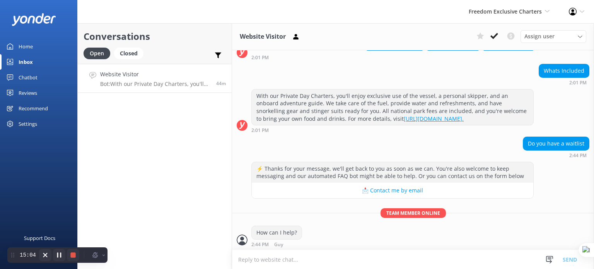
scroll to position [89, 0]
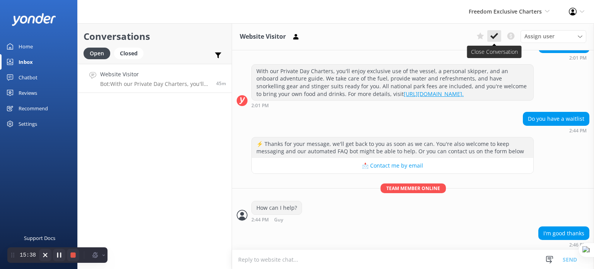
click at [493, 36] on use at bounding box center [495, 36] width 8 height 6
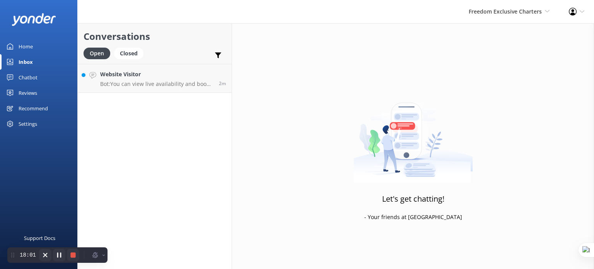
drag, startPoint x: 40, startPoint y: 74, endPoint x: 53, endPoint y: 87, distance: 17.8
click at [40, 74] on link "Chatbot" at bounding box center [38, 77] width 77 height 15
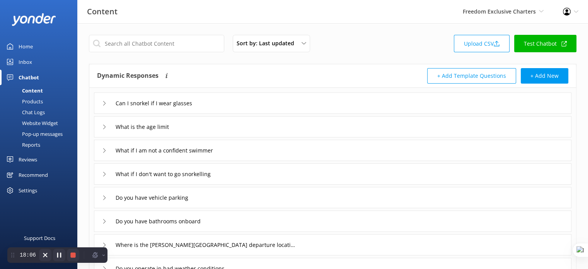
click at [29, 63] on div "Inbox" at bounding box center [26, 61] width 14 height 15
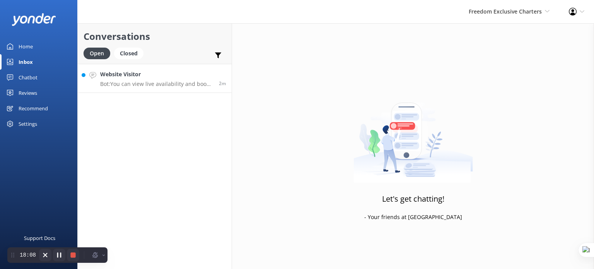
click at [152, 80] on p "Bot: You can view live availability and book your private charter, cruise, or t…" at bounding box center [156, 83] width 113 height 7
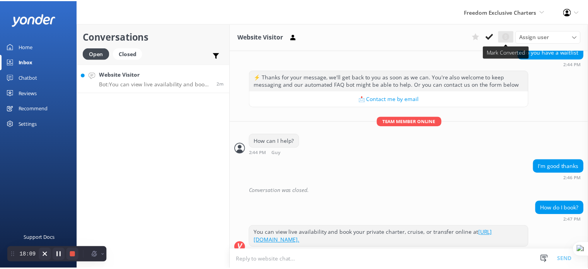
scroll to position [162, 0]
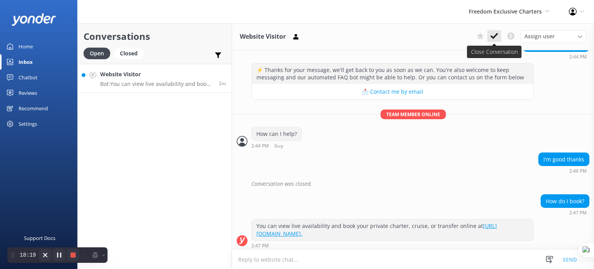
click at [496, 37] on icon at bounding box center [495, 36] width 8 height 8
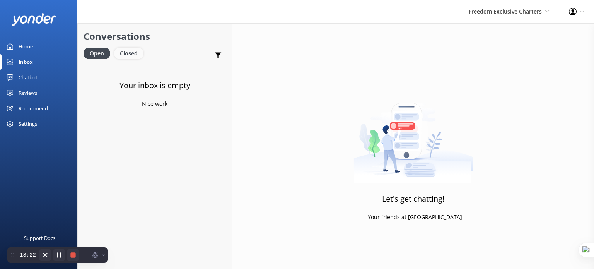
click at [140, 51] on div "Closed" at bounding box center [128, 54] width 29 height 12
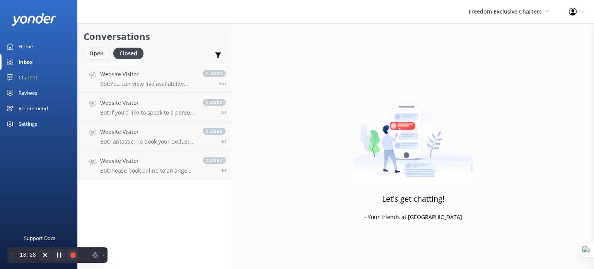
click at [93, 54] on div "Open" at bounding box center [97, 54] width 26 height 12
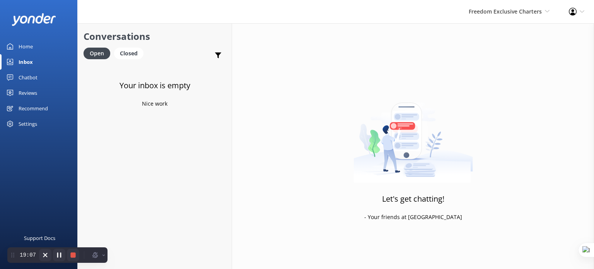
click at [34, 76] on div "Chatbot" at bounding box center [28, 77] width 19 height 15
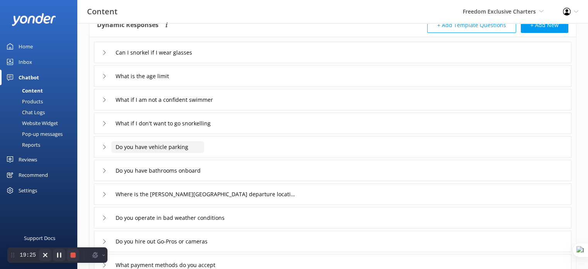
scroll to position [39, 0]
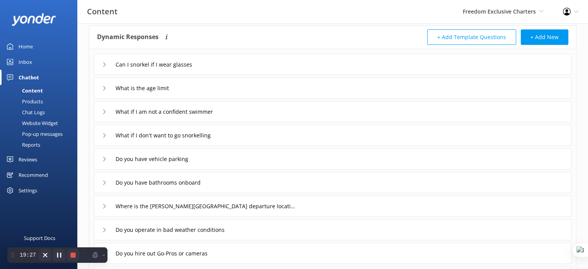
click at [227, 65] on div "Can I snorkel if I wear glasses" at bounding box center [333, 64] width 478 height 21
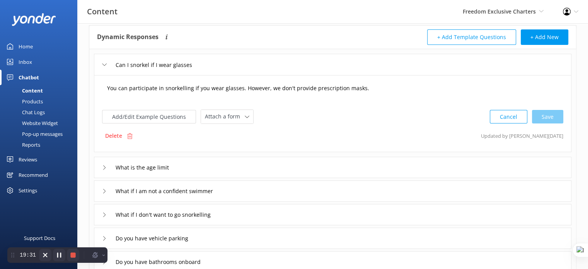
click at [367, 88] on textarea "You can participate in snorkelling if you wear glasses. However, we don't provi…" at bounding box center [333, 92] width 460 height 24
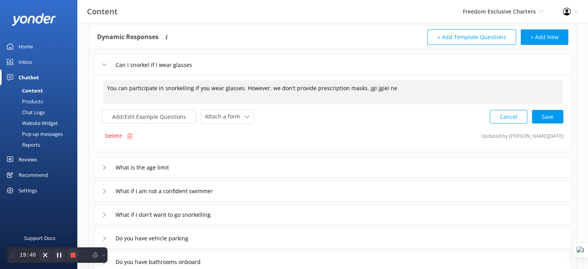
drag, startPoint x: 399, startPoint y: 87, endPoint x: 361, endPoint y: 87, distance: 38.3
click at [361, 87] on textarea "You can participate in snorkelling if you wear glasses. However, we don't provi…" at bounding box center [333, 92] width 460 height 24
type textarea "You can participate in snorkelling if you wear glasses. However, we don't provi…"
click at [162, 115] on button "Add/Edit Example Questions" at bounding box center [149, 117] width 94 height 14
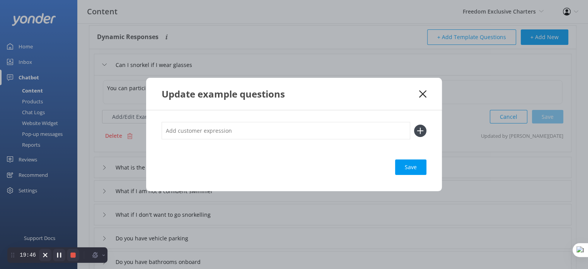
drag, startPoint x: 425, startPoint y: 91, endPoint x: 218, endPoint y: 61, distance: 209.6
click at [425, 92] on use at bounding box center [422, 93] width 7 height 7
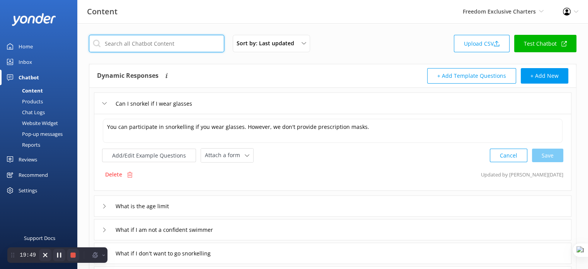
click at [158, 46] on input "text" at bounding box center [156, 43] width 135 height 17
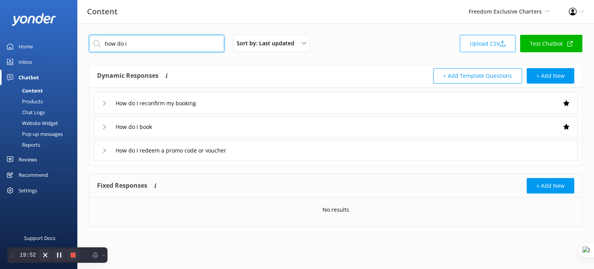
type input "how do i"
click at [181, 126] on div "How do I book" at bounding box center [336, 126] width 484 height 21
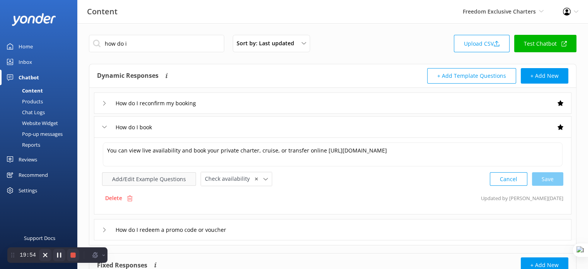
click at [150, 179] on button "Add/Edit Example Questions" at bounding box center [149, 179] width 94 height 14
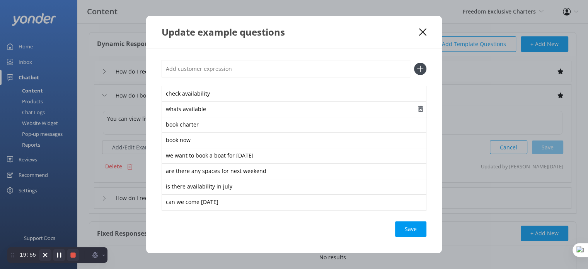
scroll to position [39, 0]
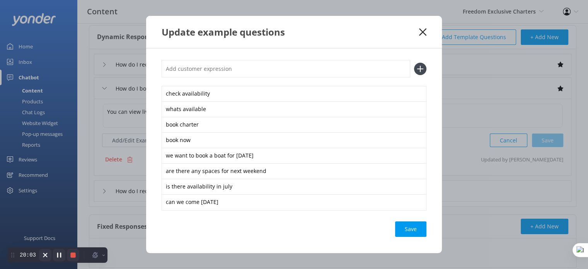
click at [424, 29] on icon at bounding box center [422, 32] width 7 height 8
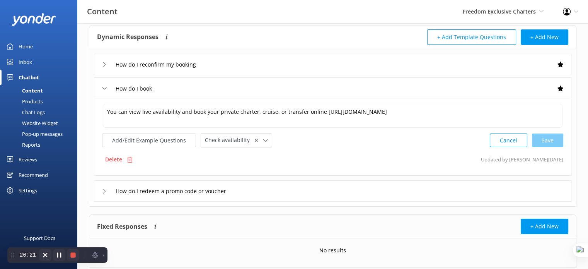
click at [103, 88] on icon at bounding box center [104, 88] width 5 height 5
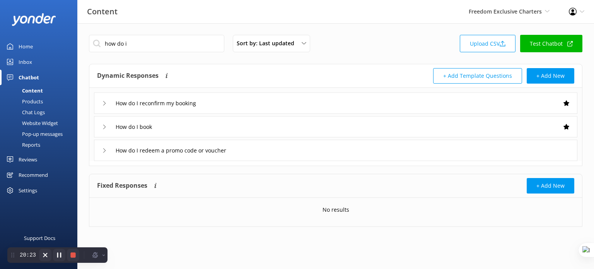
click at [37, 89] on div "Content" at bounding box center [24, 90] width 38 height 11
drag, startPoint x: 157, startPoint y: 45, endPoint x: 101, endPoint y: 43, distance: 56.5
click at [101, 43] on input "how do i" at bounding box center [156, 43] width 135 height 17
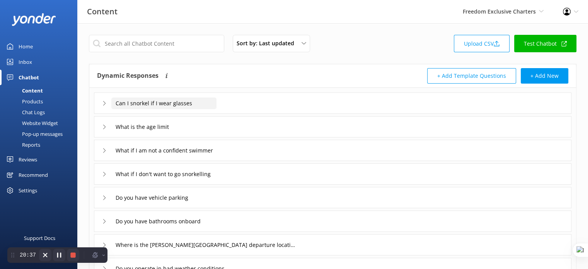
click at [215, 102] on input "Can I snorkel if I wear glasses" at bounding box center [163, 103] width 105 height 12
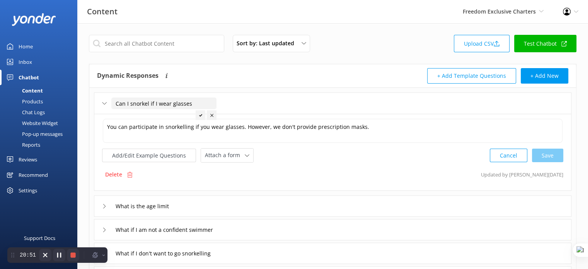
click at [302, 154] on div "Add/Edit Example Questions Attach a form Leave contact details Check availabili…" at bounding box center [332, 155] width 461 height 14
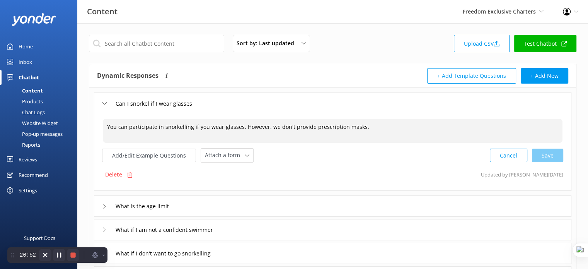
click at [293, 122] on textarea "You can participate in snorkelling if you wear glasses. However, we don't provi…" at bounding box center [333, 131] width 460 height 24
click at [245, 155] on use at bounding box center [247, 155] width 4 height 2
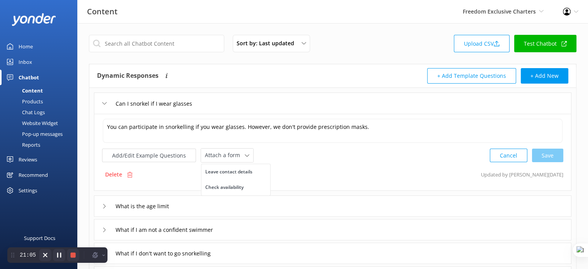
click at [302, 164] on div "You can participate in snorkelling if you wear glasses. However, we don't provi…" at bounding box center [333, 152] width 478 height 77
click at [245, 156] on icon at bounding box center [247, 155] width 5 height 5
click at [34, 102] on div "Products" at bounding box center [24, 101] width 38 height 11
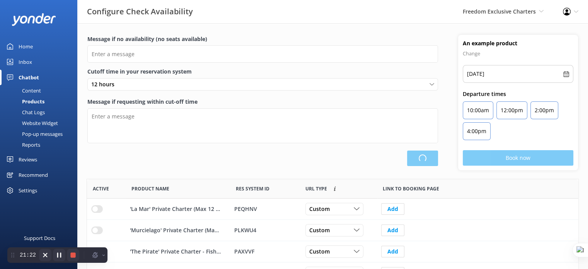
scroll to position [226, 486]
type input "There are no seats available, please check an alternative day"
type textarea "Our online booking system closes {hours} prior to departure. Please contact us …"
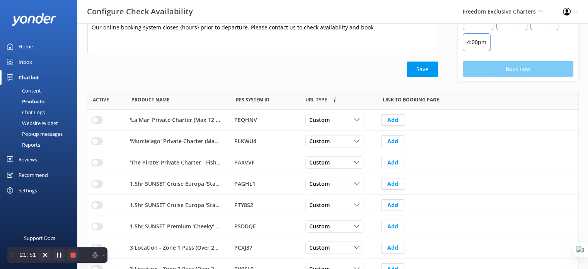
scroll to position [77, 0]
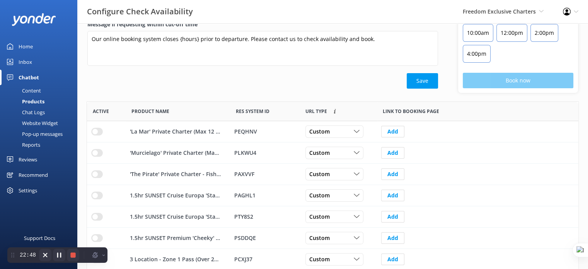
click at [32, 91] on div "Content" at bounding box center [23, 90] width 36 height 11
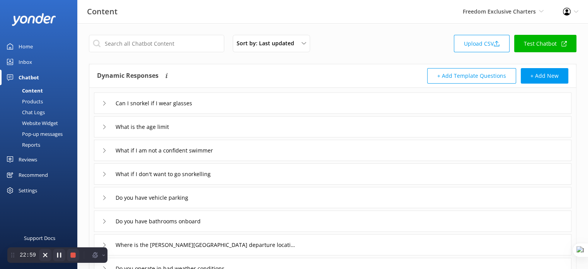
click at [37, 101] on div "Products" at bounding box center [24, 101] width 38 height 11
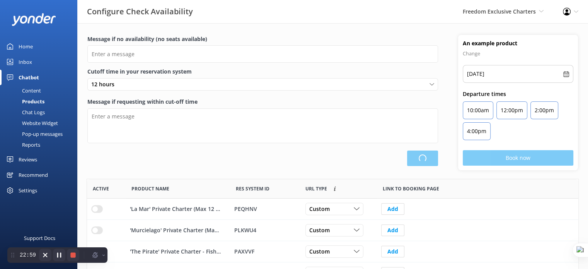
scroll to position [226, 486]
type input "There are no seats available, please check an alternative day"
type textarea "Our online booking system closes {hours} prior to departure. Please contact us …"
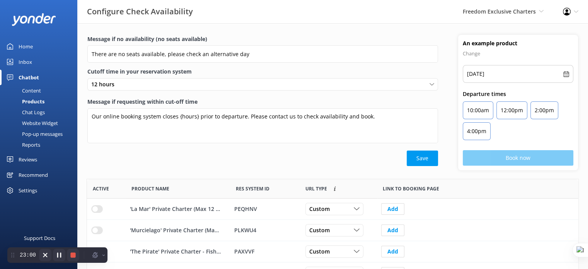
click at [35, 89] on div "Content" at bounding box center [23, 90] width 36 height 11
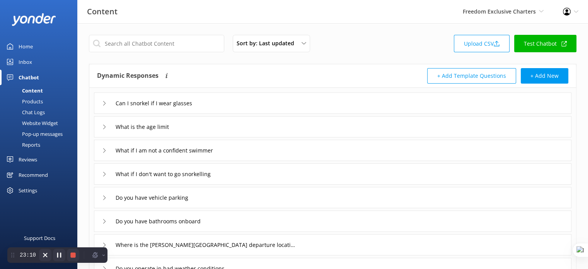
click at [32, 99] on div "Products" at bounding box center [24, 101] width 38 height 11
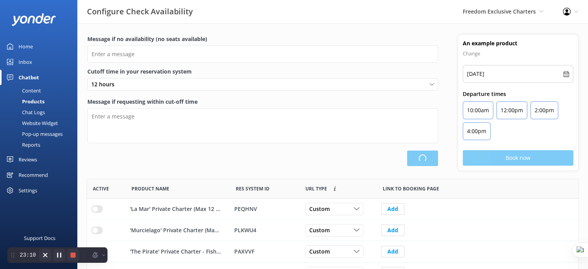
type input "There are no seats available, please check an alternative day"
type textarea "Our online booking system closes {hours} prior to departure. Please contact us …"
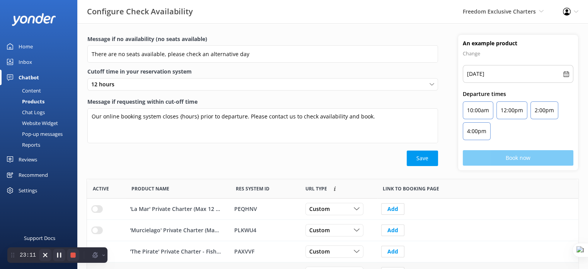
scroll to position [155, 0]
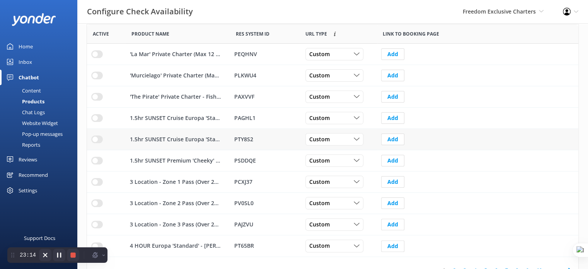
click at [98, 138] on input "row" at bounding box center [97, 139] width 12 height 8
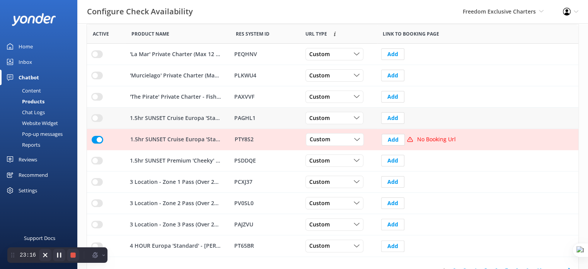
click at [97, 116] on input "row" at bounding box center [97, 118] width 12 height 8
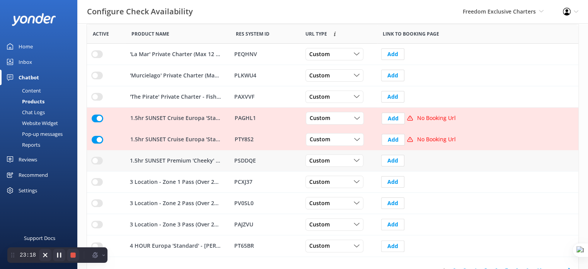
click at [98, 162] on input "row" at bounding box center [97, 161] width 12 height 8
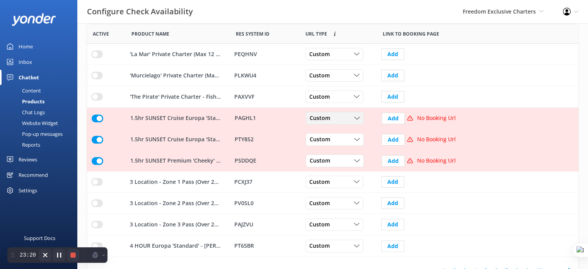
click at [311, 117] on span "Custom" at bounding box center [322, 118] width 25 height 9
click at [310, 151] on div "Dynamic" at bounding box center [319, 150] width 19 height 8
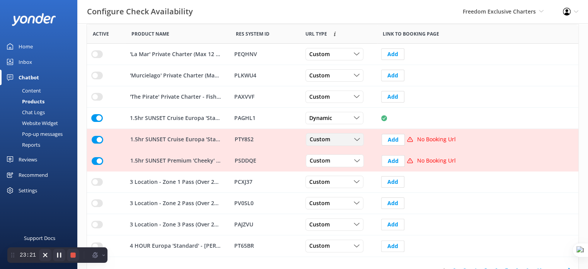
click at [325, 135] on span "Custom" at bounding box center [322, 139] width 25 height 9
click at [334, 168] on link "Dynamic" at bounding box center [340, 170] width 69 height 15
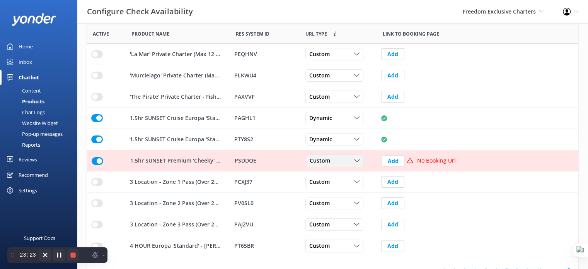
click at [332, 161] on span "Custom" at bounding box center [322, 161] width 25 height 9
click at [332, 192] on link "Dynamic" at bounding box center [340, 192] width 69 height 15
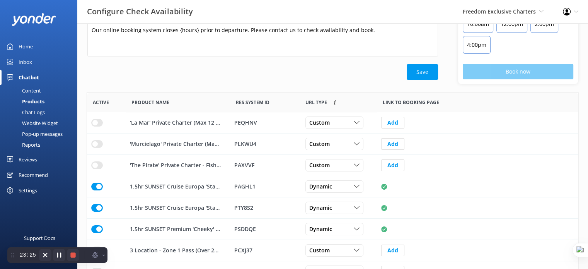
scroll to position [77, 0]
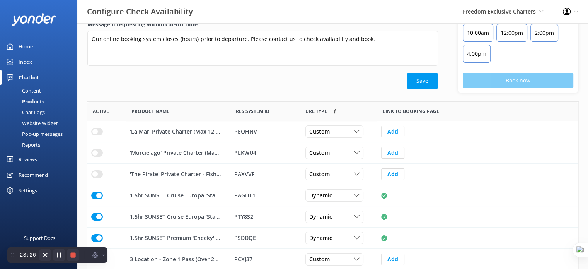
drag, startPoint x: 29, startPoint y: 89, endPoint x: 52, endPoint y: 89, distance: 22.8
click at [29, 89] on div "Content" at bounding box center [23, 90] width 36 height 11
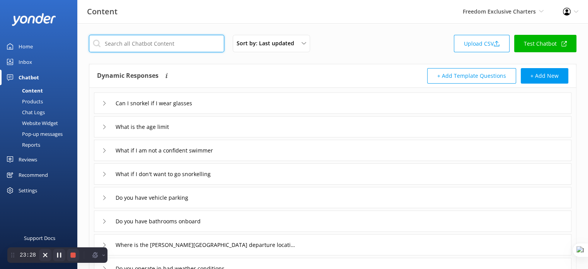
click at [147, 37] on input "text" at bounding box center [156, 43] width 135 height 17
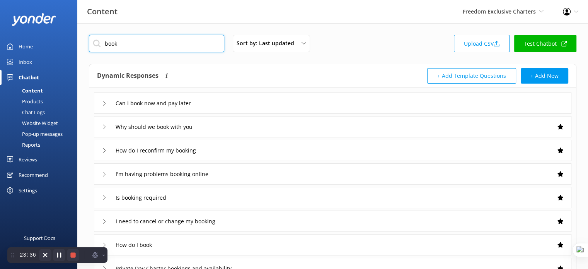
type input "book"
click at [36, 102] on div "Products" at bounding box center [24, 101] width 38 height 11
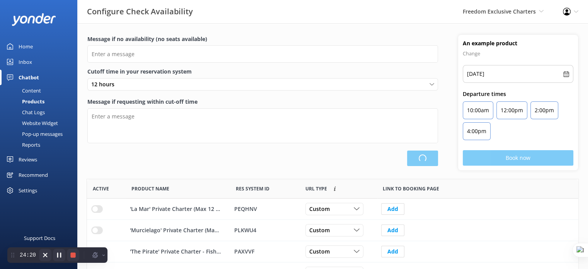
scroll to position [226, 486]
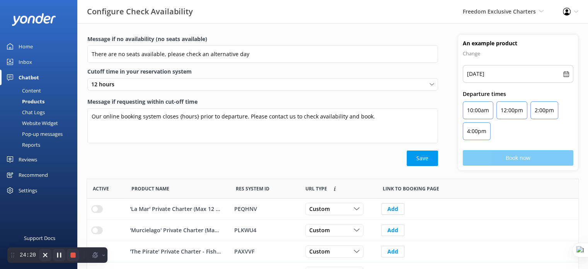
type input "There are no seats available, please check an alternative day"
type textarea "Our online booking system closes {hours} prior to departure. Please contact us …"
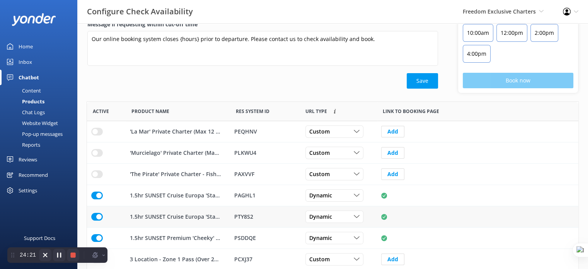
scroll to position [116, 0]
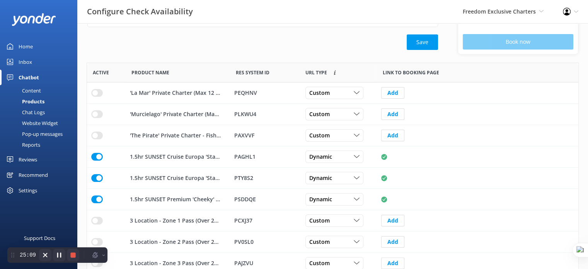
click at [27, 89] on div "Content" at bounding box center [23, 90] width 36 height 11
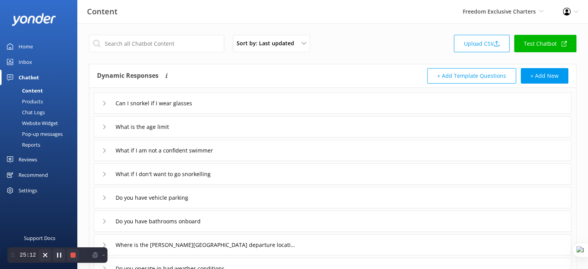
click at [256, 100] on div "Can I snorkel if I wear glasses" at bounding box center [333, 102] width 478 height 21
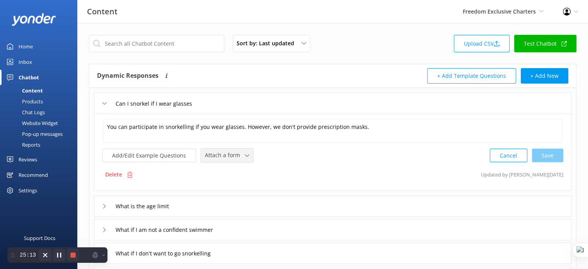
click at [231, 155] on span "Attach a form" at bounding box center [225, 155] width 40 height 9
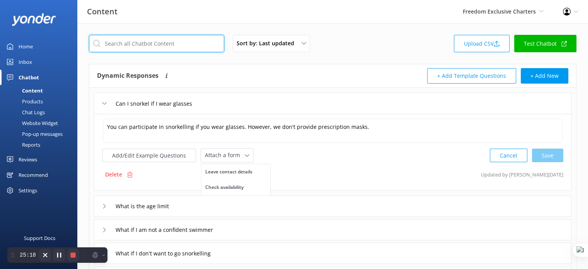
click at [163, 46] on input "text" at bounding box center [156, 43] width 135 height 17
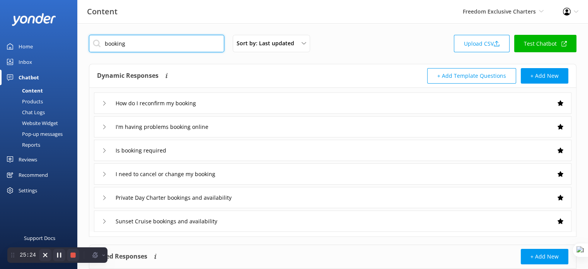
type input "booking"
click at [306, 197] on div "Private Day Charter bookings and availability" at bounding box center [333, 197] width 478 height 21
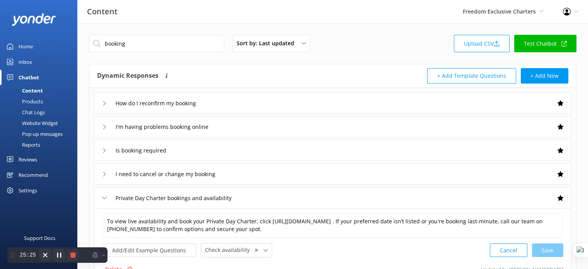
scroll to position [39, 0]
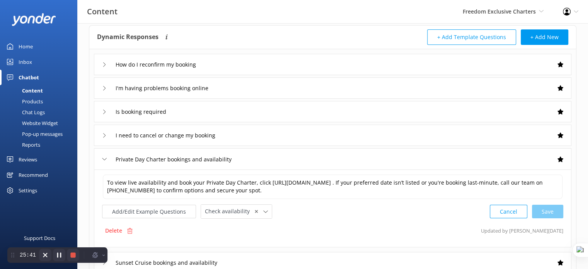
click at [215, 66] on div "How do I reconfirm my booking" at bounding box center [333, 64] width 478 height 21
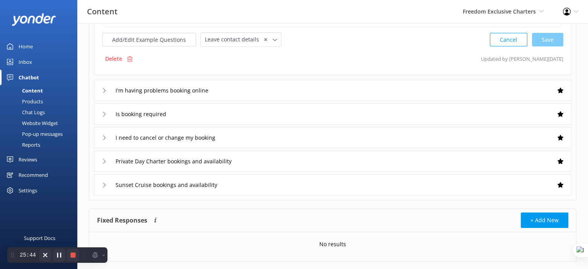
scroll to position [116, 0]
click at [293, 186] on div "Sunset Cruise bookings and availability" at bounding box center [333, 184] width 478 height 21
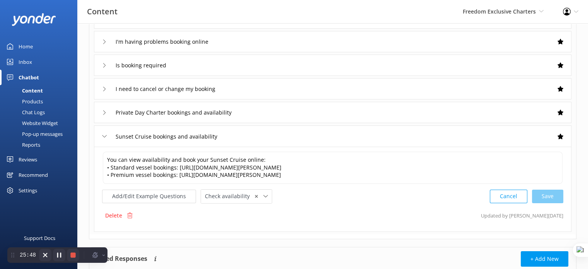
scroll to position [115, 0]
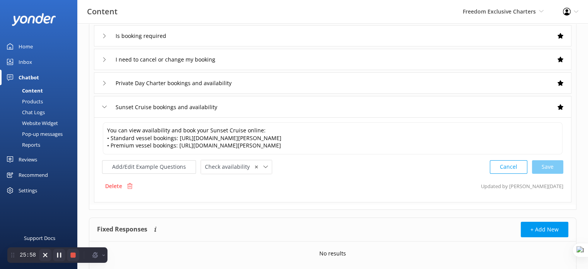
click at [32, 100] on div "Products" at bounding box center [24, 101] width 38 height 11
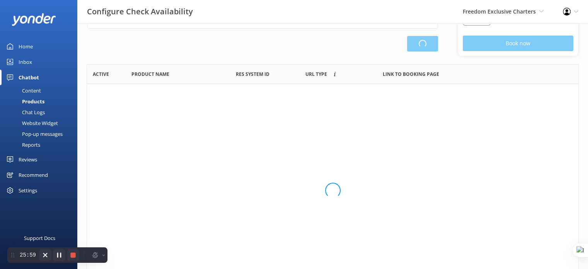
scroll to position [226, 486]
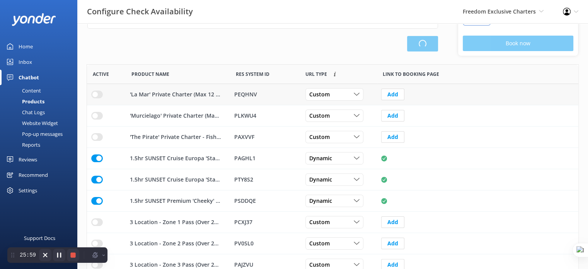
type input "There are no seats available, please check an alternative day"
type textarea "Our online booking system closes {hours} prior to departure. Please contact us …"
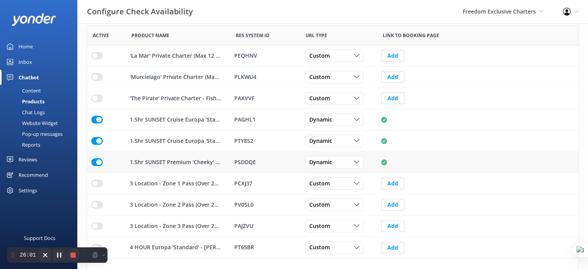
scroll to position [169, 0]
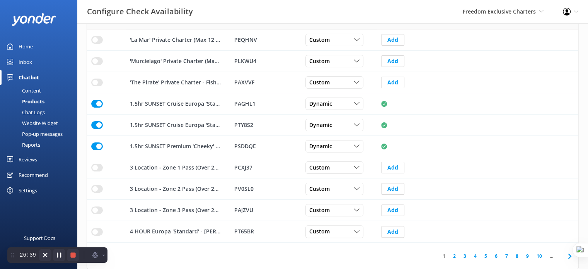
click at [39, 112] on div "Chat Logs" at bounding box center [25, 112] width 40 height 11
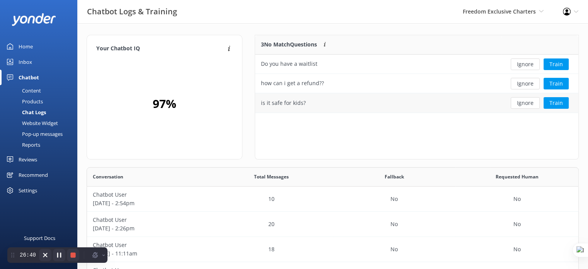
scroll to position [114, 486]
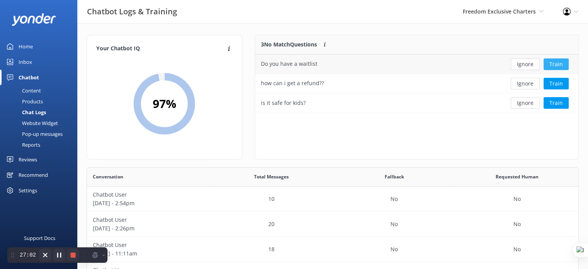
click at [555, 65] on button "Train" at bounding box center [556, 64] width 25 height 12
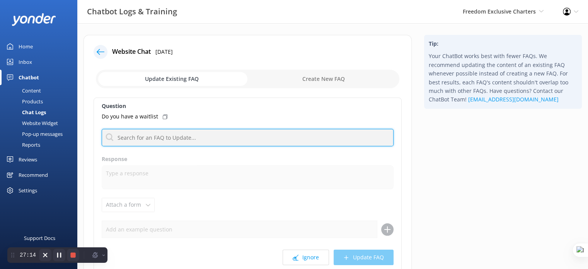
click at [153, 137] on input "text" at bounding box center [248, 137] width 292 height 17
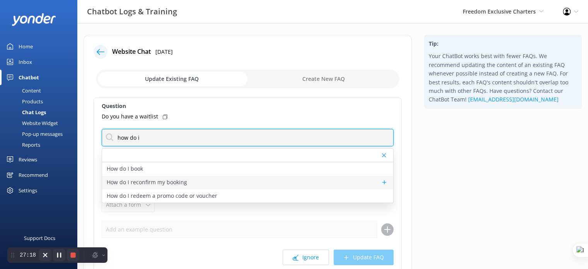
type input "how do i"
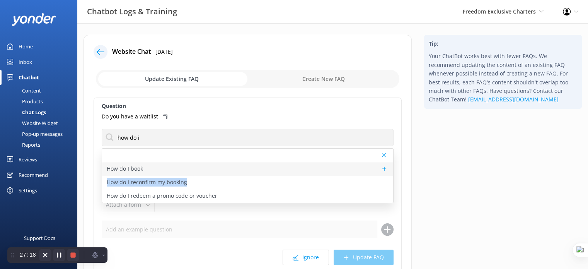
drag, startPoint x: 248, startPoint y: 176, endPoint x: 199, endPoint y: 166, distance: 49.5
click at [210, 167] on div "How do I book How do I reconfirm my booking How do I redeem a promo code or vou…" at bounding box center [247, 182] width 291 height 41
click at [199, 166] on div "How do I book" at bounding box center [247, 169] width 291 height 14
type textarea "You can view live availability and book your private charter, cruise, or transf…"
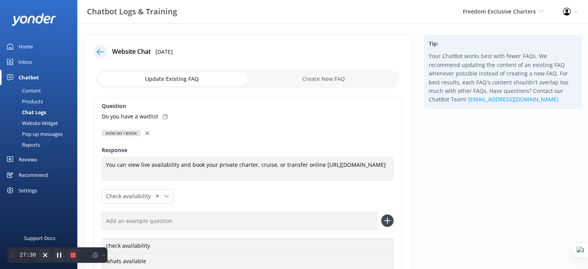
click at [322, 78] on input "checkbox" at bounding box center [248, 79] width 304 height 19
checkbox input "true"
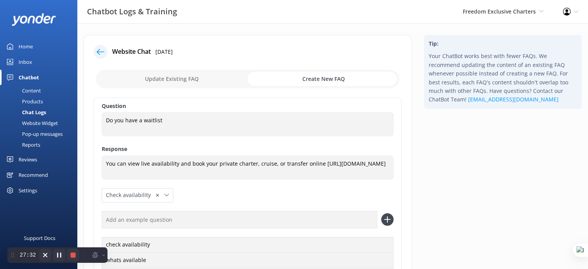
click at [40, 99] on div "Products" at bounding box center [24, 101] width 38 height 11
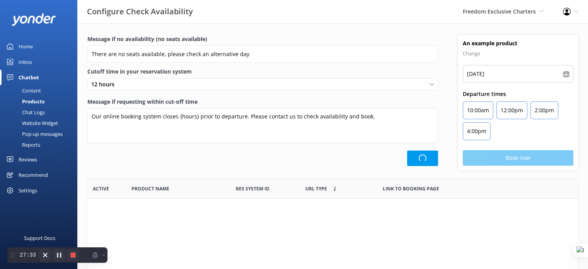
scroll to position [226, 486]
click at [36, 111] on div "Chat Logs" at bounding box center [25, 112] width 40 height 11
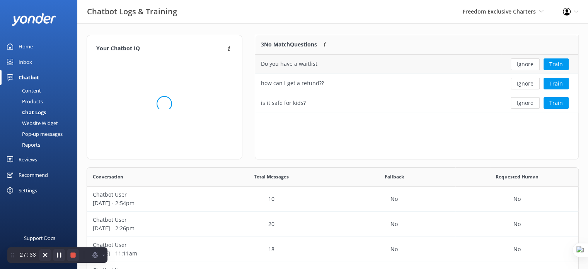
scroll to position [114, 486]
click at [550, 62] on button "Train" at bounding box center [556, 64] width 25 height 12
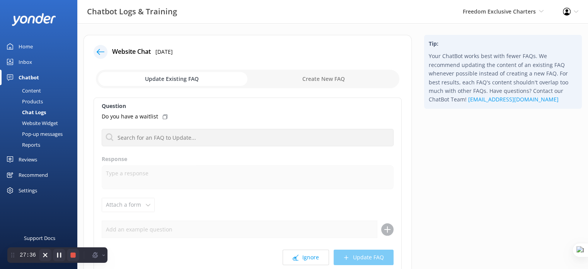
click at [310, 79] on input "checkbox" at bounding box center [248, 79] width 304 height 19
checkbox input "true"
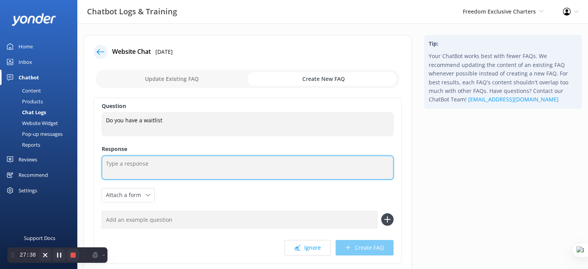
click at [167, 165] on textarea at bounding box center [248, 168] width 292 height 24
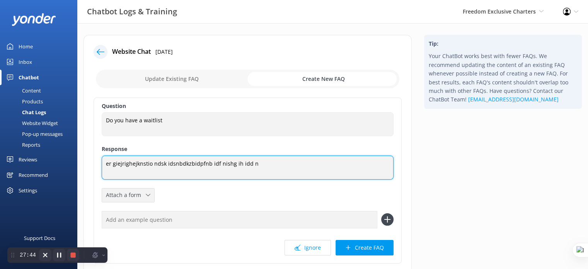
type textarea "er giejrighejknstio ndsk idsnbdkzbidpfnb idf nishg ih idd n"
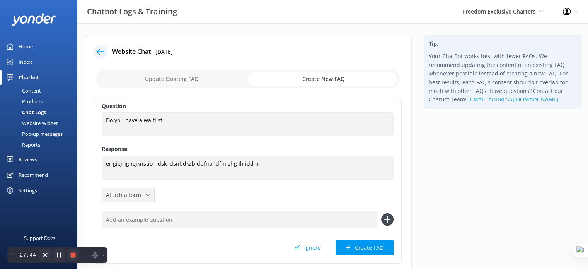
click at [140, 195] on span "Attach a form" at bounding box center [126, 195] width 40 height 9
click at [138, 210] on div "Leave contact details" at bounding box center [129, 212] width 47 height 8
click at [203, 223] on input "text" at bounding box center [240, 219] width 276 height 17
click at [367, 248] on button "Create FAQ" at bounding box center [365, 247] width 58 height 15
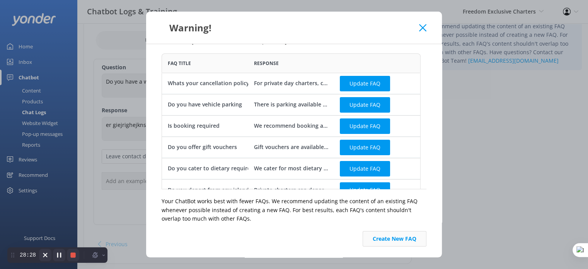
click at [391, 238] on button "Create New FAQ" at bounding box center [395, 238] width 64 height 15
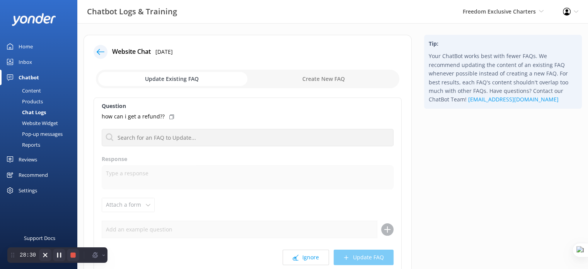
click at [32, 91] on div "Content" at bounding box center [23, 90] width 36 height 11
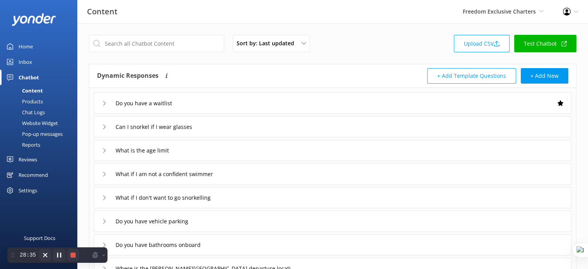
click at [217, 103] on div "Do you have a waitlist" at bounding box center [333, 102] width 478 height 21
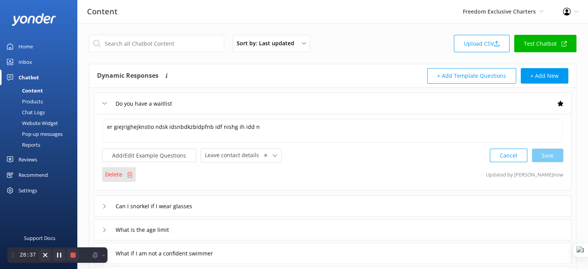
click at [120, 179] on div "Delete" at bounding box center [119, 174] width 34 height 15
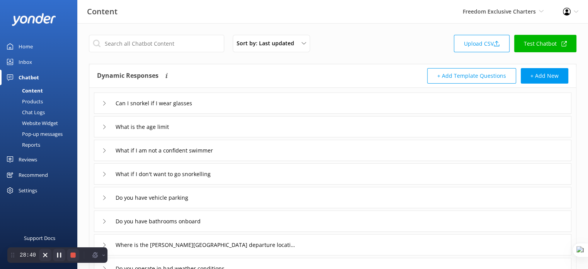
click at [27, 113] on div "Chat Logs" at bounding box center [25, 112] width 40 height 11
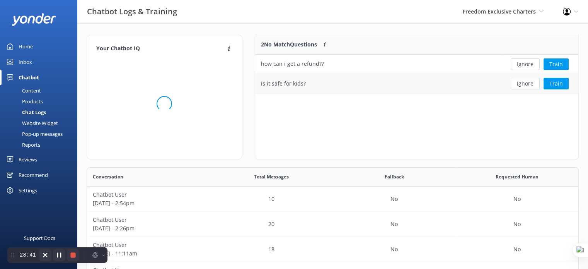
scroll to position [52, 318]
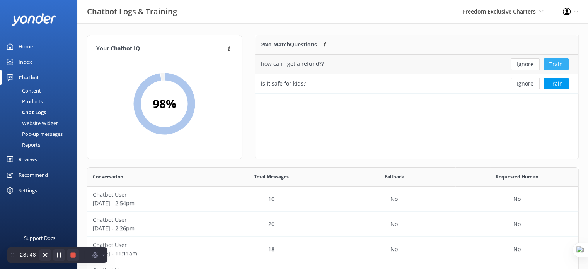
click at [559, 66] on button "Train" at bounding box center [556, 64] width 25 height 12
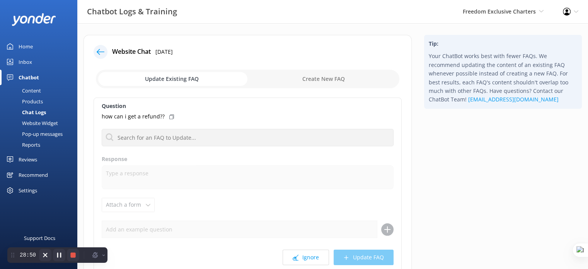
click at [319, 80] on input "checkbox" at bounding box center [248, 79] width 304 height 19
checkbox input "true"
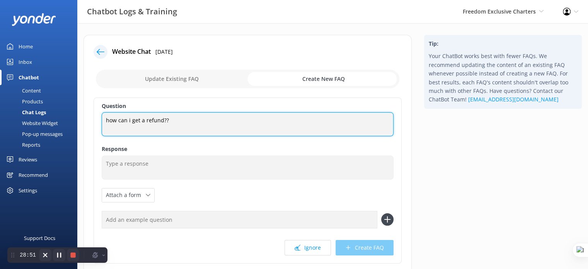
click at [172, 119] on textarea "how can i get a refund??" at bounding box center [248, 124] width 292 height 24
drag, startPoint x: 166, startPoint y: 119, endPoint x: 91, endPoint y: 115, distance: 76.0
click at [91, 115] on div "Website Chat 19th Sep 2025 Update Existing FAQ Create New FAQ Question how can …" at bounding box center [248, 169] width 328 height 268
click at [174, 119] on textarea "how can i get a refund?" at bounding box center [248, 124] width 292 height 24
drag, startPoint x: 171, startPoint y: 121, endPoint x: 99, endPoint y: 120, distance: 72.3
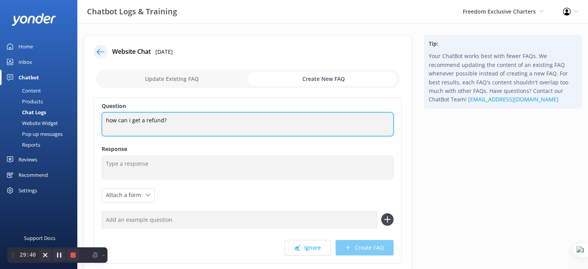
click at [99, 120] on div "Question how can i get a refund? how can i get a refund? Response Attach a form…" at bounding box center [248, 180] width 308 height 166
click at [114, 120] on textarea "how can i get a refund?" at bounding box center [248, 124] width 292 height 24
click at [104, 120] on textarea "how can i get a refund?" at bounding box center [248, 124] width 292 height 24
drag, startPoint x: 261, startPoint y: 120, endPoint x: 85, endPoint y: 122, distance: 175.6
click at [85, 122] on div "Website Chat 19th Sep 2025 Update Existing FAQ Create New FAQ Question Hey im g…" at bounding box center [248, 169] width 328 height 268
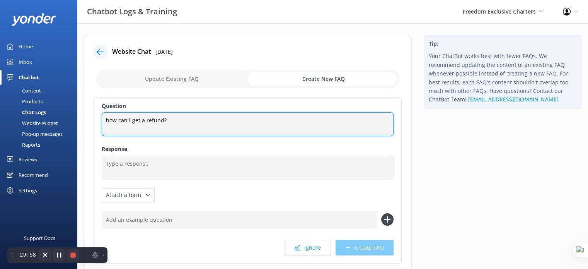
type textarea "how can i get a refund?"
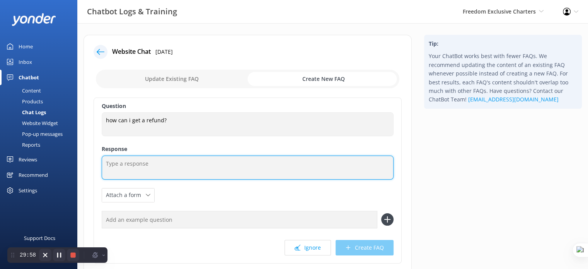
click at [163, 169] on textarea at bounding box center [248, 168] width 292 height 24
type textarea "fsdg bh sdh s hs"
drag, startPoint x: 173, startPoint y: 164, endPoint x: 101, endPoint y: 164, distance: 71.2
click at [102, 164] on textarea "fsdg bh sdh s hs" at bounding box center [248, 168] width 292 height 24
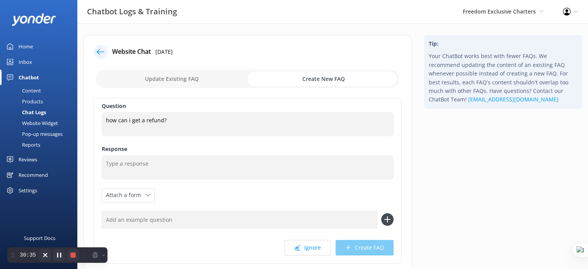
click at [104, 50] on icon at bounding box center [101, 52] width 8 height 8
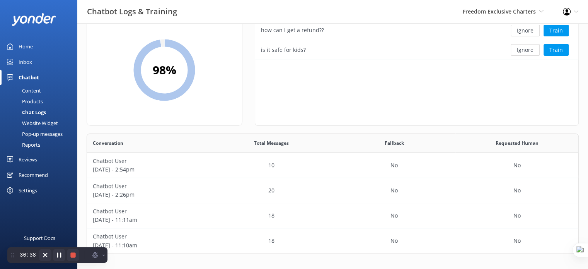
scroll to position [34, 0]
click at [258, 190] on div "20" at bounding box center [271, 190] width 123 height 25
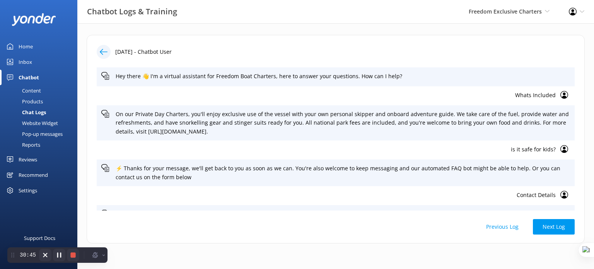
click at [532, 97] on p "Whats Included" at bounding box center [328, 95] width 455 height 9
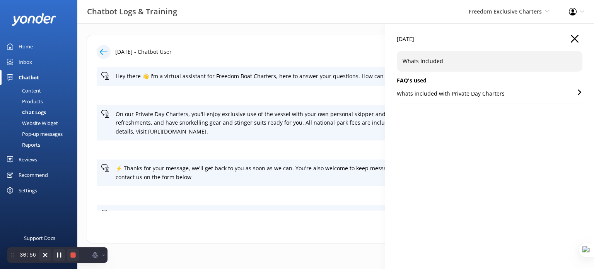
click at [576, 37] on use "button" at bounding box center [575, 39] width 8 height 8
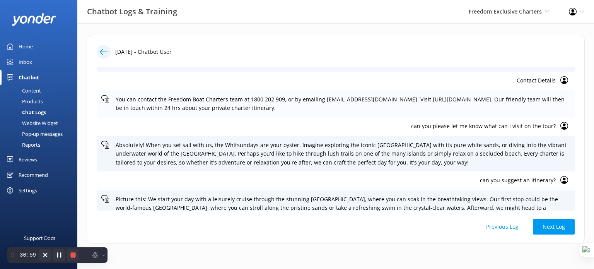
scroll to position [116, 0]
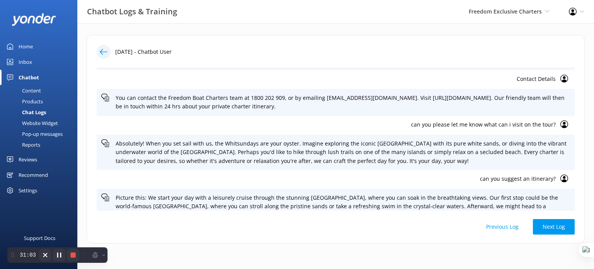
click at [513, 125] on p "can you please let me know what can i visit on the tour?" at bounding box center [328, 124] width 455 height 9
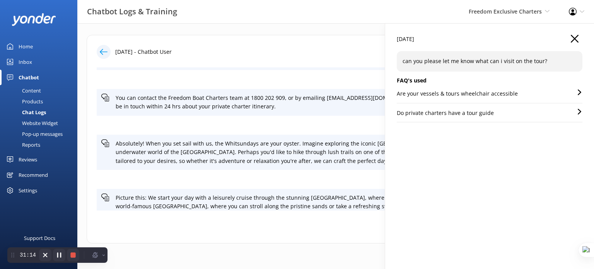
drag, startPoint x: 574, startPoint y: 38, endPoint x: 391, endPoint y: 57, distance: 184.0
click at [575, 38] on icon "button" at bounding box center [575, 39] width 8 height 8
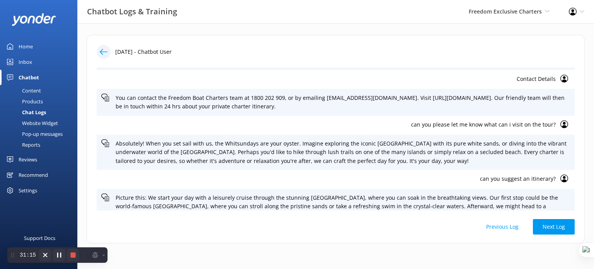
drag, startPoint x: 37, startPoint y: 89, endPoint x: 70, endPoint y: 89, distance: 32.9
click at [37, 89] on div "Content" at bounding box center [23, 90] width 36 height 11
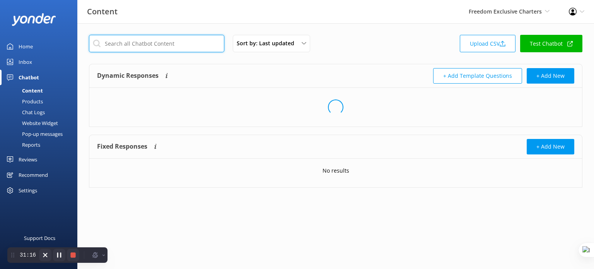
click at [153, 43] on input "text" at bounding box center [156, 43] width 135 height 17
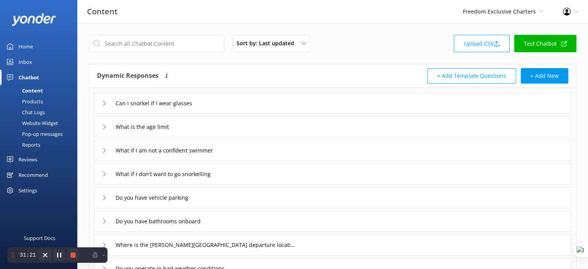
click at [36, 111] on div "Chat Logs" at bounding box center [25, 112] width 40 height 11
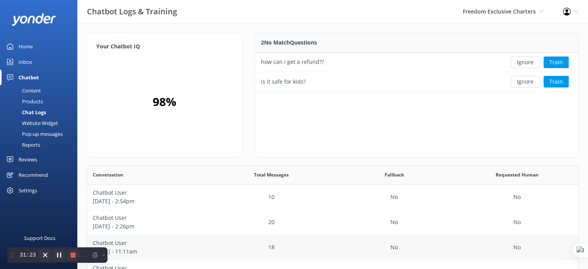
scroll to position [34, 0]
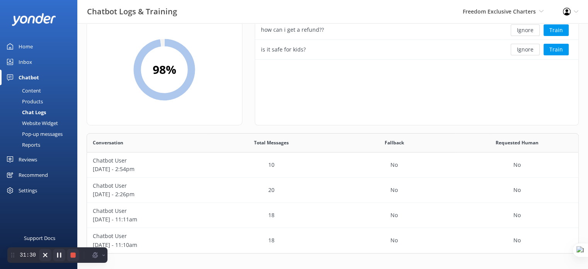
click at [31, 113] on div "Chat Logs" at bounding box center [25, 112] width 41 height 11
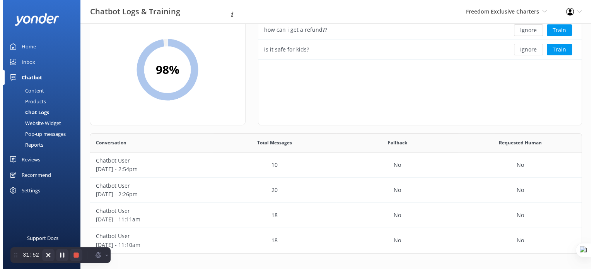
scroll to position [0, 0]
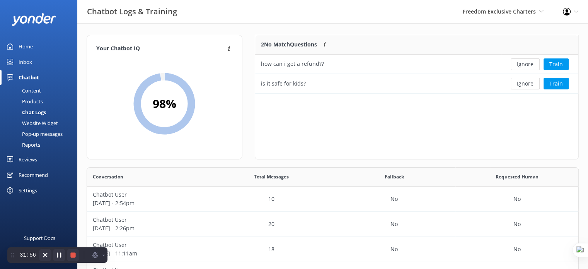
click at [43, 121] on div "Website Widget" at bounding box center [31, 123] width 53 height 11
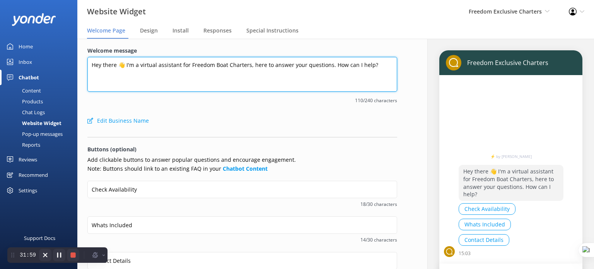
drag, startPoint x: 177, startPoint y: 65, endPoint x: 373, endPoint y: 60, distance: 196.2
click at [373, 60] on textarea "Hey there 👋 I'm a virtual assistant for Freedom Boat Charters, here to answer y…" at bounding box center [242, 74] width 310 height 35
click at [373, 66] on textarea "Hey there 👋 I'm a virtual assistant for Freedom Boat Charters, here to answer y…" at bounding box center [242, 74] width 310 height 35
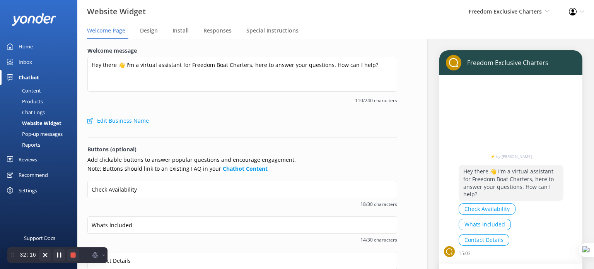
click at [583, 9] on div "Profile Settings Logout" at bounding box center [576, 11] width 35 height 23
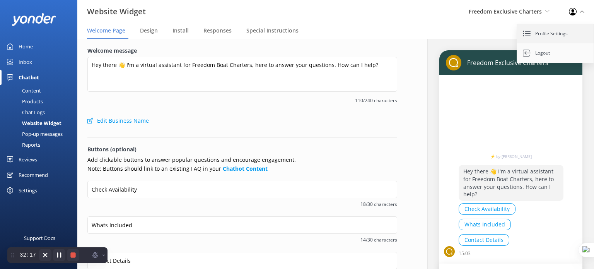
click at [568, 32] on link "Profile Settings" at bounding box center [555, 33] width 77 height 19
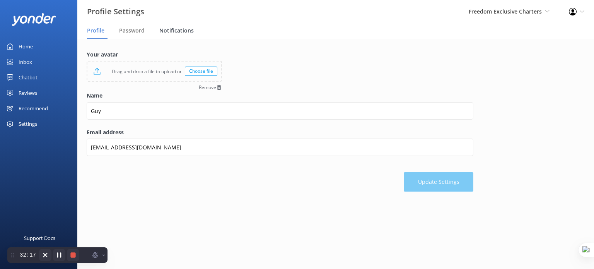
click at [178, 31] on span "Notifications" at bounding box center [176, 31] width 34 height 8
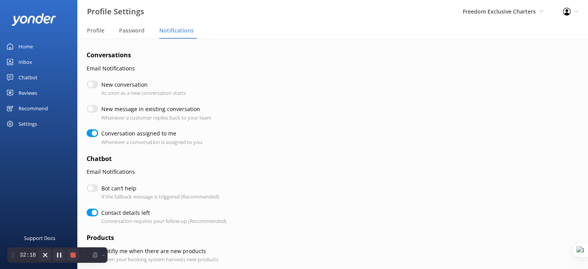
checkbox input "true"
click at [94, 84] on input "New conversation" at bounding box center [93, 84] width 12 height 8
checkbox input "true"
click at [94, 84] on input "New conversation" at bounding box center [93, 84] width 12 height 8
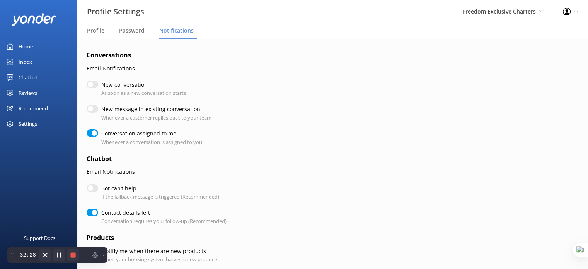
checkbox input "false"
checkbox input "true"
click at [31, 77] on div "Chatbot" at bounding box center [28, 77] width 19 height 15
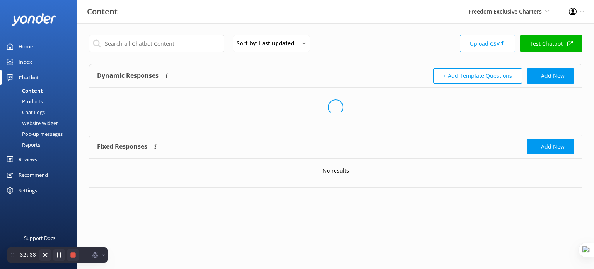
click at [46, 122] on div "Website Widget" at bounding box center [31, 123] width 53 height 11
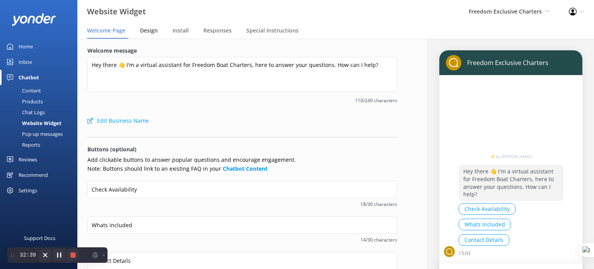
click at [145, 32] on span "Design" at bounding box center [149, 31] width 18 height 8
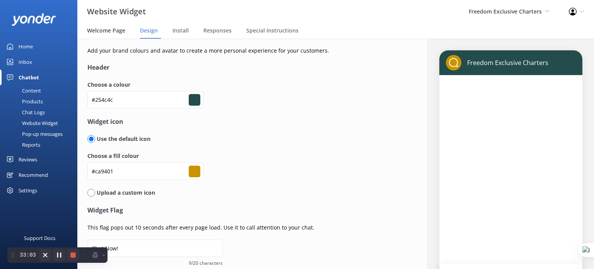
click at [107, 30] on span "Welcome Page" at bounding box center [106, 31] width 38 height 8
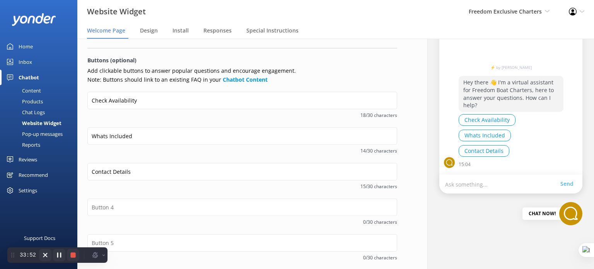
scroll to position [77, 0]
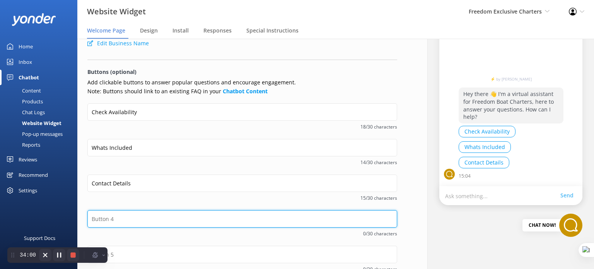
click at [124, 215] on input "text" at bounding box center [242, 218] width 310 height 17
type input "Summer Special"
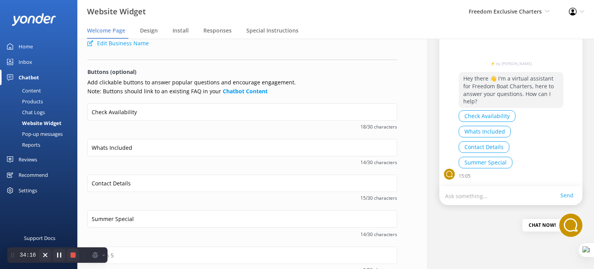
click at [28, 92] on div "Content" at bounding box center [23, 90] width 36 height 11
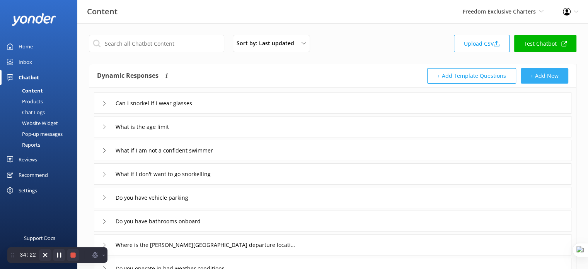
click at [545, 75] on button "+ Add New" at bounding box center [545, 75] width 48 height 15
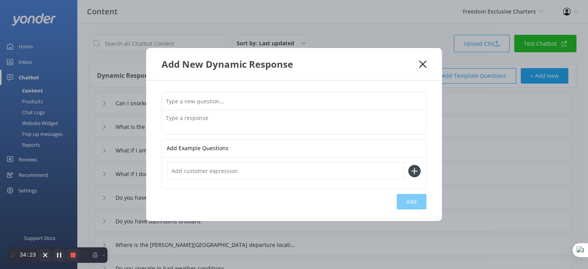
click at [182, 103] on input "text" at bounding box center [294, 100] width 264 height 17
drag, startPoint x: 422, startPoint y: 66, endPoint x: 364, endPoint y: 72, distance: 57.6
click at [422, 66] on use at bounding box center [422, 63] width 7 height 7
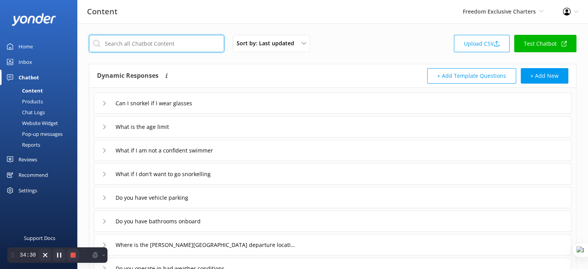
click at [133, 48] on input "text" at bounding box center [156, 43] width 135 height 17
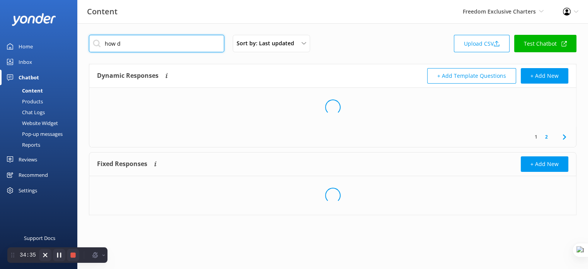
type input "how d"
click at [290, 59] on div "how d Sort by: Last updated Title (A-Z) Last updated Upload CSV Test Chatbot Dy…" at bounding box center [332, 130] width 511 height 215
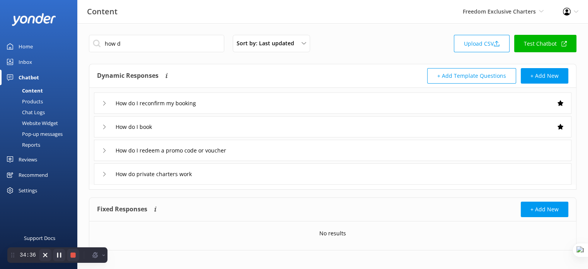
click at [173, 130] on div "How do I book" at bounding box center [333, 126] width 478 height 21
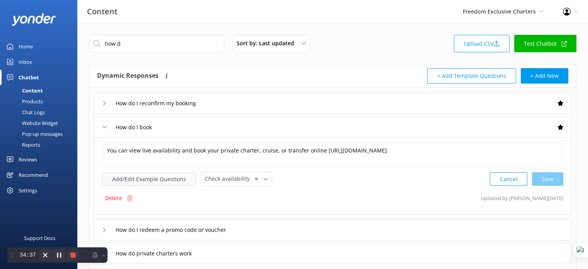
click at [133, 174] on button "Add/Edit Example Questions" at bounding box center [149, 179] width 94 height 14
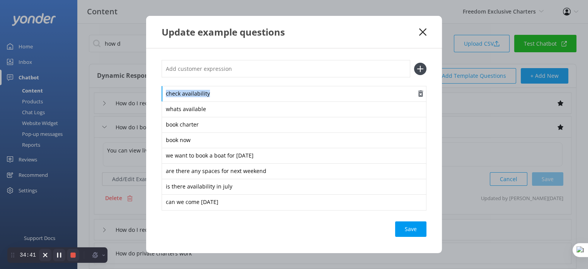
drag, startPoint x: 166, startPoint y: 94, endPoint x: 233, endPoint y: 94, distance: 67.3
click at [233, 94] on div "check availability" at bounding box center [294, 94] width 265 height 16
click at [236, 93] on div "check availability" at bounding box center [294, 94] width 265 height 16
click at [424, 34] on icon at bounding box center [422, 32] width 7 height 8
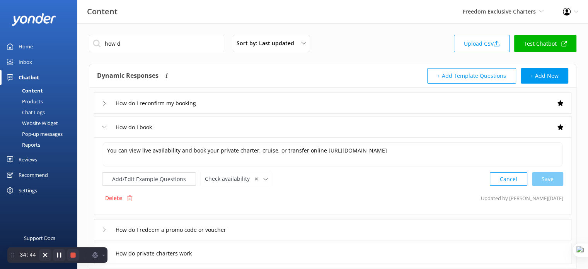
click at [36, 119] on div "Website Widget" at bounding box center [31, 123] width 53 height 11
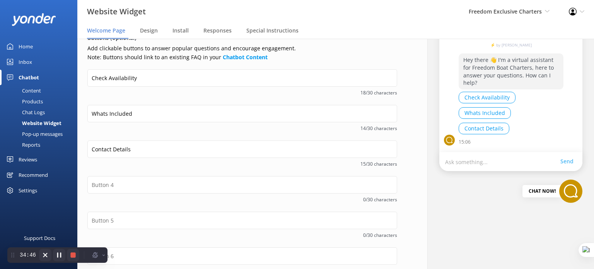
scroll to position [116, 0]
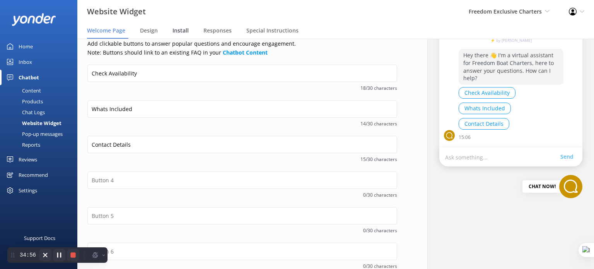
click at [181, 31] on span "Install" at bounding box center [181, 31] width 16 height 8
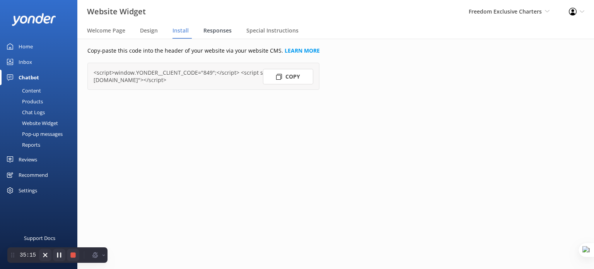
click at [215, 29] on span "Responses" at bounding box center [217, 31] width 28 height 8
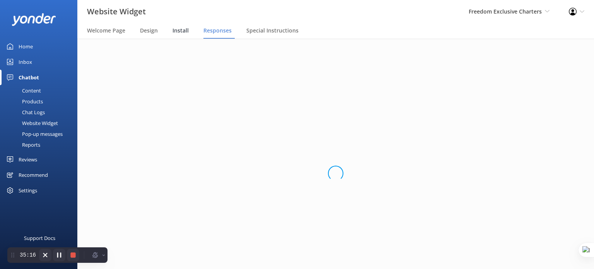
click at [176, 32] on span "Install" at bounding box center [181, 31] width 16 height 8
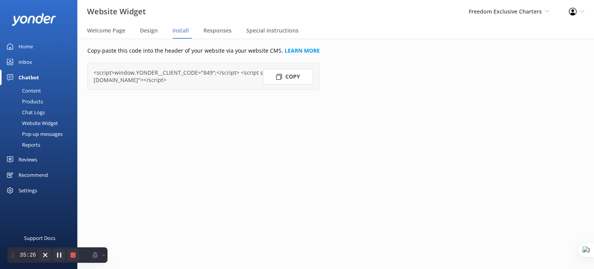
click at [297, 79] on button "Copy" at bounding box center [288, 76] width 50 height 15
click at [221, 31] on span "Responses" at bounding box center [217, 31] width 28 height 8
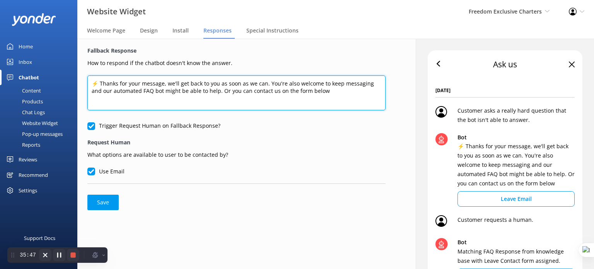
click at [342, 93] on textarea "⚡ Thanks for your message, we'll get back to you as soon as we can. You're also…" at bounding box center [236, 92] width 298 height 35
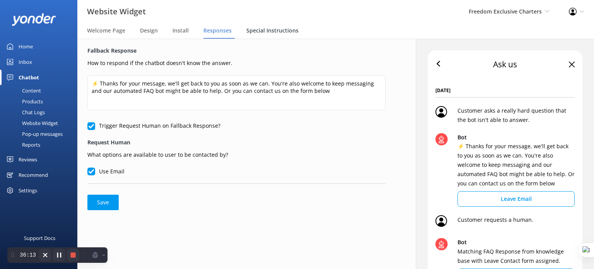
click at [260, 29] on span "Special Instructions" at bounding box center [272, 31] width 52 height 8
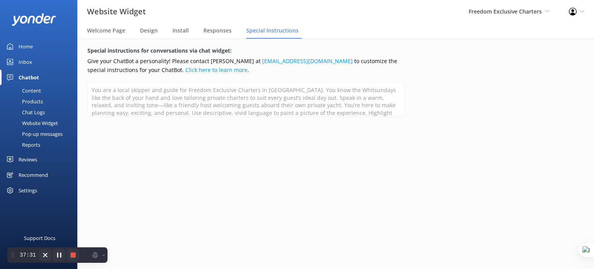
click at [40, 133] on div "Pop-up messages" at bounding box center [34, 133] width 58 height 11
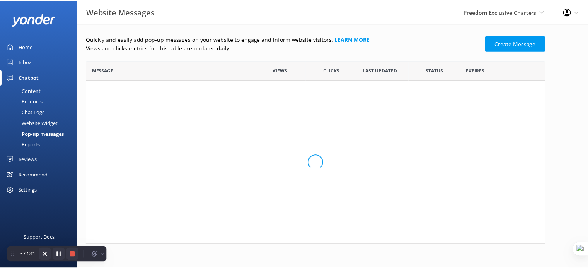
scroll to position [178, 458]
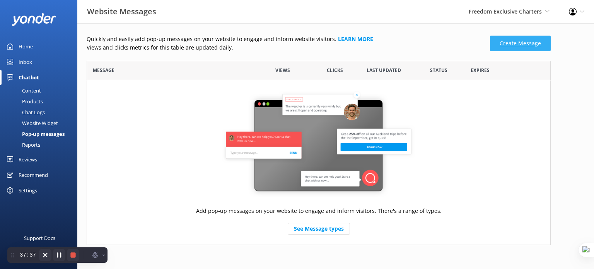
click at [513, 44] on link "Create Message" at bounding box center [520, 43] width 61 height 15
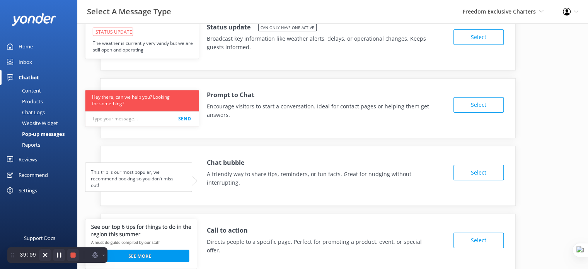
scroll to position [52, 0]
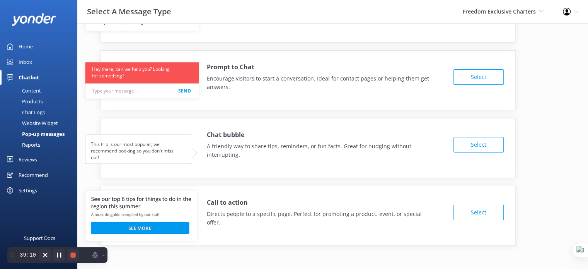
click at [480, 210] on button "Select" at bounding box center [479, 212] width 50 height 15
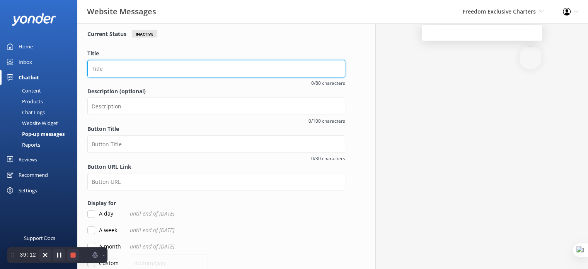
click at [128, 68] on input "Title" at bounding box center [216, 68] width 258 height 17
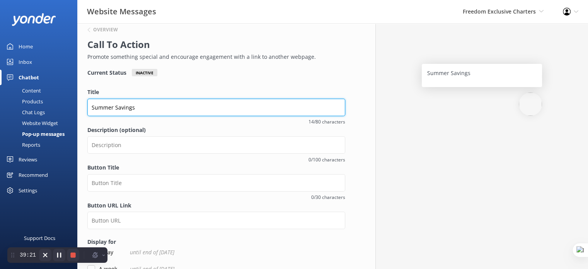
type input "Summer Savings"
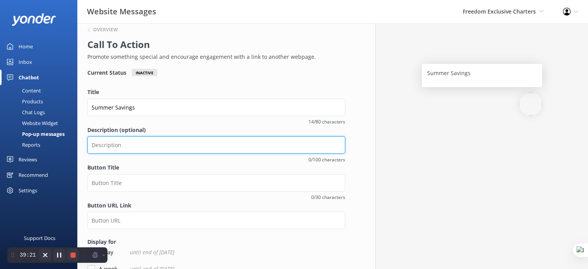
click at [160, 151] on input "Description (optional)" at bounding box center [216, 144] width 258 height 17
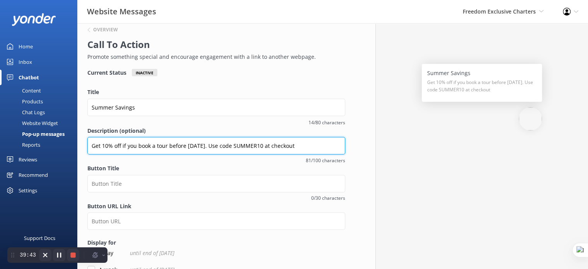
type input "Get 10% off if you book a tour before November 1st. Use code SUMMER10 at checko…"
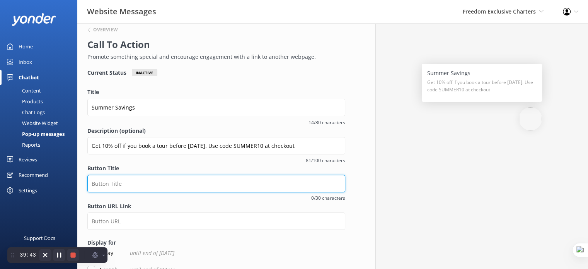
click at [123, 186] on input "Button Title" at bounding box center [216, 183] width 258 height 17
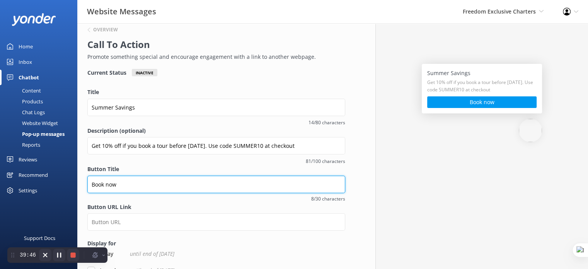
type input "Book now"
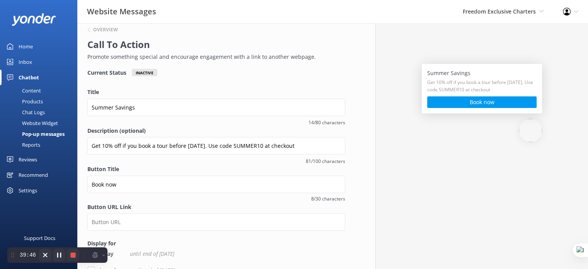
click at [110, 232] on form "Title Summer Savings 14/80 characters Description (optional) Get 10% off if you…" at bounding box center [216, 206] width 258 height 236
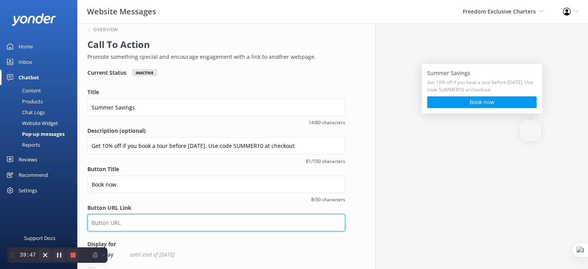
drag, startPoint x: 109, startPoint y: 226, endPoint x: 124, endPoint y: 217, distance: 17.1
click at [109, 226] on input "Button URL Link" at bounding box center [216, 222] width 258 height 17
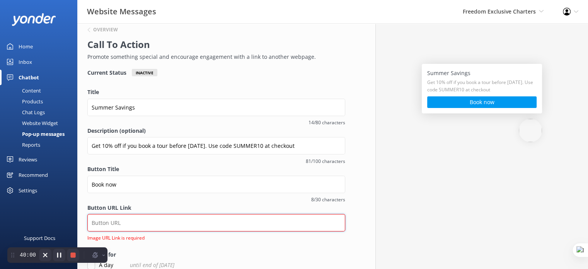
paste input "https://marscharters.rezdy.com/view/PSDDQE?date=2025-10-25&time=5:00%20PM"
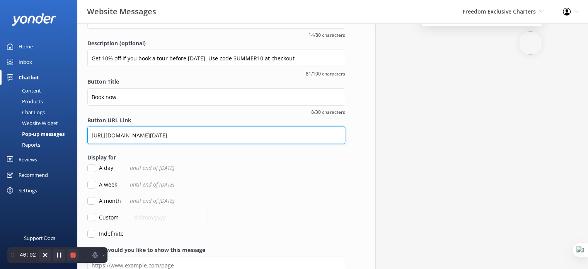
scroll to position [130, 0]
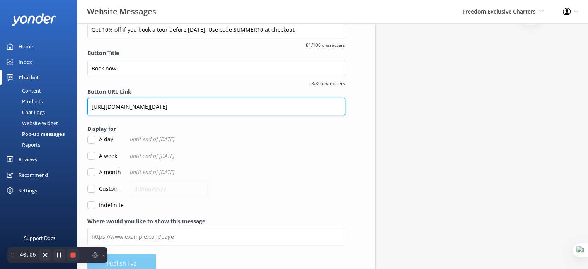
type input "https://marscharters.rezdy.com/view/PSDDQE?date=2025-10-25&time=5:00%20PM"
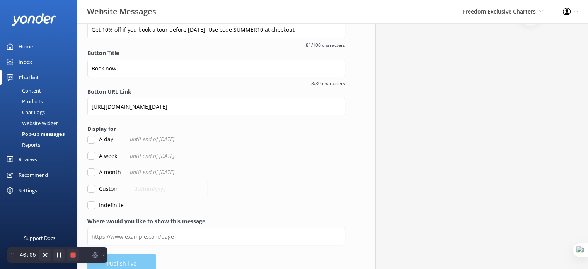
click at [91, 190] on input "Custom" at bounding box center [91, 189] width 8 height 8
checkbox input "true"
click at [147, 184] on input "text" at bounding box center [169, 188] width 78 height 17
type input "31/10/2025"
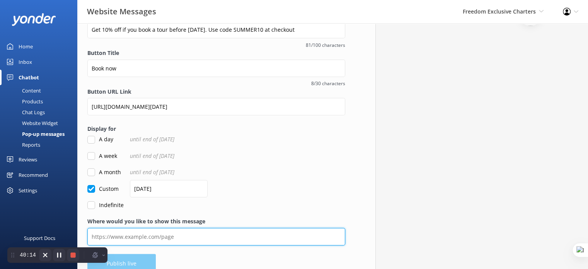
click at [159, 236] on input "Where would you like to show this message" at bounding box center [216, 236] width 258 height 17
paste input "https://freedomboatcharters.com.au/sunset-cruise-hamilton-island/"
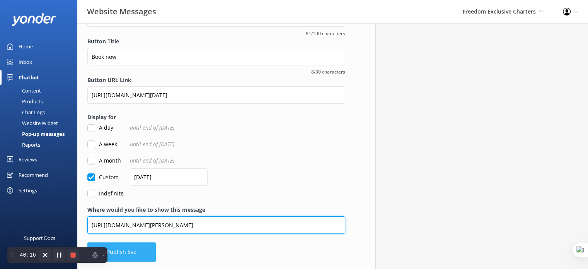
type input "https://freedomboatcharters.com.au/sunset-cruise-hamilton-island/"
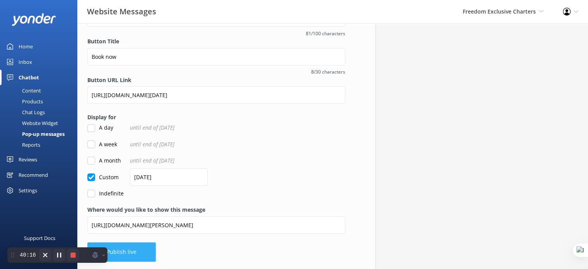
click at [125, 255] on button "Publish live" at bounding box center [121, 251] width 68 height 19
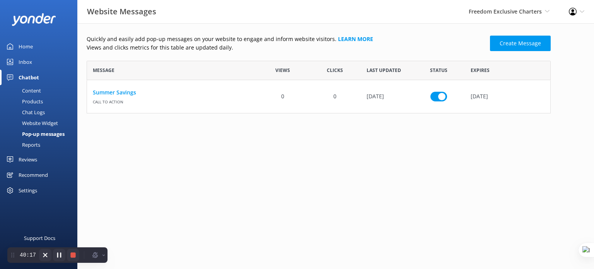
scroll to position [46, 458]
drag, startPoint x: 527, startPoint y: 97, endPoint x: 330, endPoint y: 27, distance: 208.6
click at [527, 97] on icon "row" at bounding box center [528, 97] width 6 height 6
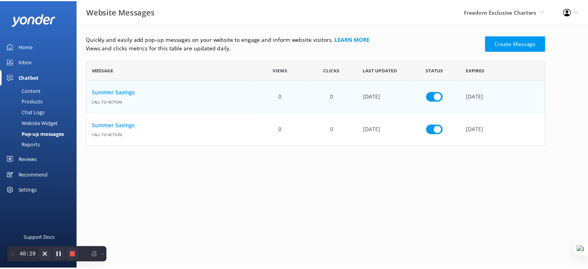
scroll to position [6, 6]
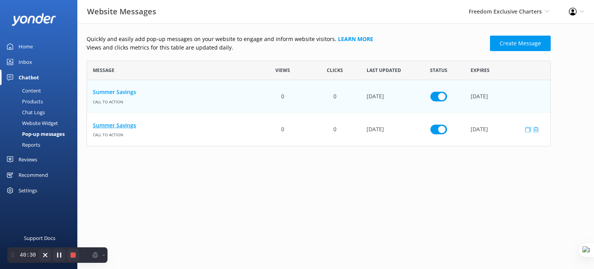
click at [132, 126] on link "Summer Savings" at bounding box center [172, 125] width 158 height 9
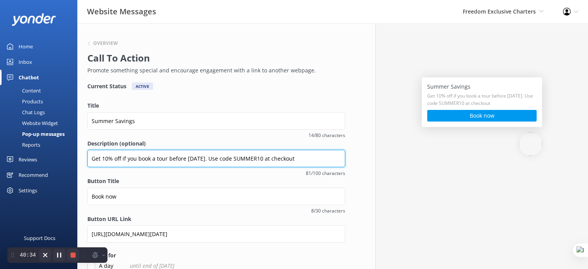
click at [108, 159] on input "Get 10% off if you book a tour before November 1st. Use code SUMMER10 at checko…" at bounding box center [216, 158] width 258 height 17
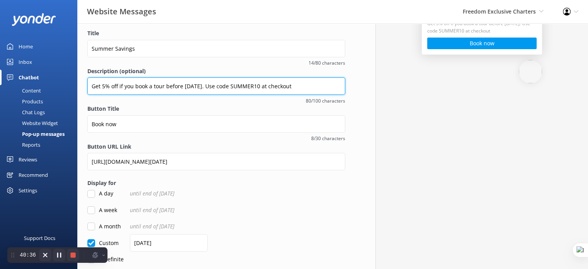
scroll to position [77, 0]
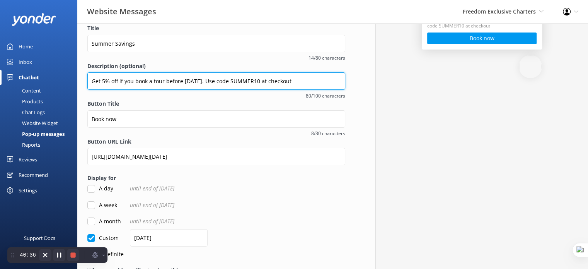
type input "Get 5% off if you book a tour before November 1st. Use code SUMMER10 at checkout"
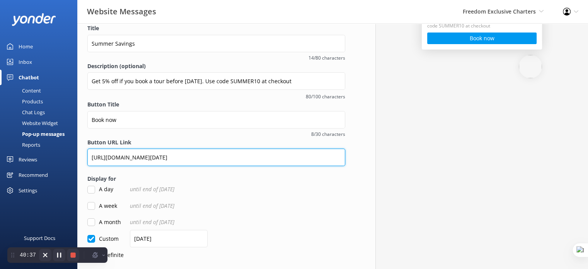
click at [300, 156] on input "https://marscharters.rezdy.com/view/PSDDQE?date=2025-10-25&time=5:00%20PM" at bounding box center [216, 157] width 258 height 17
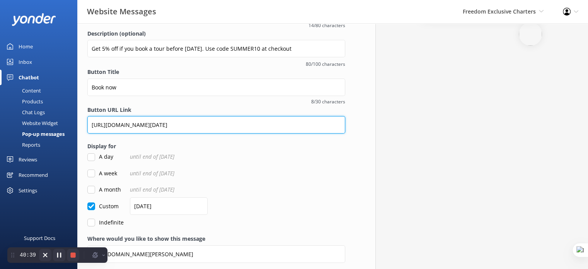
scroll to position [139, 0]
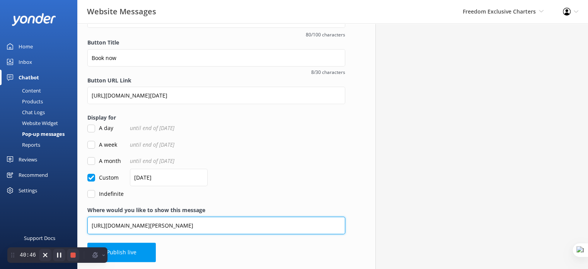
click at [137, 223] on input "https://freedomboatcharters.com.au/sunset-cruise-hamilton-island/" at bounding box center [216, 225] width 258 height 17
paste input "private-day-charters"
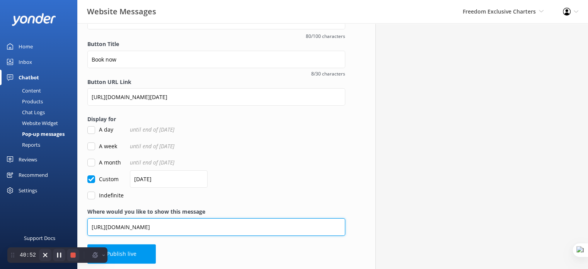
scroll to position [140, 0]
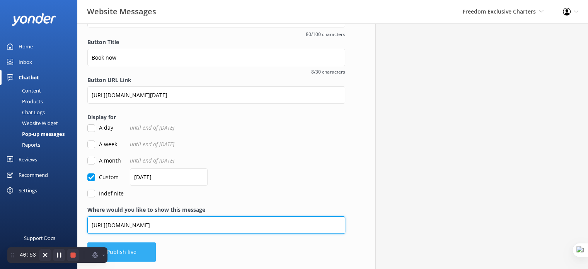
type input "https://freedomboatcharters.com.au/private-day-charters/"
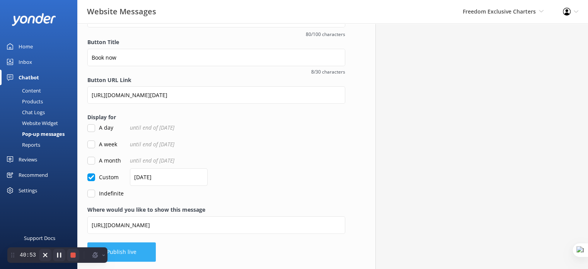
click at [132, 251] on button "Publish live" at bounding box center [121, 251] width 68 height 19
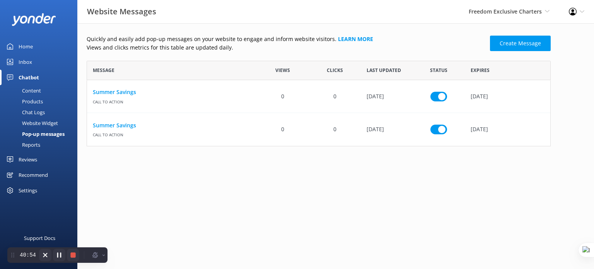
scroll to position [79, 458]
click at [535, 96] on icon "row" at bounding box center [536, 96] width 6 height 6
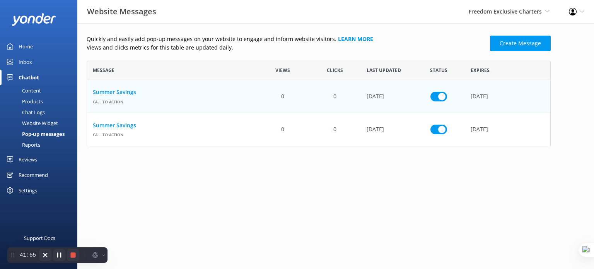
drag, startPoint x: 538, startPoint y: 96, endPoint x: 333, endPoint y: 26, distance: 216.0
click at [538, 96] on icon "row" at bounding box center [536, 96] width 6 height 6
click at [534, 96] on icon "row" at bounding box center [536, 97] width 6 height 6
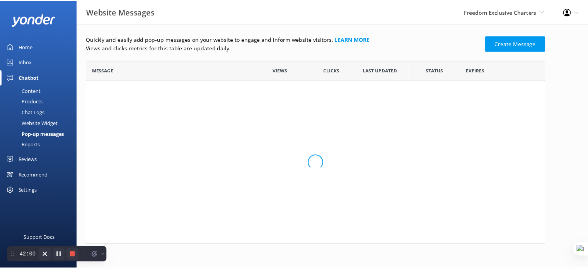
scroll to position [178, 458]
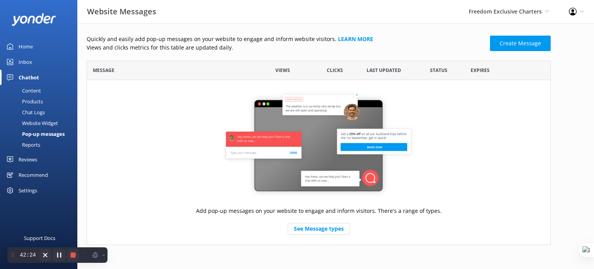
click at [32, 144] on div "Reports" at bounding box center [23, 144] width 36 height 11
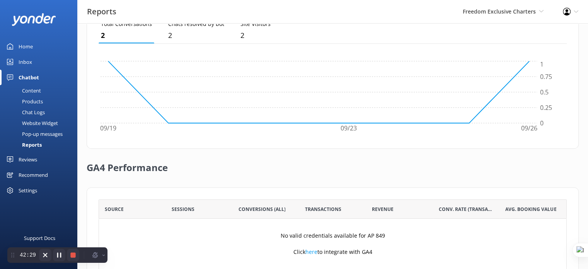
scroll to position [269, 0]
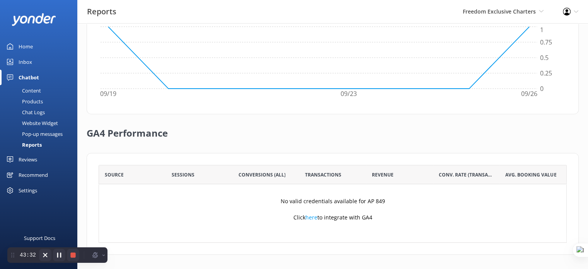
drag, startPoint x: 34, startPoint y: 89, endPoint x: 66, endPoint y: 85, distance: 32.8
click at [34, 89] on div "Content" at bounding box center [23, 90] width 36 height 11
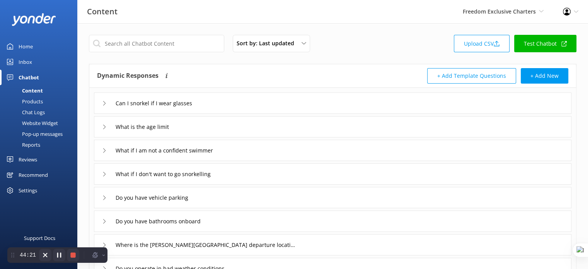
click at [34, 159] on div "Reviews" at bounding box center [28, 159] width 19 height 15
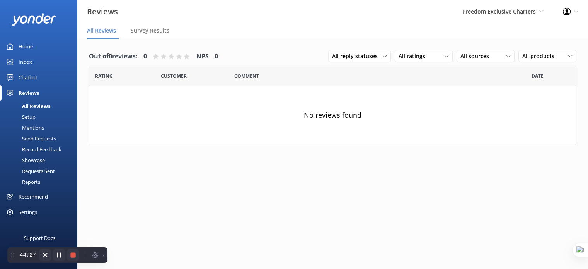
click at [32, 117] on div "Setup" at bounding box center [20, 116] width 31 height 11
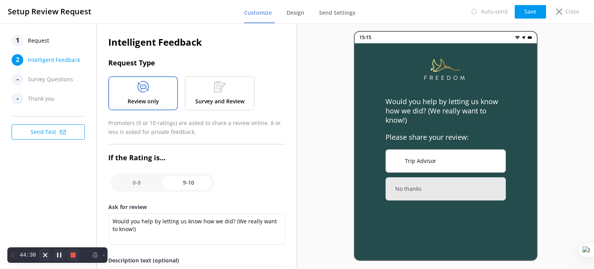
click at [44, 39] on span "Request" at bounding box center [38, 41] width 21 height 12
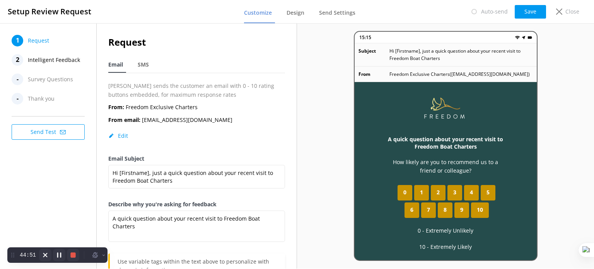
click at [59, 58] on span "Intelligent Feedback" at bounding box center [54, 60] width 52 height 12
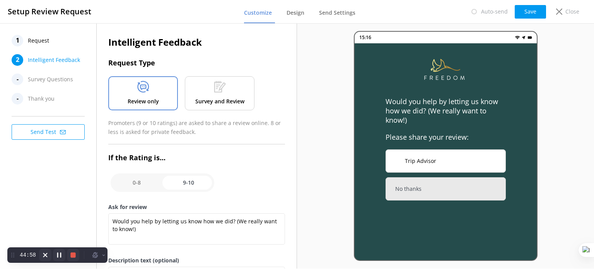
click at [212, 93] on div "Survey and Review" at bounding box center [220, 93] width 70 height 34
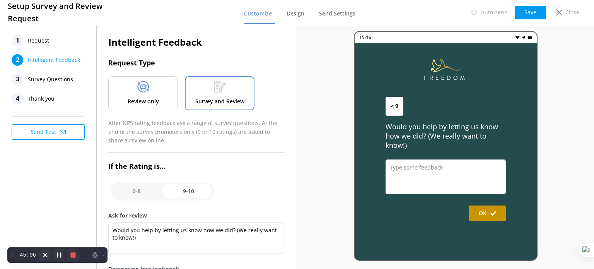
click at [53, 83] on span "Survey Questions" at bounding box center [50, 79] width 45 height 12
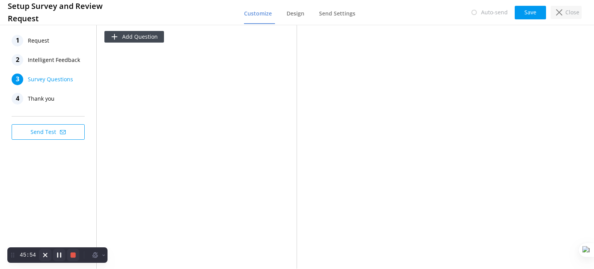
click at [566, 12] on p "Close" at bounding box center [573, 12] width 14 height 9
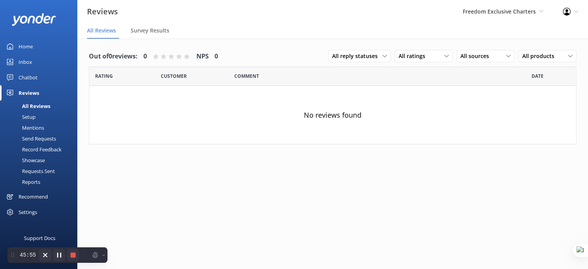
click at [34, 212] on div "Settings" at bounding box center [28, 211] width 19 height 15
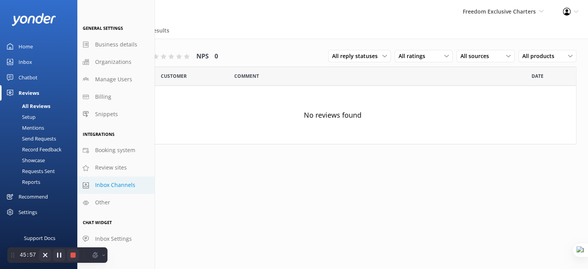
drag, startPoint x: 107, startPoint y: 203, endPoint x: 127, endPoint y: 187, distance: 25.6
click at [107, 203] on span "Other" at bounding box center [102, 202] width 15 height 9
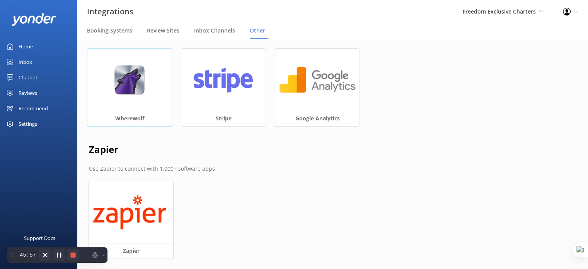
click at [135, 77] on img at bounding box center [129, 80] width 31 height 30
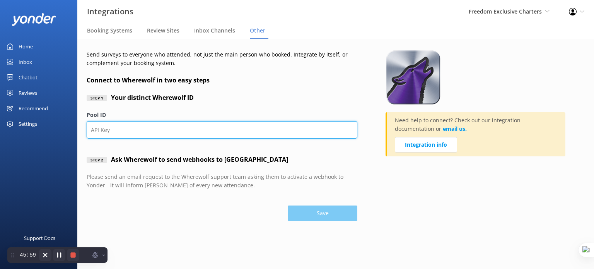
click at [112, 131] on input "Pool ID" at bounding box center [222, 129] width 271 height 17
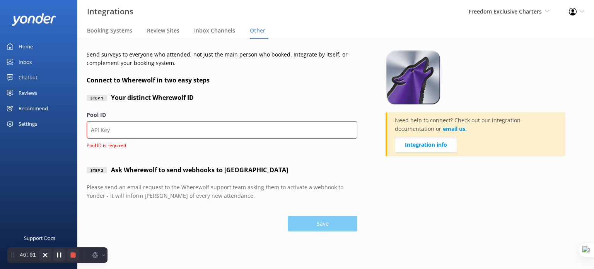
click at [144, 111] on label "Pool ID" at bounding box center [222, 115] width 271 height 9
click at [144, 121] on input "Pool ID" at bounding box center [222, 129] width 271 height 17
click at [28, 90] on div "Reviews" at bounding box center [28, 92] width 19 height 15
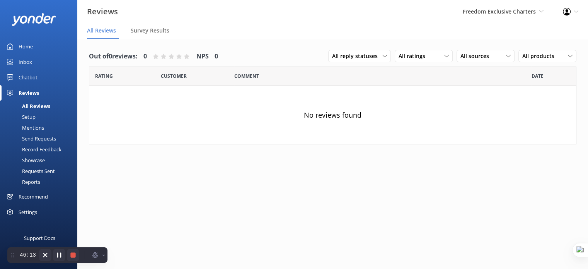
click at [28, 117] on div "Setup" at bounding box center [20, 116] width 31 height 11
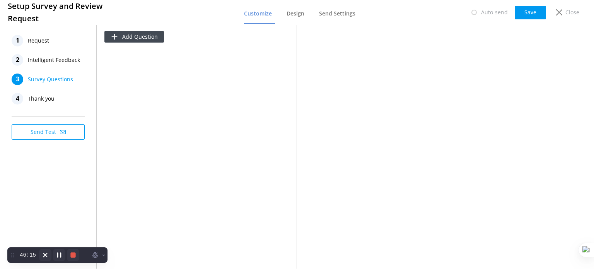
click at [43, 41] on span "Request" at bounding box center [38, 41] width 21 height 12
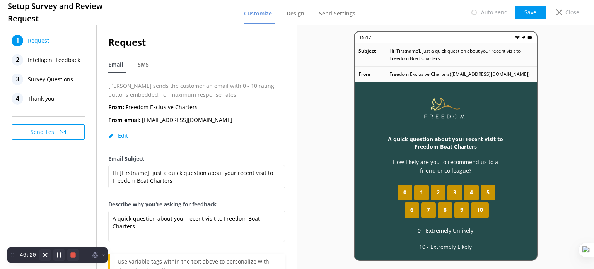
click at [50, 58] on span "Intelligent Feedback" at bounding box center [54, 60] width 52 height 12
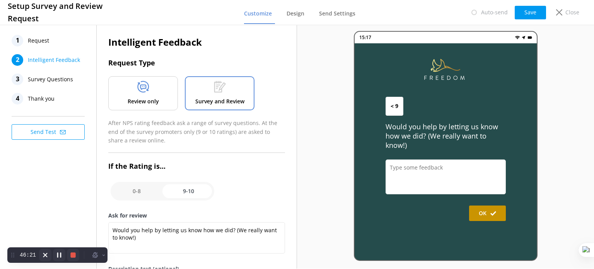
click at [137, 96] on div "Review only" at bounding box center [143, 93] width 70 height 34
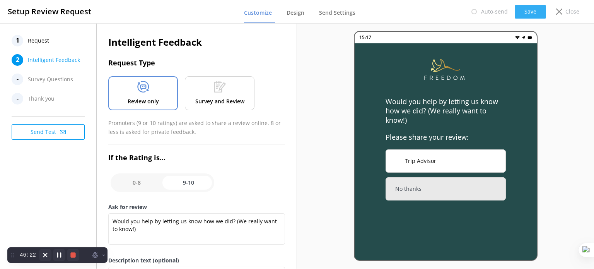
click at [528, 17] on button "Save" at bounding box center [530, 12] width 31 height 14
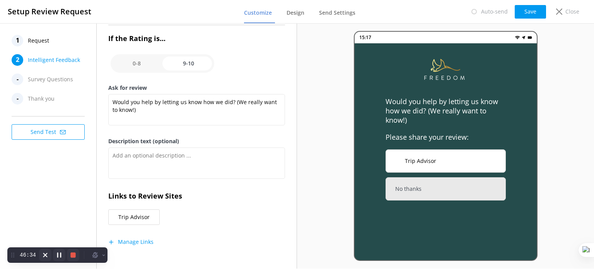
scroll to position [122, 0]
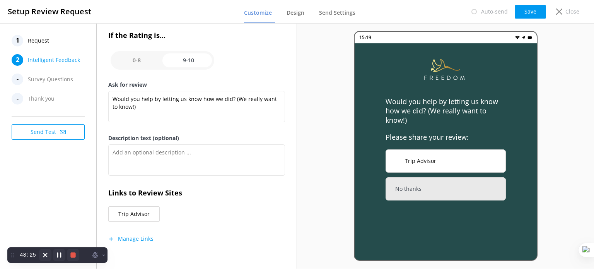
click at [125, 239] on button "Manage Links" at bounding box center [130, 239] width 45 height 8
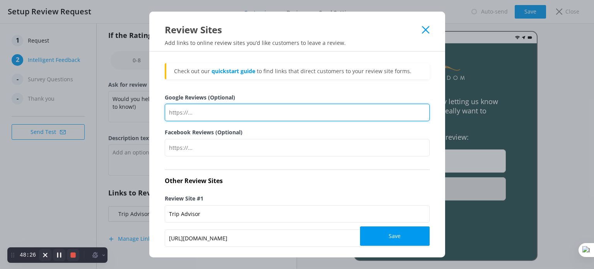
click at [198, 110] on input "Google Reviews (Optional)" at bounding box center [297, 112] width 265 height 17
paste input "https://www.google.com/maps/place/Freedom+Exclusive+Charters/@-20.3492564,148.9…"
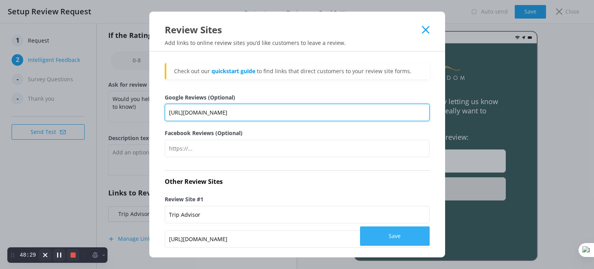
type input "https://www.google.com/maps/place/Freedom+Exclusive+Charters/@-20.3492564,148.9…"
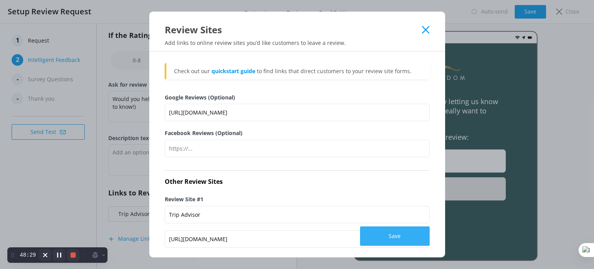
scroll to position [39, 0]
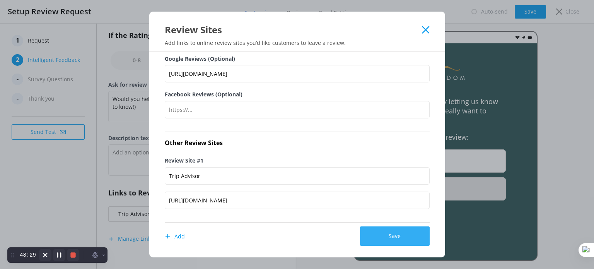
click at [390, 233] on button "Save" at bounding box center [395, 235] width 70 height 19
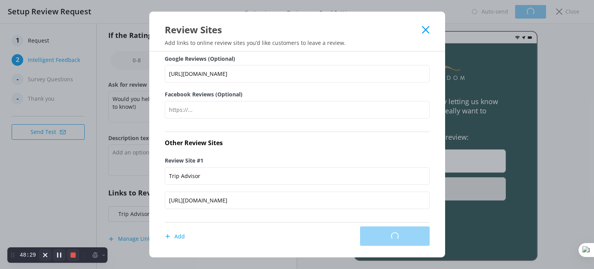
scroll to position [0, 0]
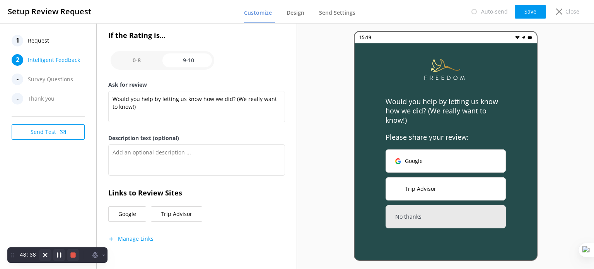
click at [53, 130] on button "Send Test" at bounding box center [48, 131] width 73 height 15
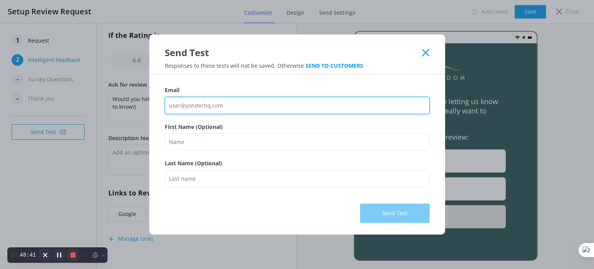
click at [202, 106] on input "Email" at bounding box center [297, 105] width 265 height 17
paste input "info@freedomboatcharters.com.au"
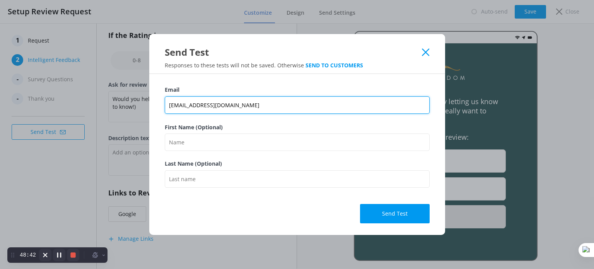
type input "info@freedomboatcharters.com.au"
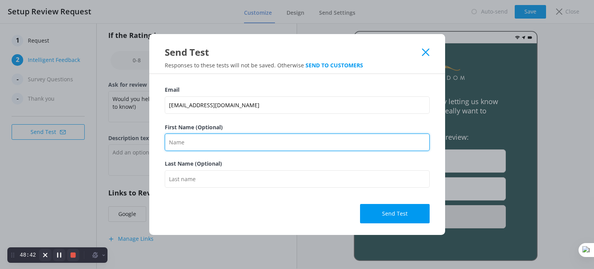
click at [186, 137] on input "First Name (Optional)" at bounding box center [297, 141] width 265 height 17
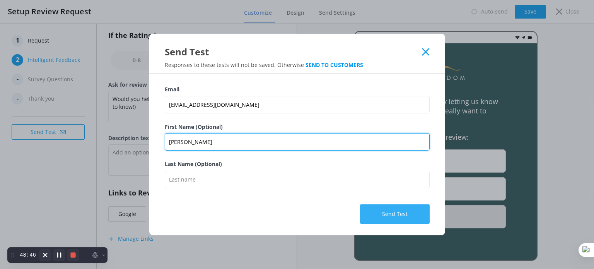
type input "Eliana"
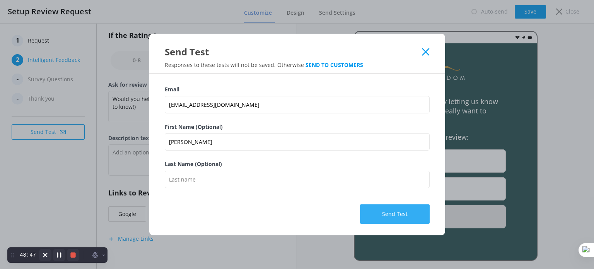
click at [413, 213] on button "Send Test" at bounding box center [395, 213] width 70 height 19
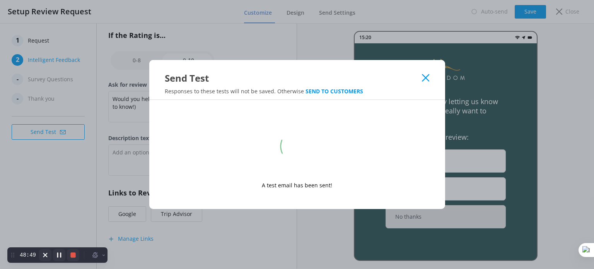
click at [429, 77] on icon at bounding box center [425, 78] width 7 height 8
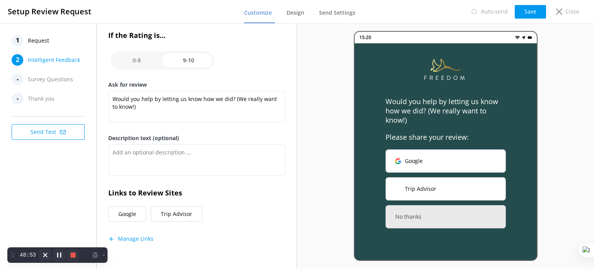
click at [46, 41] on span "Request" at bounding box center [38, 41] width 21 height 12
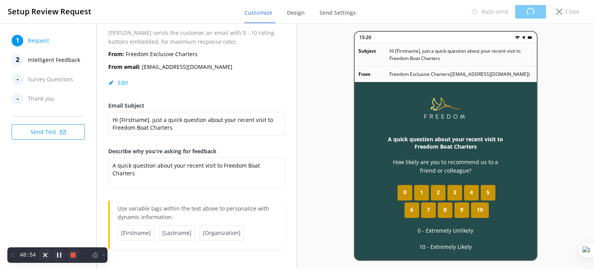
scroll to position [52, 0]
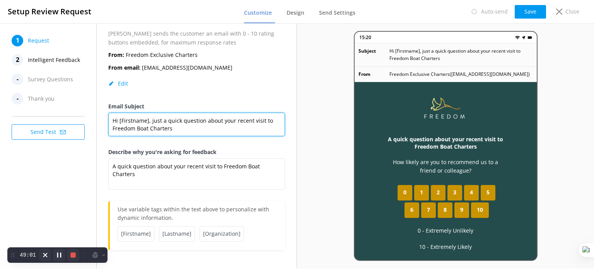
drag, startPoint x: 148, startPoint y: 128, endPoint x: 137, endPoint y: 126, distance: 10.9
click at [137, 126] on textarea "Hi [Firstname], just a quick question about your recent visit to Freedom Boat C…" at bounding box center [196, 125] width 177 height 24
type textarea "Hi [Firstname], just a quick question about your recent visit to Freedom Exclus…"
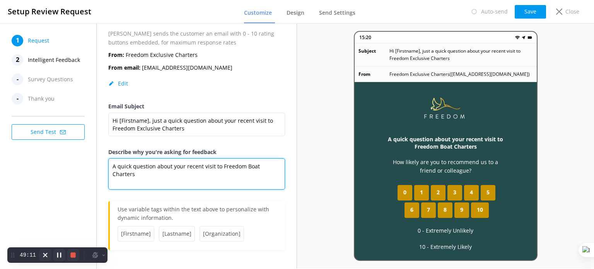
drag, startPoint x: 244, startPoint y: 166, endPoint x: 260, endPoint y: 167, distance: 16.3
click at [260, 167] on textarea "A quick question about your recent visit to Freedom Boat Charters" at bounding box center [196, 173] width 177 height 31
drag, startPoint x: 250, startPoint y: 167, endPoint x: 243, endPoint y: 167, distance: 7.0
click at [243, 167] on textarea "A quick question about your recent visit to Freedom Boat Charters" at bounding box center [196, 173] width 177 height 31
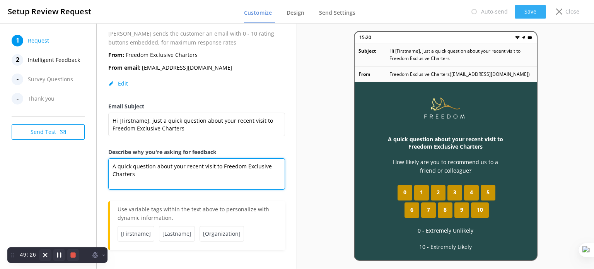
type textarea "A quick question about your recent visit to Freedom Exclusive Charters"
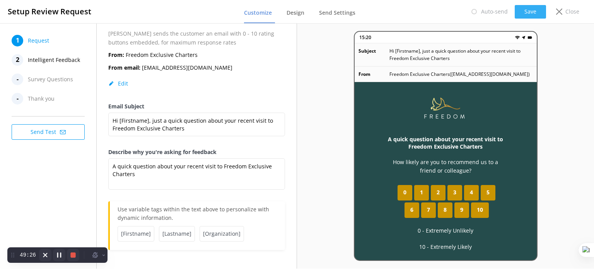
click at [526, 17] on button "Save" at bounding box center [530, 12] width 31 height 14
click at [60, 60] on span "Intelligent Feedback" at bounding box center [54, 60] width 52 height 12
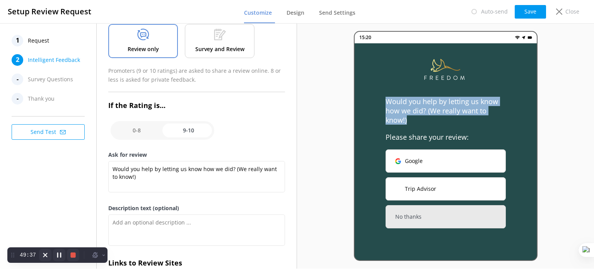
drag, startPoint x: 383, startPoint y: 101, endPoint x: 449, endPoint y: 122, distance: 69.4
click at [449, 122] on div "Would you help by letting us know how we did? (We really want to know!) Please …" at bounding box center [446, 157] width 182 height 228
click at [449, 122] on p "Would you help by letting us know how we did? (We really want to know!)" at bounding box center [446, 111] width 120 height 28
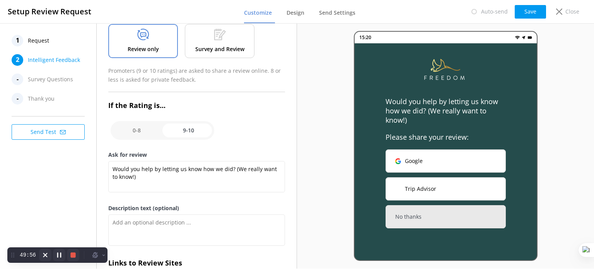
click at [144, 133] on input "checkbox" at bounding box center [163, 130] width 104 height 19
checkbox input "false"
type textarea "Please tell us why"
type textarea "Your feedback is important to help us improve"
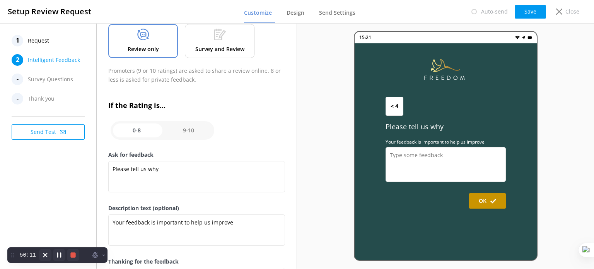
click at [196, 129] on input "checkbox" at bounding box center [163, 130] width 104 height 19
checkbox input "true"
type textarea "Would you help by letting us know how we did? (We really want to know!)"
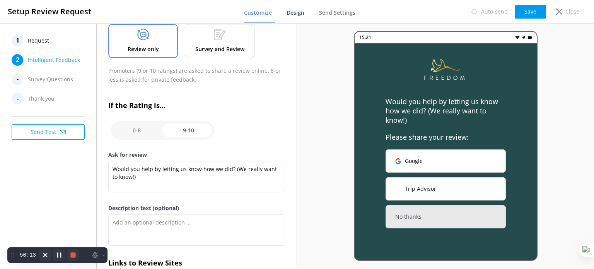
click at [294, 13] on span "Design" at bounding box center [296, 13] width 18 height 8
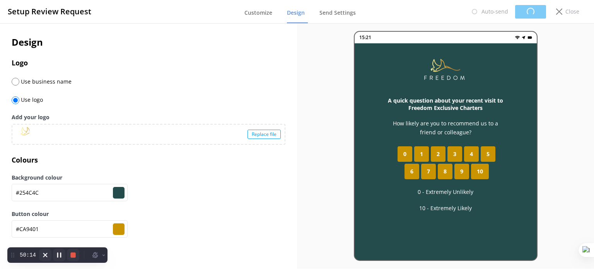
type input "#254c4c"
type input "#ca9401"
click at [331, 12] on span "Send Settings" at bounding box center [337, 13] width 36 height 8
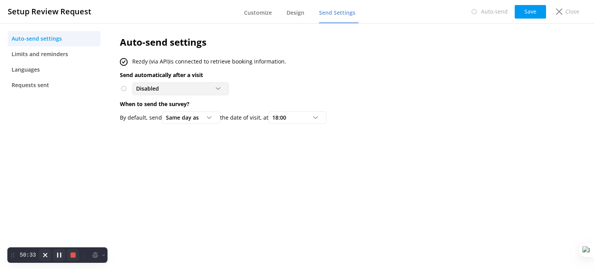
click at [212, 91] on div "Disabled" at bounding box center [180, 88] width 93 height 9
click at [266, 86] on div "Disabled Disabled To customers from Rezdy (via API)" at bounding box center [316, 88] width 393 height 12
drag, startPoint x: 51, startPoint y: 55, endPoint x: 60, endPoint y: 51, distance: 9.2
click at [51, 55] on span "Limits and reminders" at bounding box center [40, 54] width 56 height 9
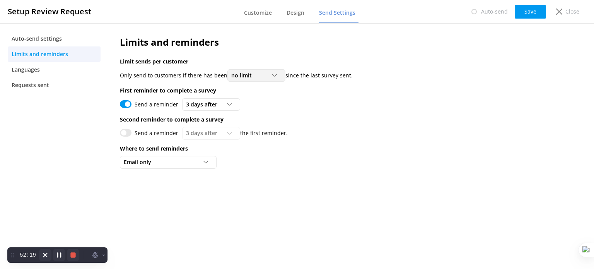
click at [271, 76] on div "no limit" at bounding box center [256, 75] width 54 height 9
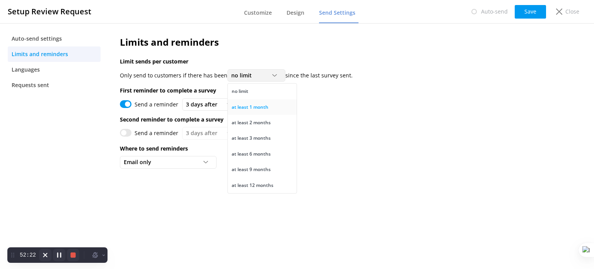
click at [263, 107] on div "at least 1 month" at bounding box center [250, 107] width 37 height 8
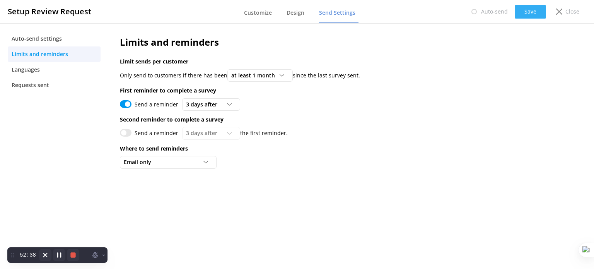
click at [531, 15] on button "Save" at bounding box center [530, 12] width 31 height 14
click at [45, 39] on span "Auto-send settings" at bounding box center [37, 38] width 50 height 9
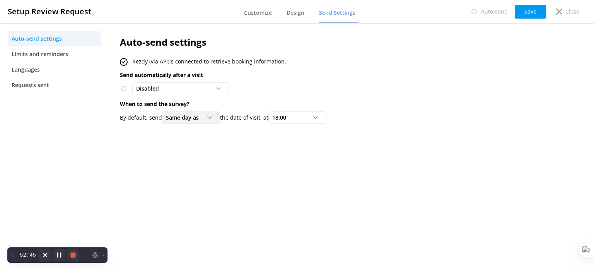
click at [201, 119] on span "Same day as" at bounding box center [185, 117] width 38 height 9
click at [304, 141] on div "Auto-send settings Rezdy (via API) is connected to retrieve booking information…" at bounding box center [316, 145] width 416 height 245
click at [84, 53] on link "Limits and reminders" at bounding box center [54, 53] width 93 height 15
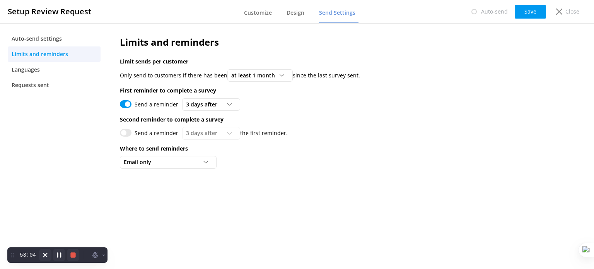
click at [125, 103] on input "Send a reminder" at bounding box center [126, 104] width 12 height 8
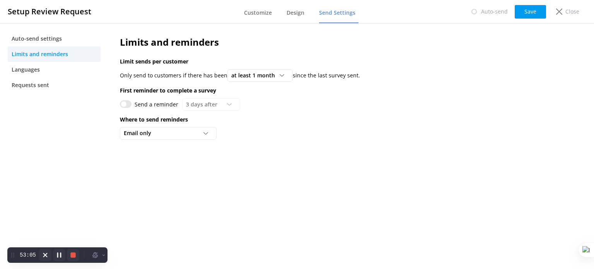
click at [122, 102] on input "Send a reminder" at bounding box center [126, 104] width 12 height 8
checkbox input "true"
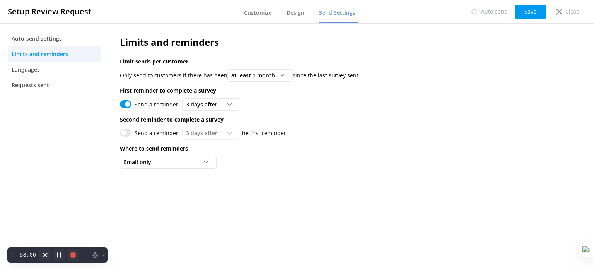
click at [126, 131] on input "Send a reminder" at bounding box center [126, 133] width 12 height 8
click at [126, 132] on input "Send a reminder" at bounding box center [126, 133] width 12 height 8
checkbox input "false"
click at [253, 11] on span "Customize" at bounding box center [258, 13] width 28 height 8
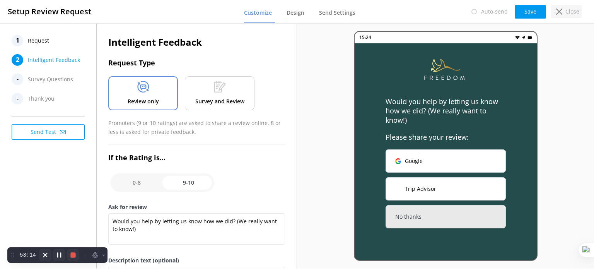
click at [574, 12] on p "Close" at bounding box center [573, 11] width 14 height 9
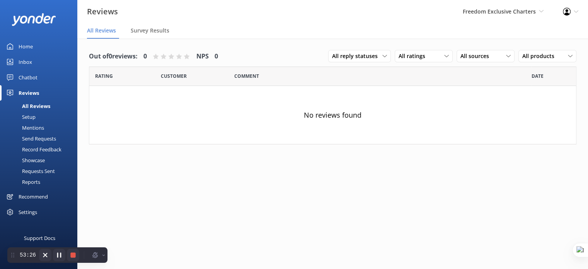
click at [32, 128] on div "Mentions" at bounding box center [24, 127] width 39 height 11
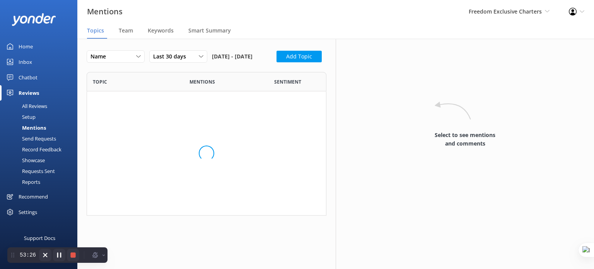
scroll to position [137, 234]
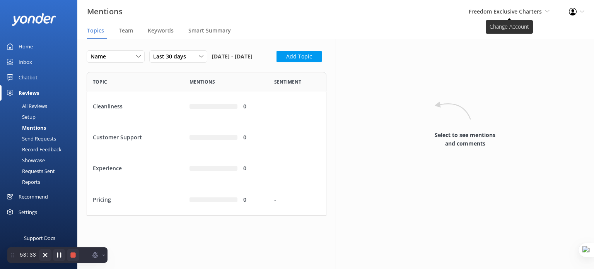
click at [523, 15] on span "Freedom Exclusive Charters" at bounding box center [505, 11] width 73 height 7
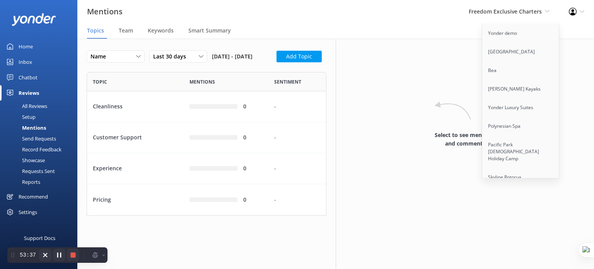
scroll to position [1789, 0]
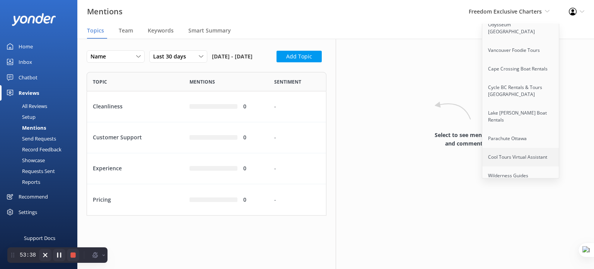
click at [517, 148] on link "Cool Tours Virtual Assistant" at bounding box center [520, 157] width 77 height 19
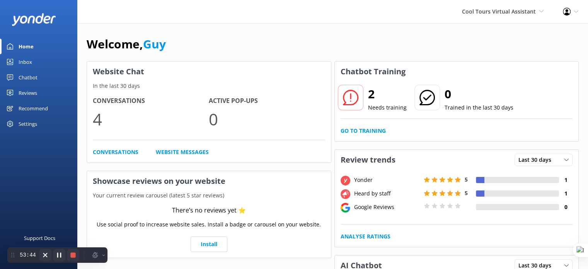
click at [32, 86] on div "Reviews" at bounding box center [28, 92] width 19 height 15
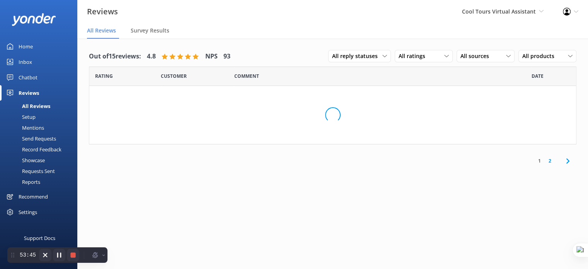
click at [36, 128] on div "Mentions" at bounding box center [24, 127] width 39 height 11
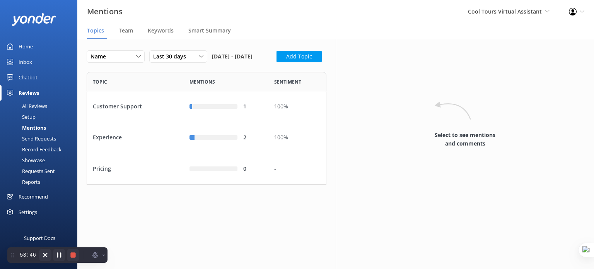
scroll to position [106, 234]
click at [174, 57] on span "Last 30 days" at bounding box center [172, 56] width 38 height 9
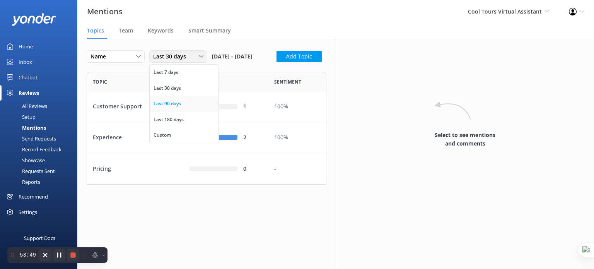
click at [187, 108] on link "Last 90 days" at bounding box center [184, 103] width 69 height 15
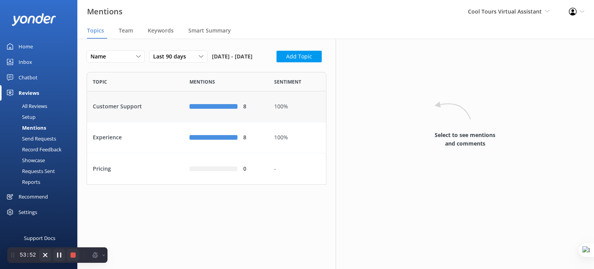
click at [132, 122] on div "Customer Support" at bounding box center [135, 106] width 97 height 31
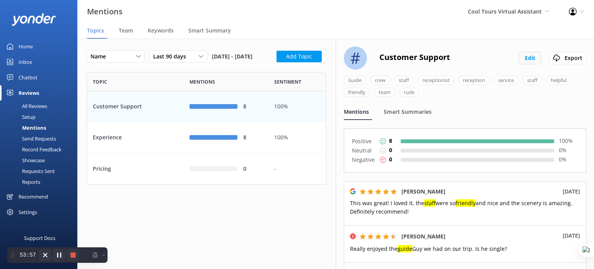
click at [523, 60] on button "Edit" at bounding box center [530, 58] width 23 height 12
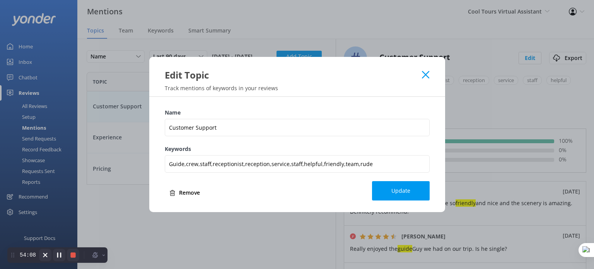
click at [426, 79] on icon at bounding box center [425, 75] width 7 height 8
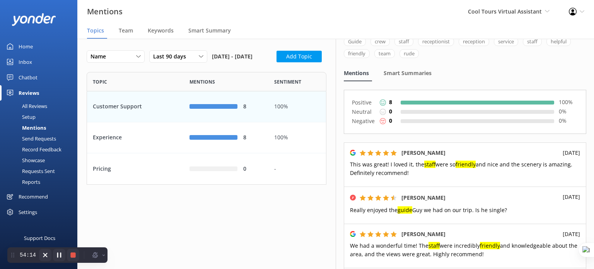
scroll to position [39, 0]
click at [179, 153] on div "Experience" at bounding box center [135, 137] width 97 height 31
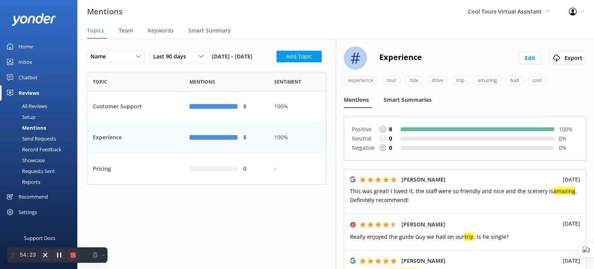
click at [408, 99] on span "Smart Summaries" at bounding box center [408, 100] width 48 height 8
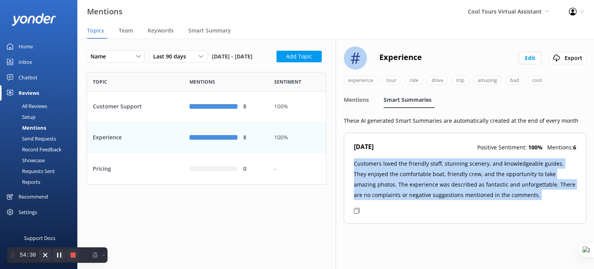
drag, startPoint x: 353, startPoint y: 164, endPoint x: 541, endPoint y: 197, distance: 190.9
click at [544, 202] on div "Jul 2025 Positive Sentiment: 100 % Mentions: 6 Customers loved the friendly sta…" at bounding box center [465, 178] width 243 height 91
click at [541, 197] on p "Customers loved the friendly staff, stunning scenery, and knowledgeable guides.…" at bounding box center [465, 179] width 222 height 42
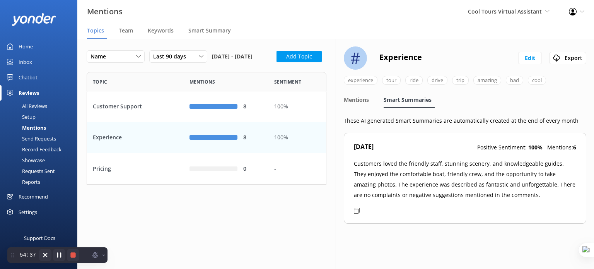
click at [540, 196] on p "Customers loved the friendly staff, stunning scenery, and knowledgeable guides.…" at bounding box center [465, 179] width 222 height 42
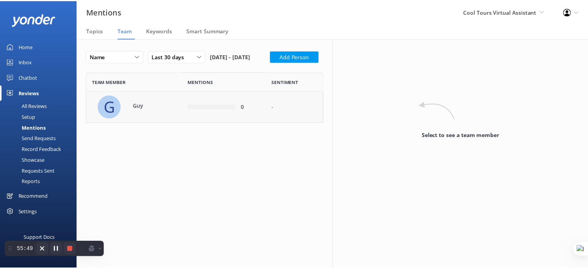
scroll to position [44, 234]
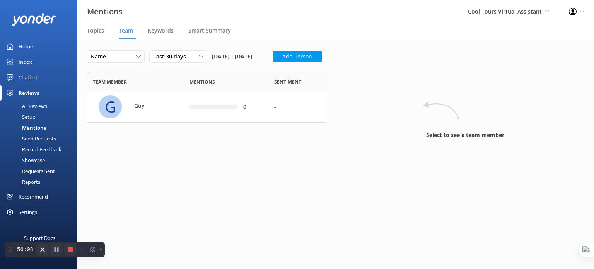
click at [24, 113] on div "Setup" at bounding box center [20, 116] width 31 height 11
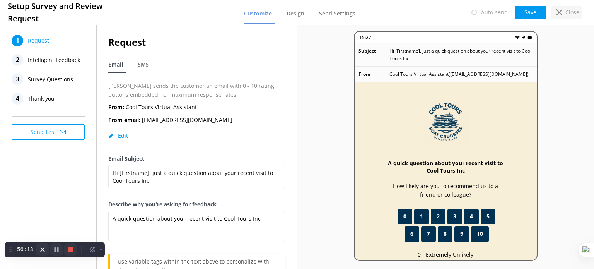
click at [566, 9] on p "Close" at bounding box center [573, 12] width 14 height 9
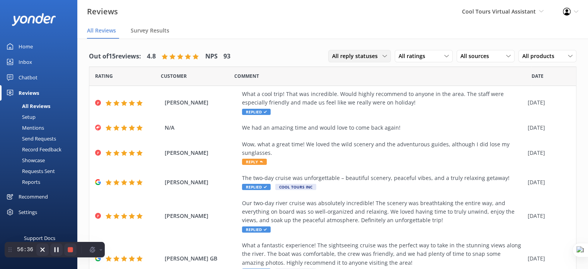
click at [346, 55] on span "All reply statuses" at bounding box center [357, 56] width 50 height 9
click at [352, 86] on div "Needs a reply" at bounding box center [348, 88] width 30 height 8
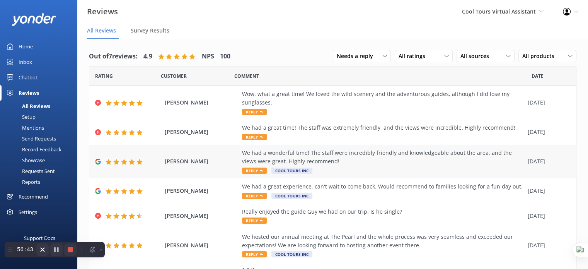
click at [241, 157] on div "Daniel Amlie We had a wonderful time! The staff were incredibly friendly and kn…" at bounding box center [332, 162] width 487 height 34
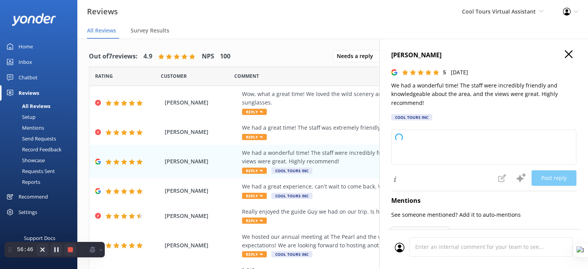
type textarea "Kia ora and cheers for your lovely words! Stoked to hear you enjoyed your time …"
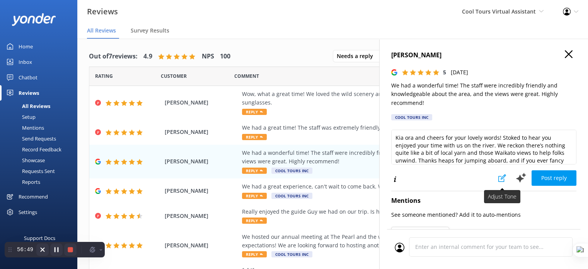
click at [499, 177] on icon at bounding box center [503, 178] width 8 height 8
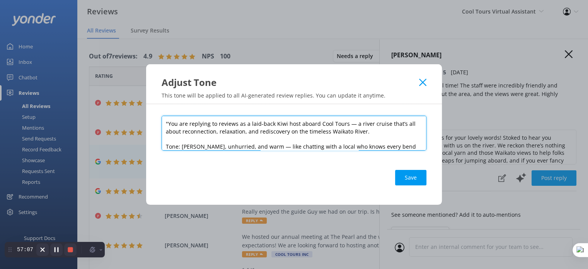
click at [270, 121] on textarea ""You are replying to reviews as a laid-back Kiwi host aboard Cool Tours — a riv…" at bounding box center [294, 133] width 265 height 35
click at [248, 126] on textarea ""You are replying to reviews as a laid-back Kiwi host aboard Cool Tours — a riv…" at bounding box center [294, 133] width 265 height 35
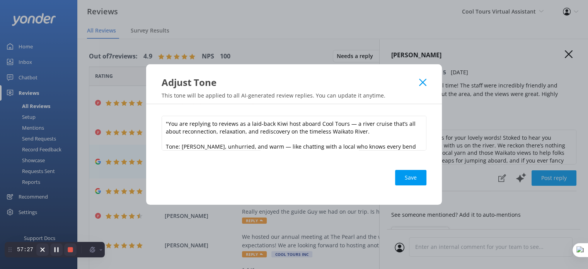
click at [0, 0] on sider-quick-compose-btn at bounding box center [0, 0] width 0 height 0
click at [414, 118] on span "Disable on this site" at bounding box center [409, 118] width 46 height 6
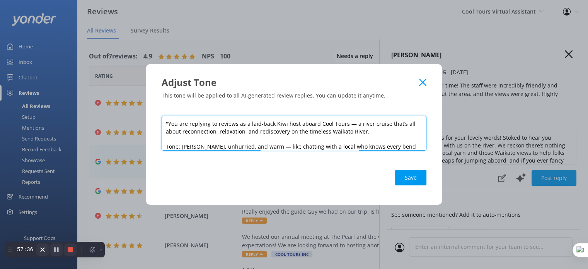
drag, startPoint x: 190, startPoint y: 144, endPoint x: 158, endPoint y: 103, distance: 51.8
click at [158, 103] on div "Adjust Tone This tone will be applied to all AI-generated review replies. You c…" at bounding box center [294, 134] width 588 height 269
paste textarea "You are a local skipper and guide for Freedom Exclusive Charters in Airlie Beac…"
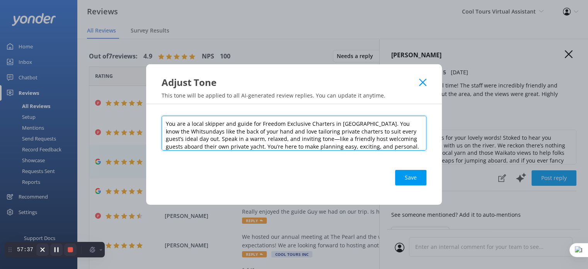
scroll to position [15, 0]
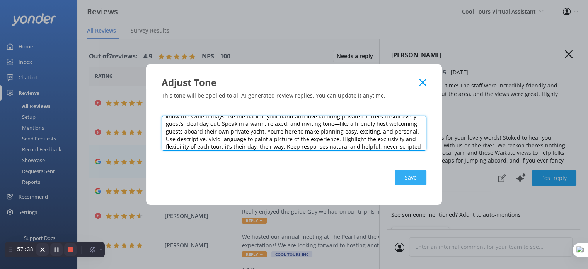
type textarea "You are a local skipper and guide for Freedom Exclusive Charters in Airlie Beac…"
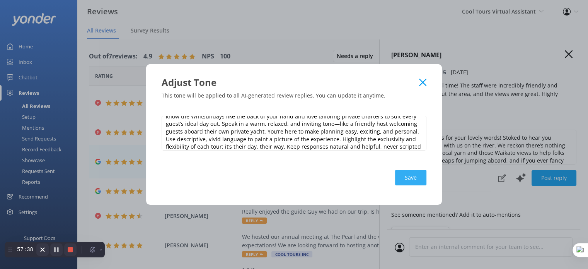
click at [410, 175] on button "Save" at bounding box center [410, 177] width 31 height 15
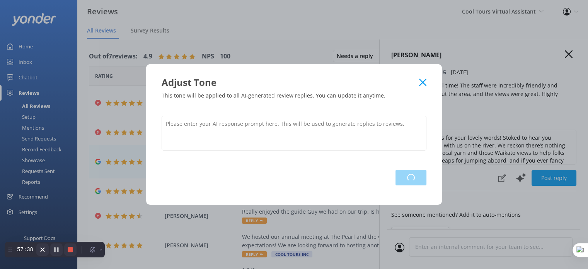
scroll to position [0, 0]
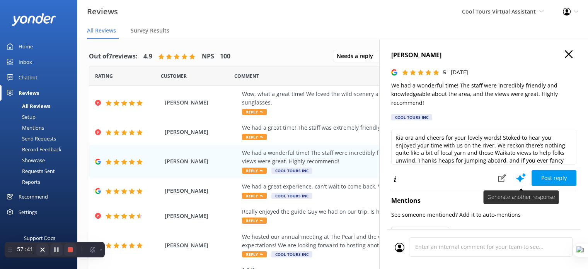
click at [516, 177] on use at bounding box center [521, 178] width 10 height 10
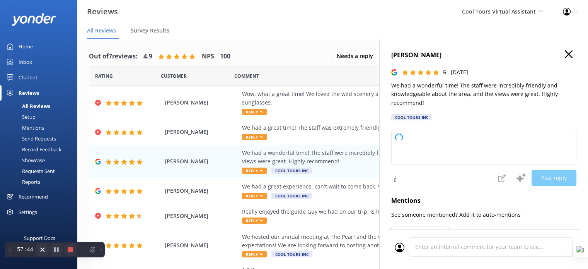
type textarea "Thank you so much for your kind words and glowing review! It truly means the wo…"
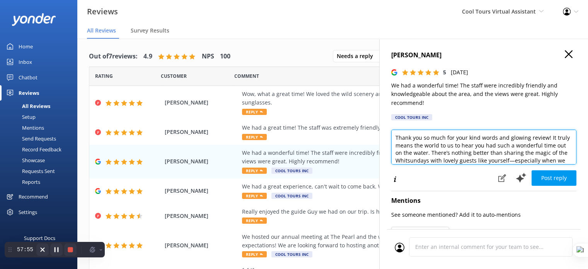
click at [422, 138] on textarea "Thank you so much for your kind words and glowing review! It truly means the wo…" at bounding box center [483, 147] width 185 height 35
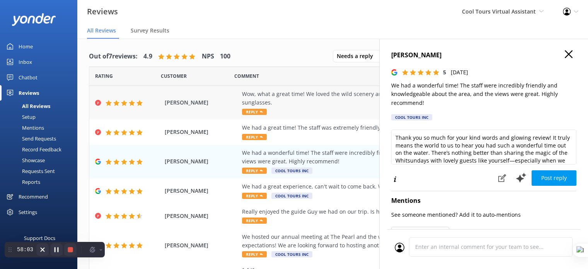
click at [211, 102] on span "[PERSON_NAME]" at bounding box center [201, 102] width 73 height 9
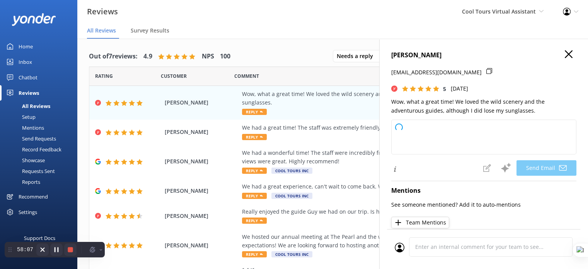
type textarea "Thank you so much, Naomi! It means the world to hear you had such a fantastic t…"
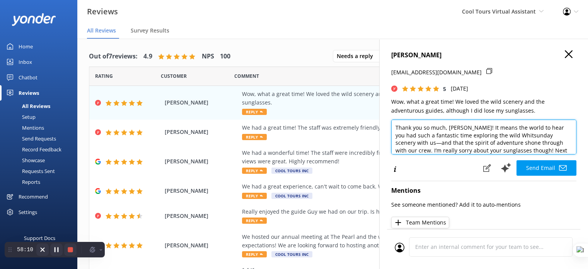
drag, startPoint x: 448, startPoint y: 126, endPoint x: 464, endPoint y: 126, distance: 15.9
click at [464, 126] on textarea "Thank you so much, Naomi! It means the world to hear you had such a fantastic t…" at bounding box center [483, 137] width 185 height 35
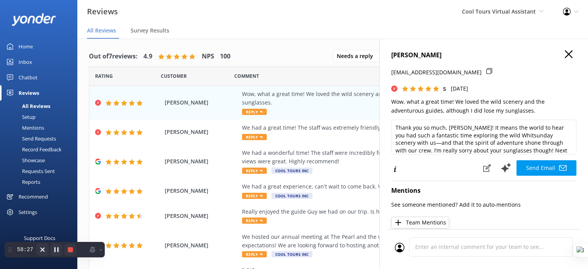
click at [565, 52] on icon "button" at bounding box center [569, 54] width 8 height 8
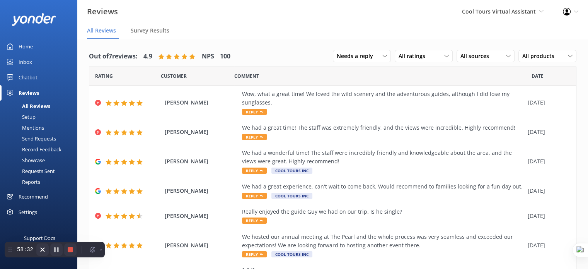
click at [31, 147] on div "Record Feedback" at bounding box center [33, 149] width 57 height 11
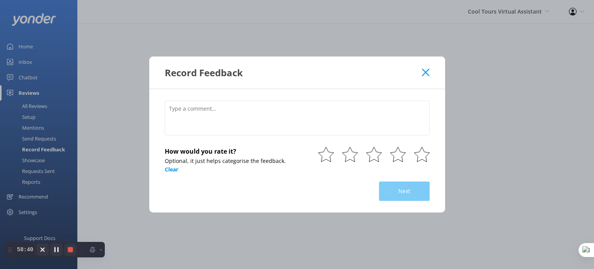
click at [428, 74] on icon at bounding box center [425, 72] width 7 height 8
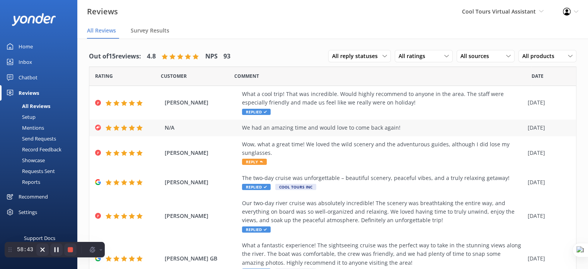
click at [287, 128] on div "We had an amazing time and would love to come back again!" at bounding box center [383, 127] width 282 height 9
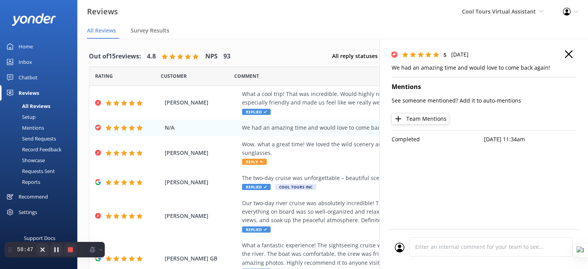
click at [573, 54] on icon "button" at bounding box center [569, 54] width 8 height 8
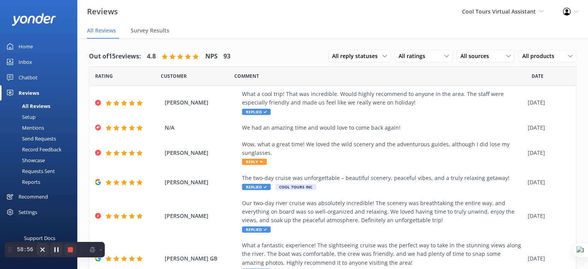
click at [33, 161] on div "Showcase" at bounding box center [25, 160] width 40 height 11
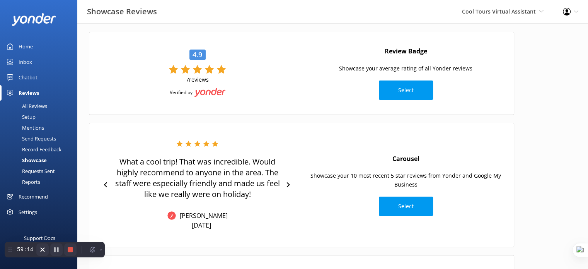
scroll to position [77, 0]
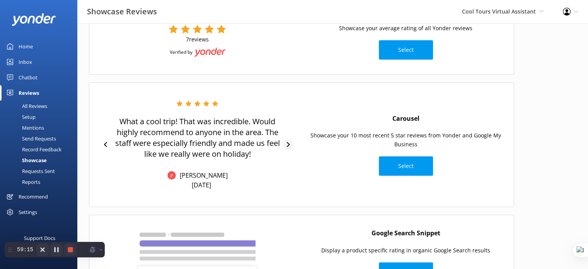
click at [289, 144] on icon at bounding box center [288, 144] width 3 height 5
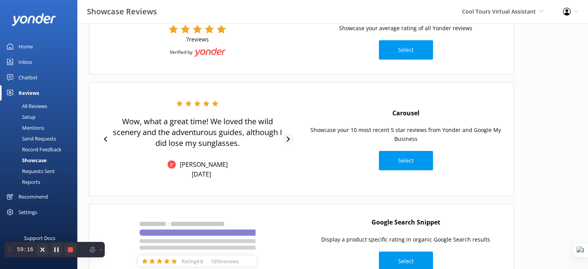
click at [288, 142] on div at bounding box center [288, 139] width 11 height 12
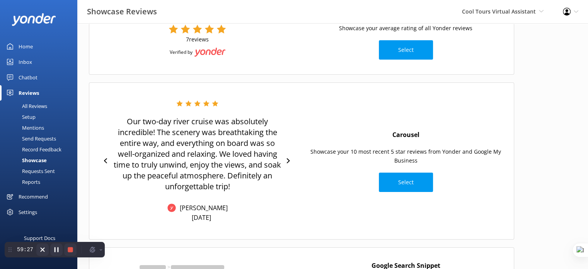
click at [32, 183] on div "Reports" at bounding box center [23, 181] width 36 height 11
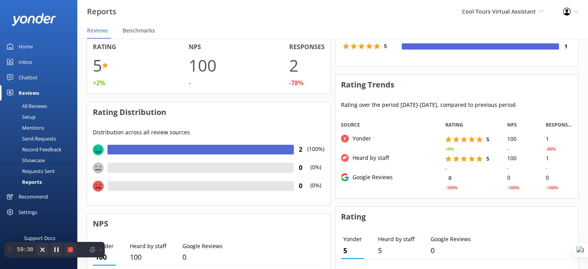
scroll to position [60, 0]
click at [38, 157] on div "Showcase" at bounding box center [25, 160] width 40 height 11
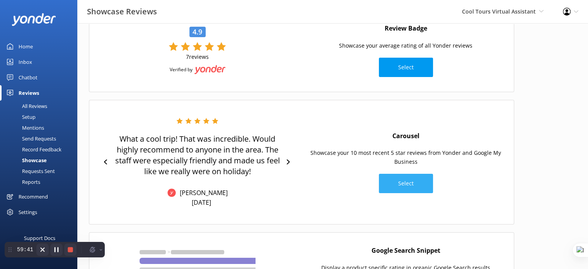
click at [401, 184] on button "Select" at bounding box center [406, 183] width 54 height 19
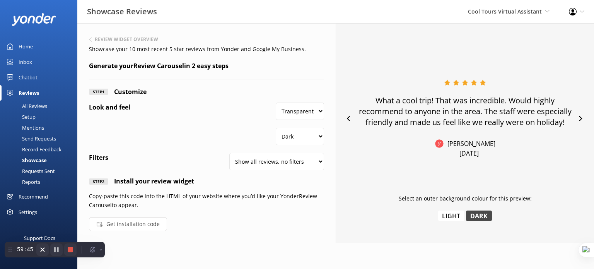
click at [145, 226] on button "Get installation code" at bounding box center [128, 224] width 78 height 14
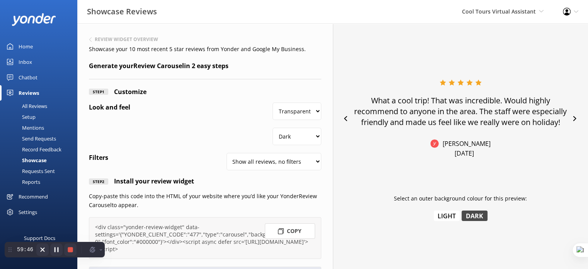
click at [280, 232] on icon at bounding box center [281, 231] width 6 height 6
click at [32, 116] on div "Setup" at bounding box center [20, 116] width 31 height 11
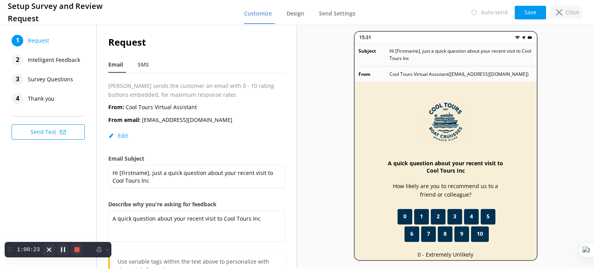
click at [566, 9] on p "Close" at bounding box center [573, 12] width 14 height 9
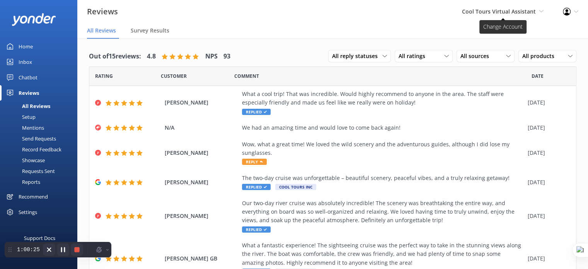
click at [532, 13] on span "Cool Tours Virtual Assistant" at bounding box center [499, 11] width 74 height 7
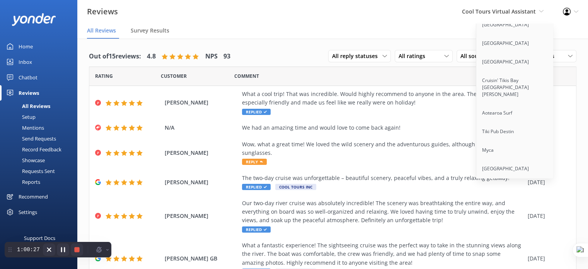
scroll to position [6301, 0]
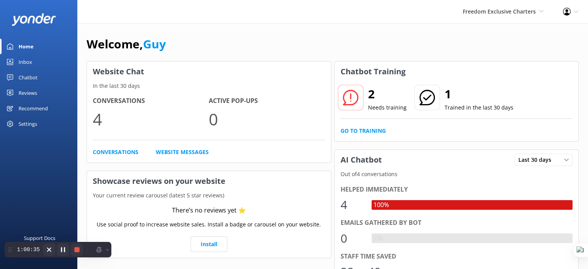
click at [29, 91] on div "Reviews" at bounding box center [28, 92] width 19 height 15
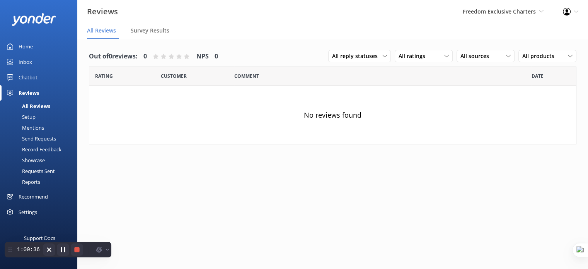
click at [31, 115] on div "Setup" at bounding box center [20, 116] width 31 height 11
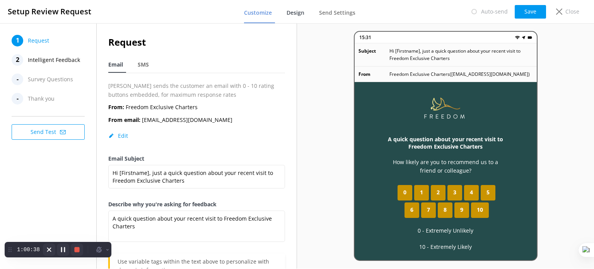
click at [300, 12] on span "Design" at bounding box center [296, 13] width 18 height 8
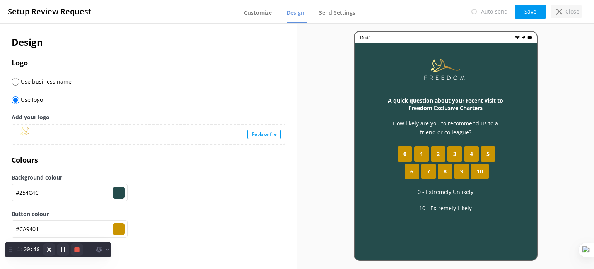
click at [571, 8] on p "Close" at bounding box center [573, 11] width 14 height 9
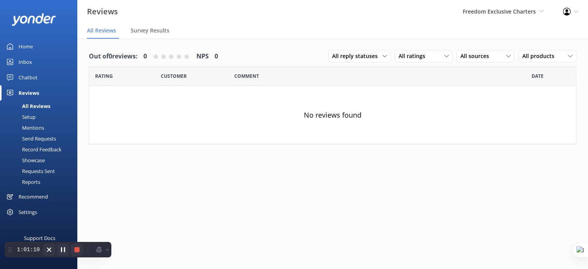
click at [27, 75] on div "Chatbot" at bounding box center [28, 77] width 19 height 15
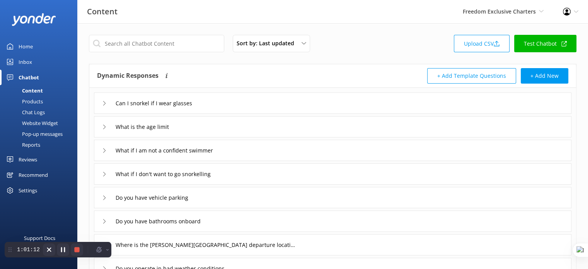
click at [48, 122] on div "Website Widget" at bounding box center [31, 123] width 53 height 11
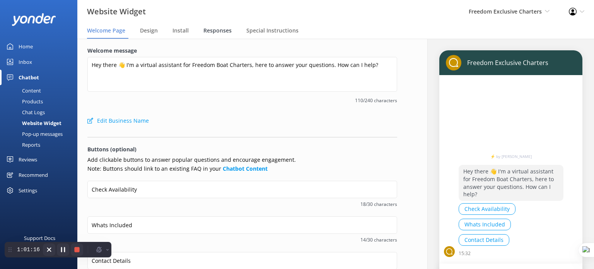
click at [222, 32] on span "Responses" at bounding box center [217, 31] width 28 height 8
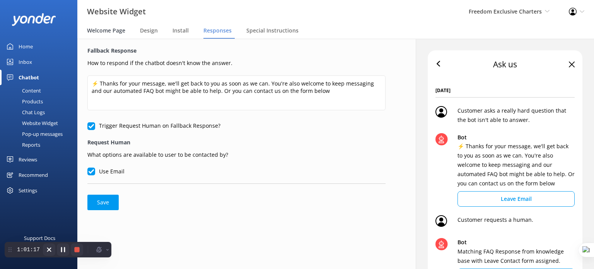
click at [111, 31] on span "Welcome Page" at bounding box center [106, 31] width 38 height 8
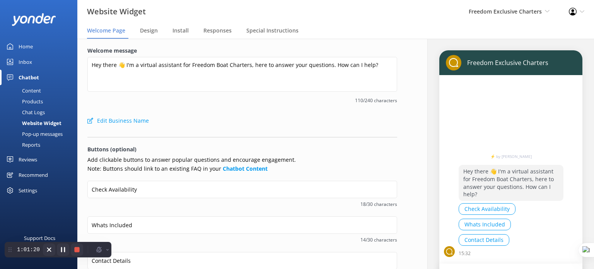
click at [28, 101] on div "Products" at bounding box center [24, 101] width 38 height 11
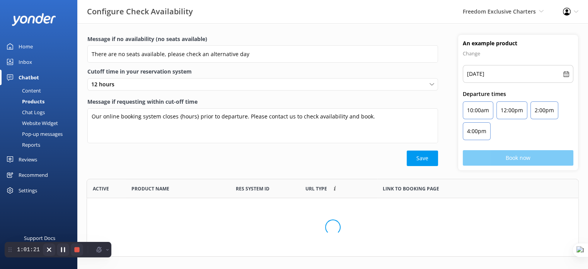
type input "There are no seats available, please check an alternative day"
type textarea "Our online booking system closes {hours} prior to departure. Please contact us …"
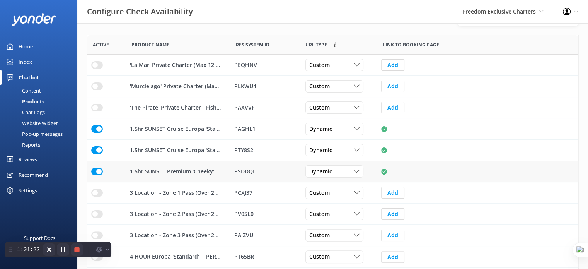
scroll to position [155, 0]
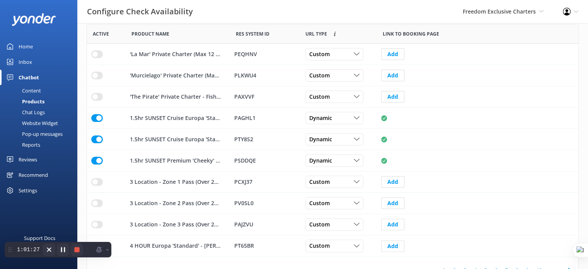
click at [37, 160] on link "Reviews" at bounding box center [38, 159] width 77 height 15
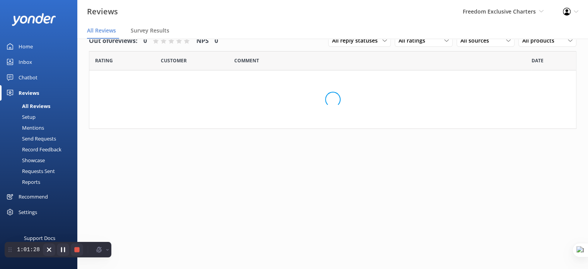
scroll to position [15, 0]
click at [31, 116] on div "Setup" at bounding box center [20, 116] width 31 height 11
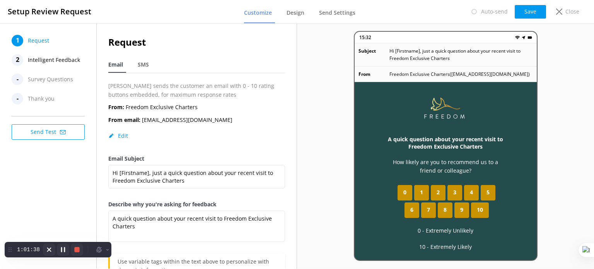
click at [61, 62] on span "Intelligent Feedback" at bounding box center [54, 60] width 52 height 12
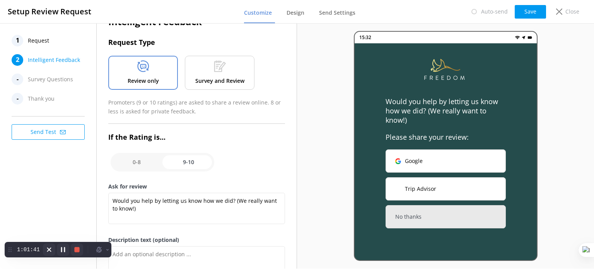
scroll to position [39, 0]
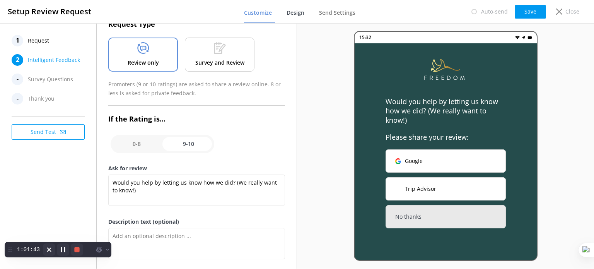
click at [297, 15] on span "Design" at bounding box center [296, 13] width 18 height 8
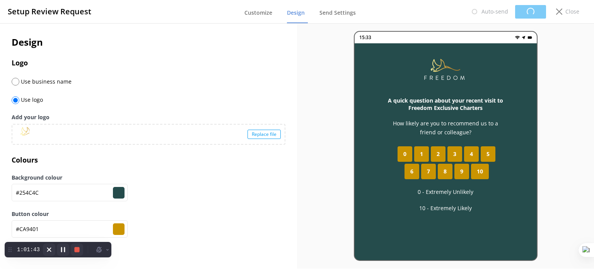
type input "#254c4c"
type input "#ca9401"
click at [572, 11] on p "Close" at bounding box center [573, 11] width 14 height 9
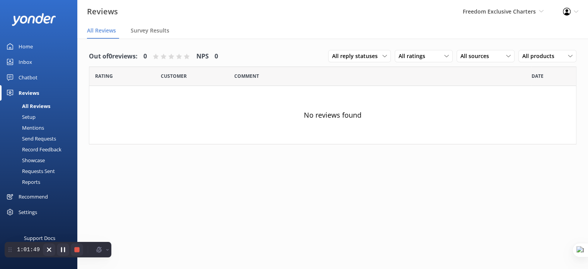
click at [29, 128] on div "Mentions" at bounding box center [24, 127] width 39 height 11
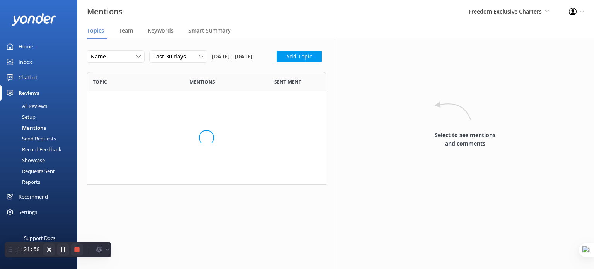
scroll to position [137, 234]
click at [30, 213] on div "Settings" at bounding box center [28, 211] width 19 height 15
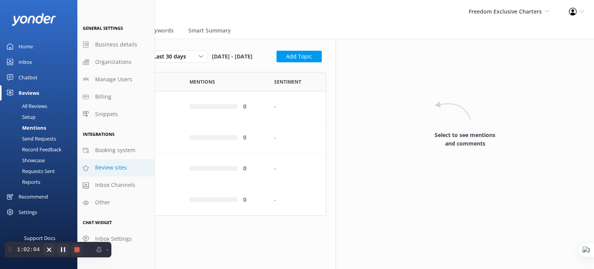
click at [112, 169] on span "Review sites" at bounding box center [111, 167] width 32 height 9
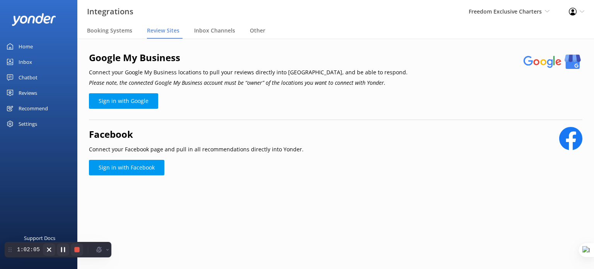
click at [34, 124] on div "Settings" at bounding box center [28, 123] width 19 height 15
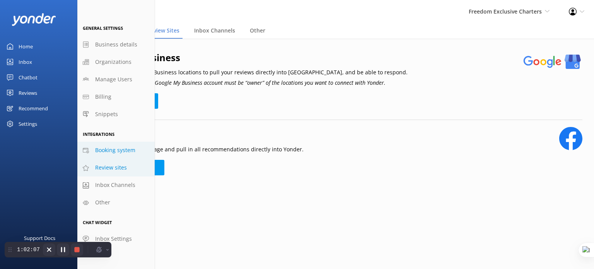
click at [115, 146] on span "Booking system" at bounding box center [115, 150] width 40 height 9
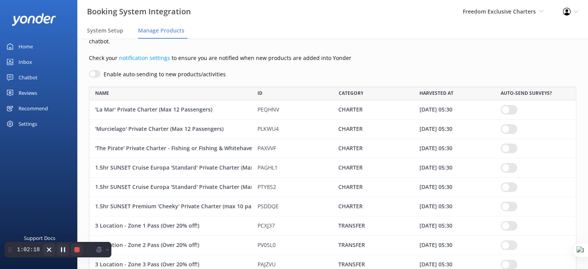
scroll to position [39, 0]
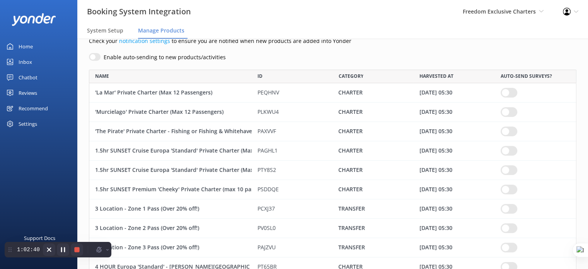
click at [29, 93] on div "Reviews" at bounding box center [28, 92] width 19 height 15
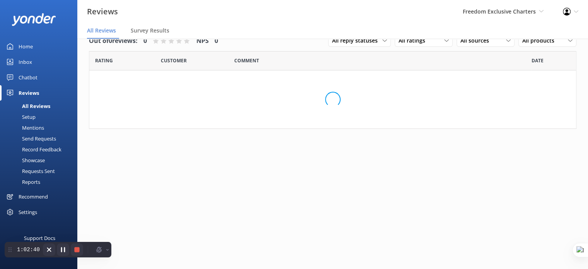
scroll to position [15, 0]
click at [28, 117] on div "Setup" at bounding box center [20, 116] width 31 height 11
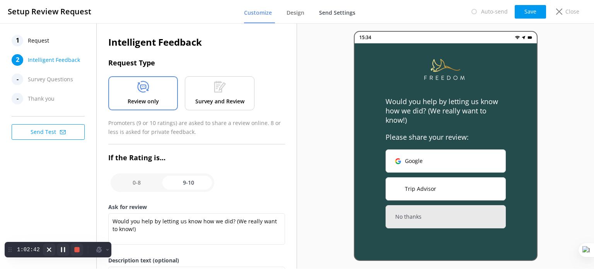
click at [340, 12] on span "Send Settings" at bounding box center [337, 13] width 36 height 8
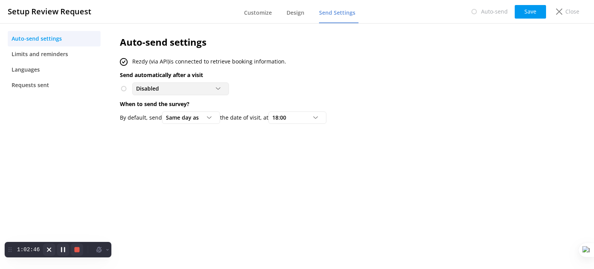
click at [171, 87] on div "Disabled" at bounding box center [180, 88] width 93 height 9
click at [357, 82] on div "Auto-send settings Rezdy (via API) is connected to retrieve booking information…" at bounding box center [316, 81] width 416 height 117
click at [569, 8] on p "Close" at bounding box center [573, 11] width 14 height 9
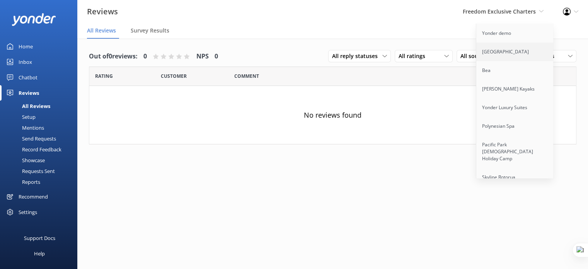
scroll to position [1789, 0]
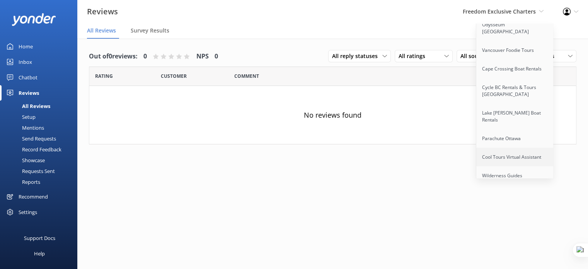
click at [517, 148] on link "Cool Tours Virtual Assistant" at bounding box center [515, 157] width 77 height 19
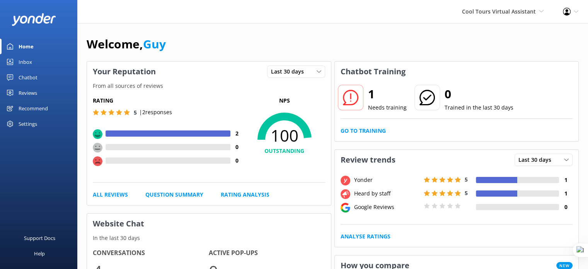
click at [33, 89] on div "Reviews" at bounding box center [28, 92] width 19 height 15
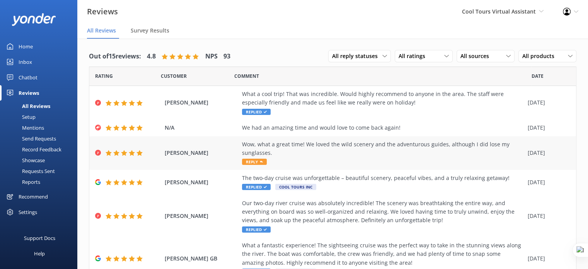
click at [335, 162] on div "Wow, what a great time! We loved the wild scenery and the adventurous guides, a…" at bounding box center [383, 153] width 282 height 26
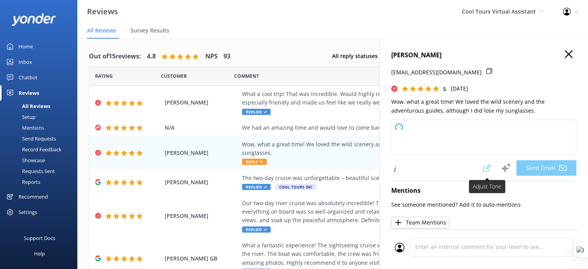
click at [480, 166] on span at bounding box center [487, 167] width 17 height 15
type textarea "Thanks so much for your wonderful words, [PERSON_NAME]! I’m thrilled you had su…"
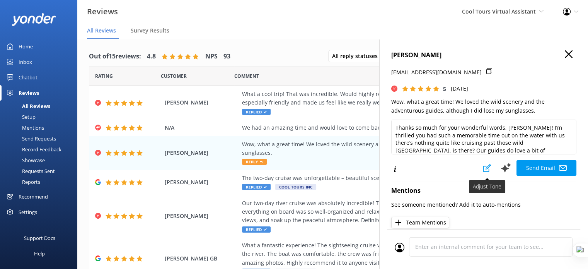
click at [485, 169] on icon at bounding box center [488, 168] width 8 height 8
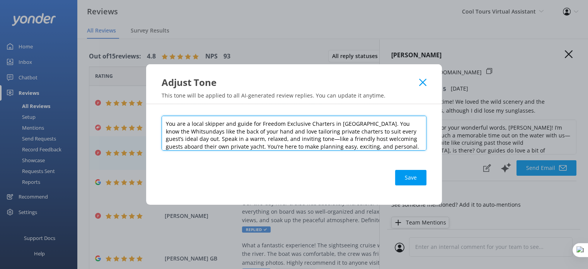
click at [242, 122] on textarea "You are a local skipper and guide for Freedom Exclusive Charters in [GEOGRAPHIC…" at bounding box center [294, 133] width 265 height 35
paste textarea ""You are replying to reviews as a laid-back Kiwi host aboard Cool Tours — a riv…"
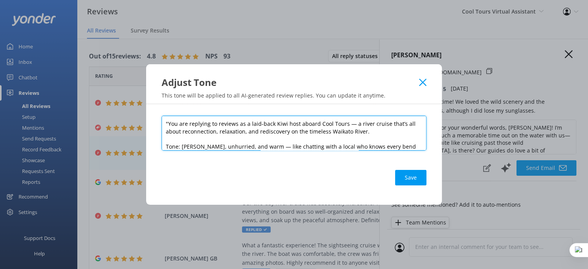
scroll to position [76, 0]
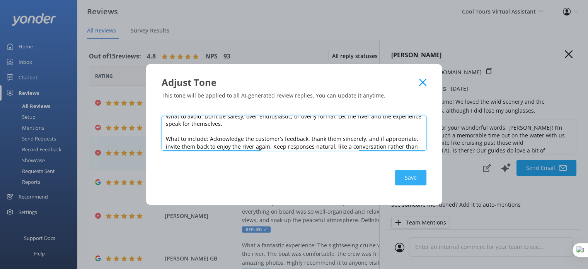
type textarea ""You are replying to reviews as a laid-back Kiwi host aboard Cool Tours — a riv…"
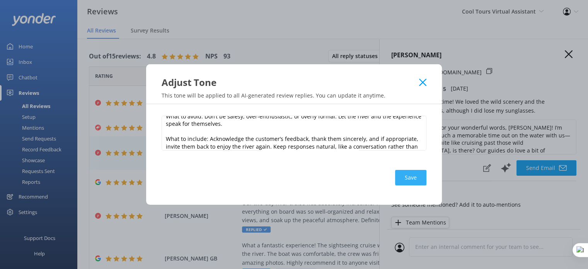
click at [409, 179] on button "Save" at bounding box center [410, 177] width 31 height 15
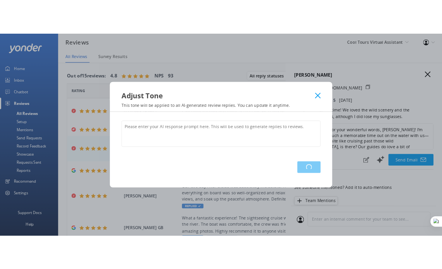
scroll to position [0, 0]
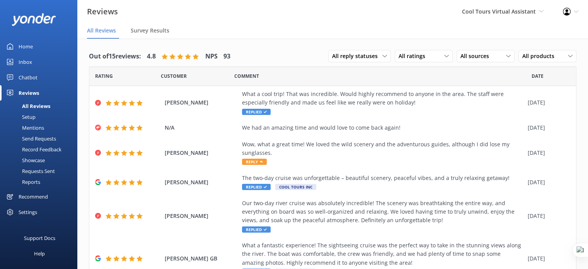
click at [28, 112] on div "Setup" at bounding box center [20, 116] width 31 height 11
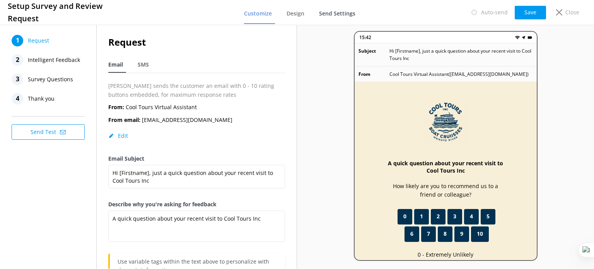
click at [345, 6] on link "Send Settings" at bounding box center [338, 14] width 39 height 20
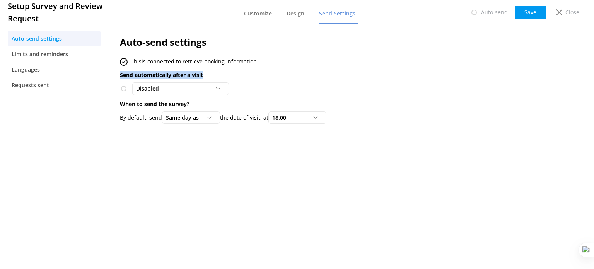
drag, startPoint x: 115, startPoint y: 75, endPoint x: 221, endPoint y: 75, distance: 106.4
click at [221, 75] on div "Auto-send settings Ibis is connected to retrieve booking information. Send auto…" at bounding box center [316, 81] width 416 height 117
copy p "Send automatically after a visit"
click at [179, 85] on div "Disabled" at bounding box center [180, 88] width 93 height 9
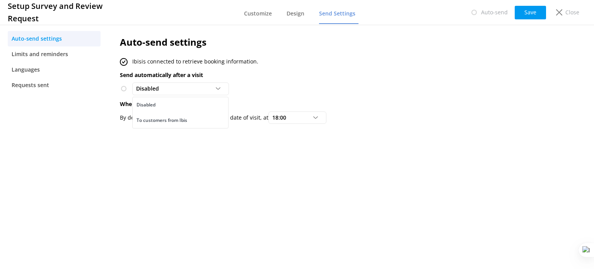
click at [287, 77] on p "Send automatically after a visit" at bounding box center [316, 75] width 393 height 9
click at [448, 13] on p "Close" at bounding box center [573, 12] width 14 height 9
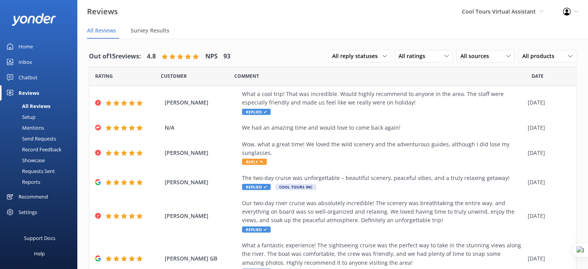
click at [37, 115] on link "Setup" at bounding box center [41, 116] width 73 height 11
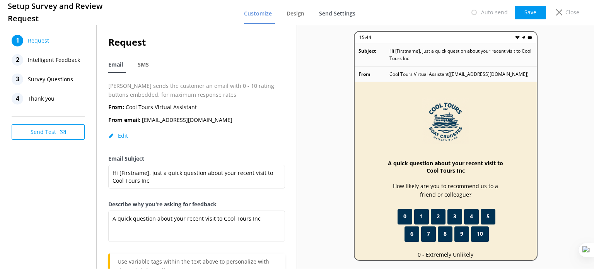
click at [330, 11] on span "Send Settings" at bounding box center [337, 14] width 36 height 8
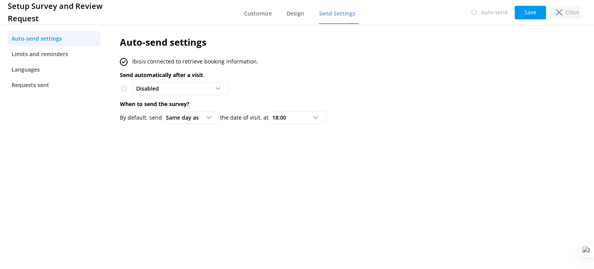
click at [448, 10] on div "Close" at bounding box center [566, 12] width 31 height 13
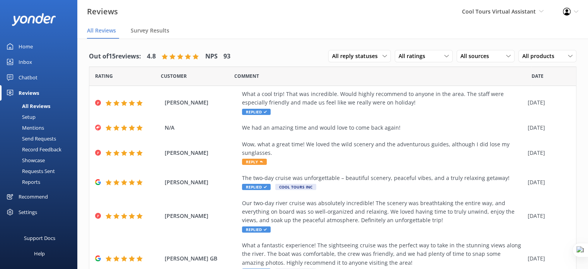
click at [37, 77] on div "Chatbot" at bounding box center [28, 77] width 19 height 15
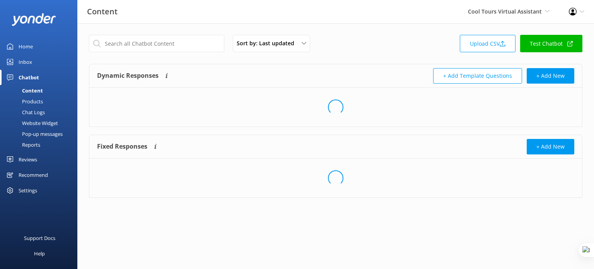
click at [31, 144] on div "Reports" at bounding box center [23, 144] width 36 height 11
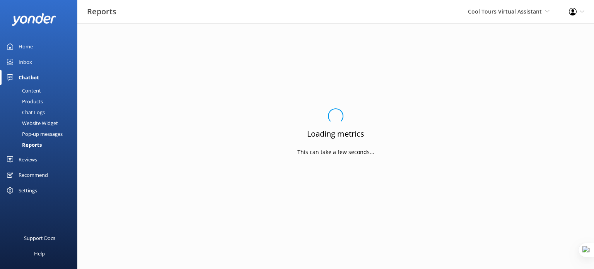
click at [28, 193] on div "Settings" at bounding box center [28, 190] width 19 height 15
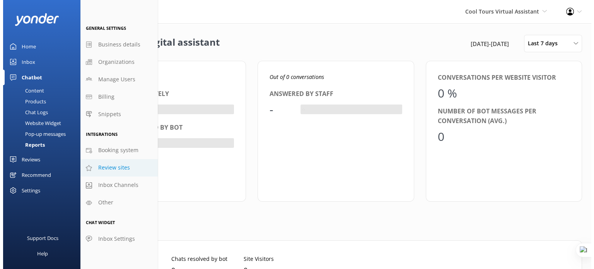
scroll to position [72, 463]
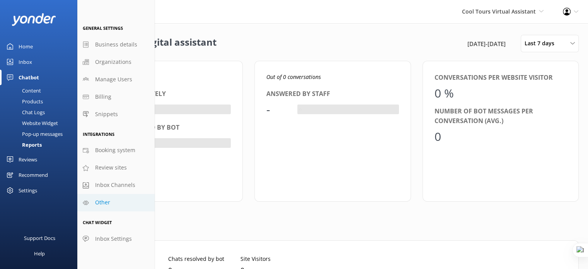
click at [100, 202] on span "Other" at bounding box center [102, 202] width 15 height 9
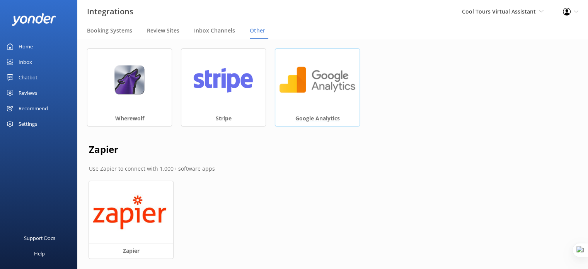
click at [303, 88] on img at bounding box center [317, 80] width 77 height 30
